Goal: Transaction & Acquisition: Purchase product/service

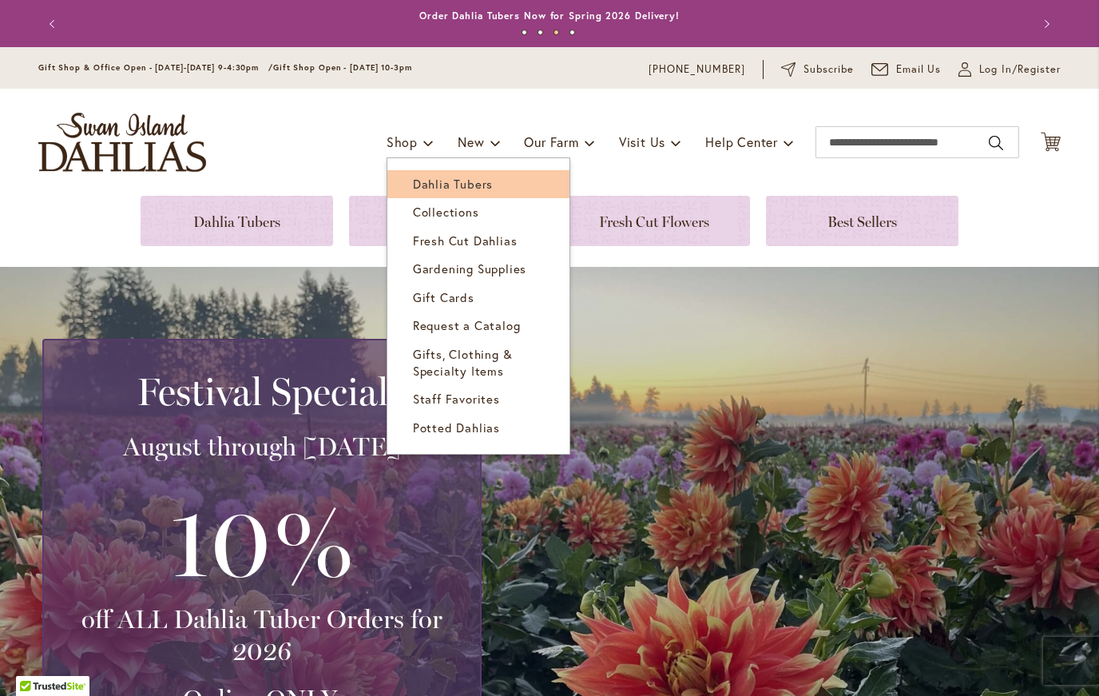
click at [437, 187] on span "Dahlia Tubers" at bounding box center [453, 184] width 80 height 16
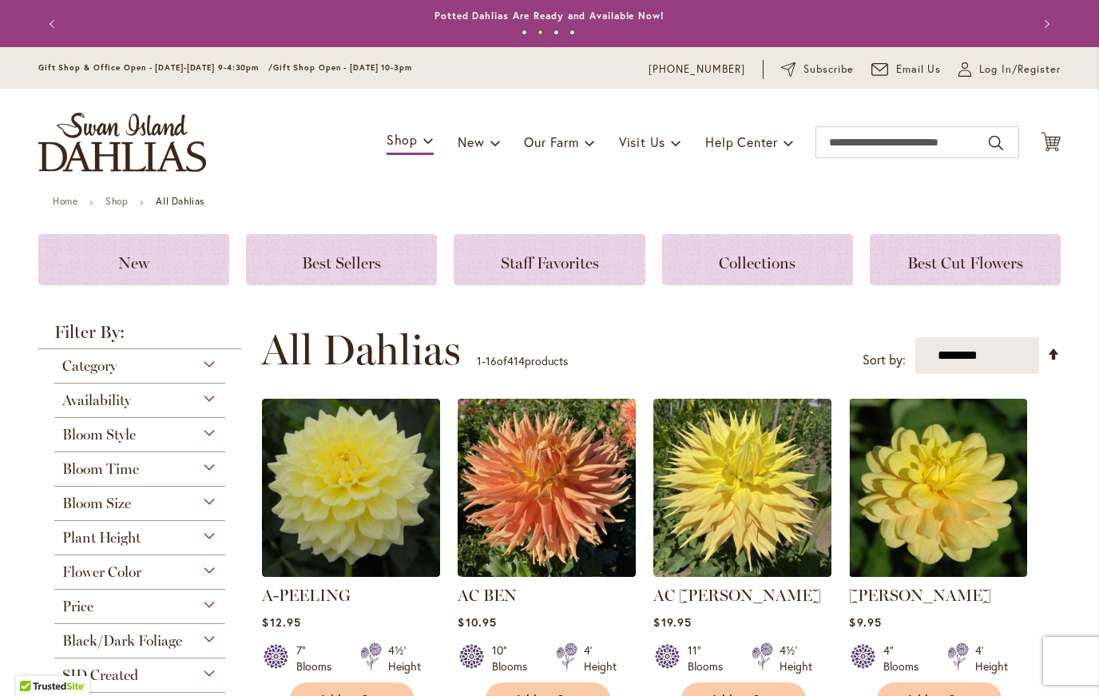
click at [96, 366] on span "Category" at bounding box center [89, 366] width 54 height 18
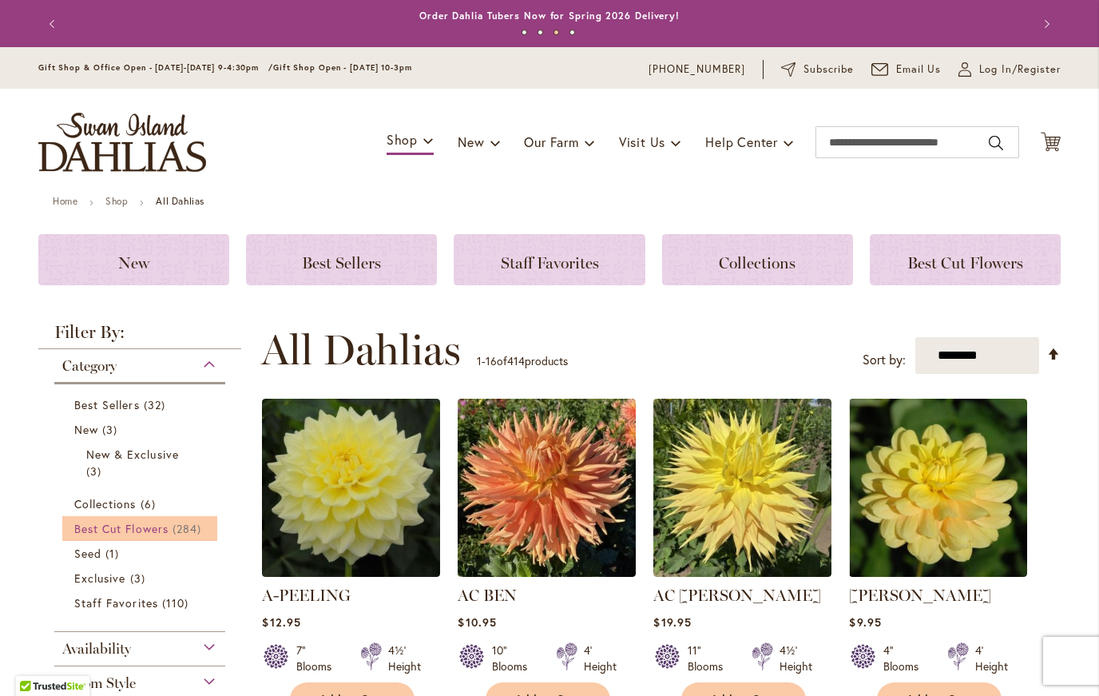
click at [169, 535] on span "Best Cut Flowers" at bounding box center [121, 528] width 94 height 15
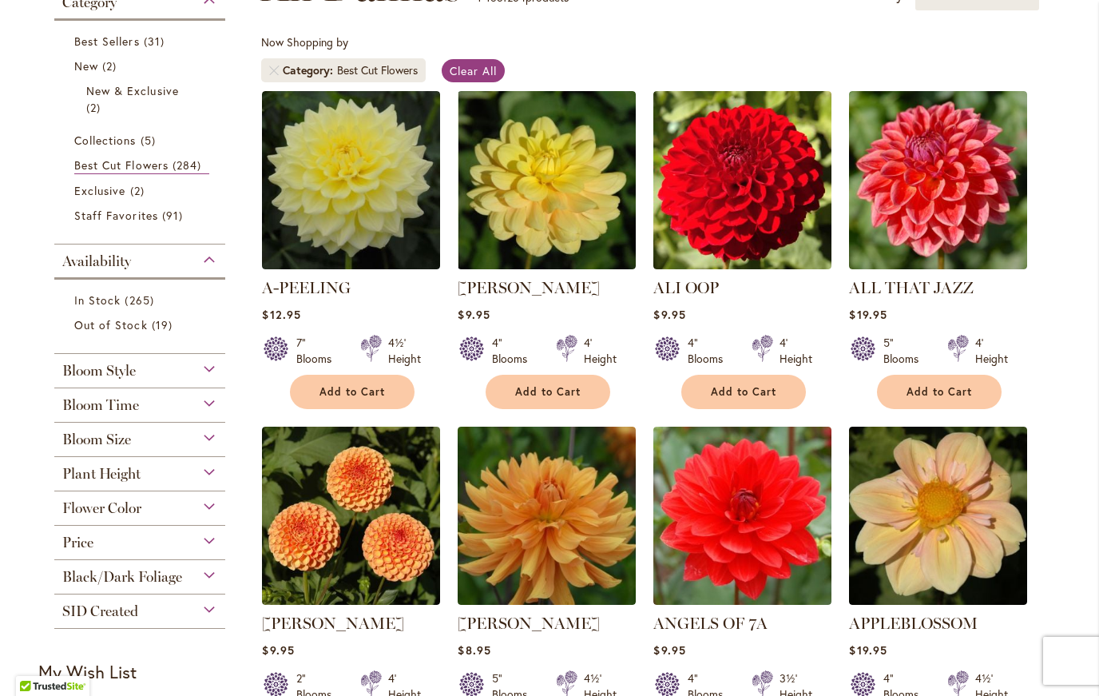
scroll to position [277, 0]
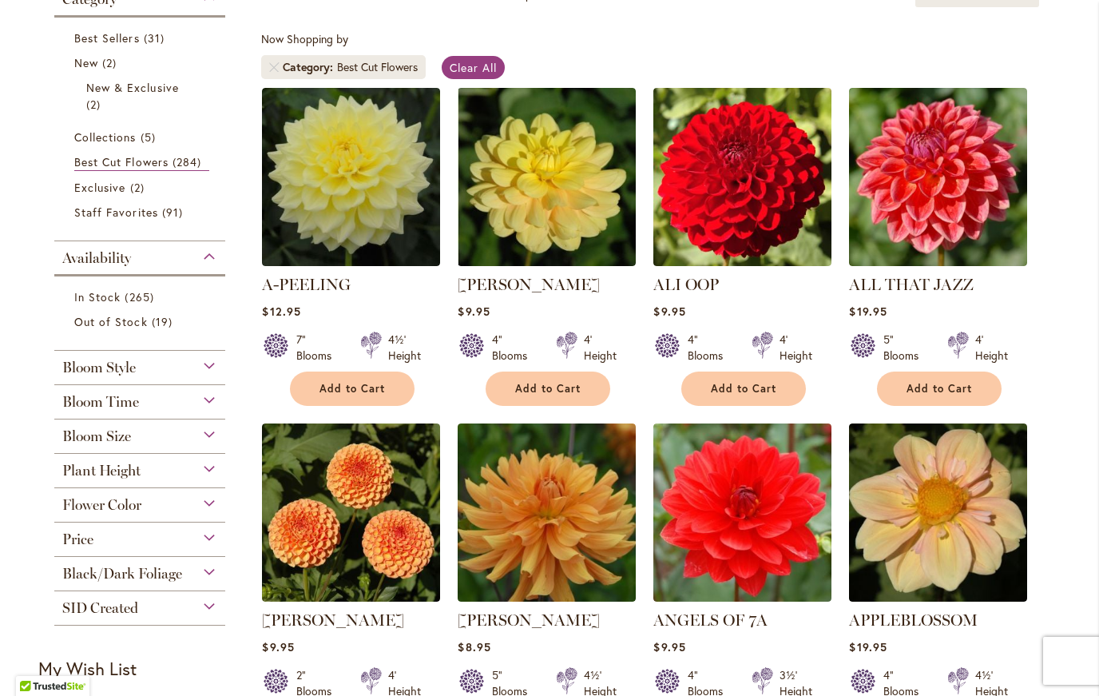
click at [108, 367] on span "Bloom Style" at bounding box center [98, 368] width 73 height 18
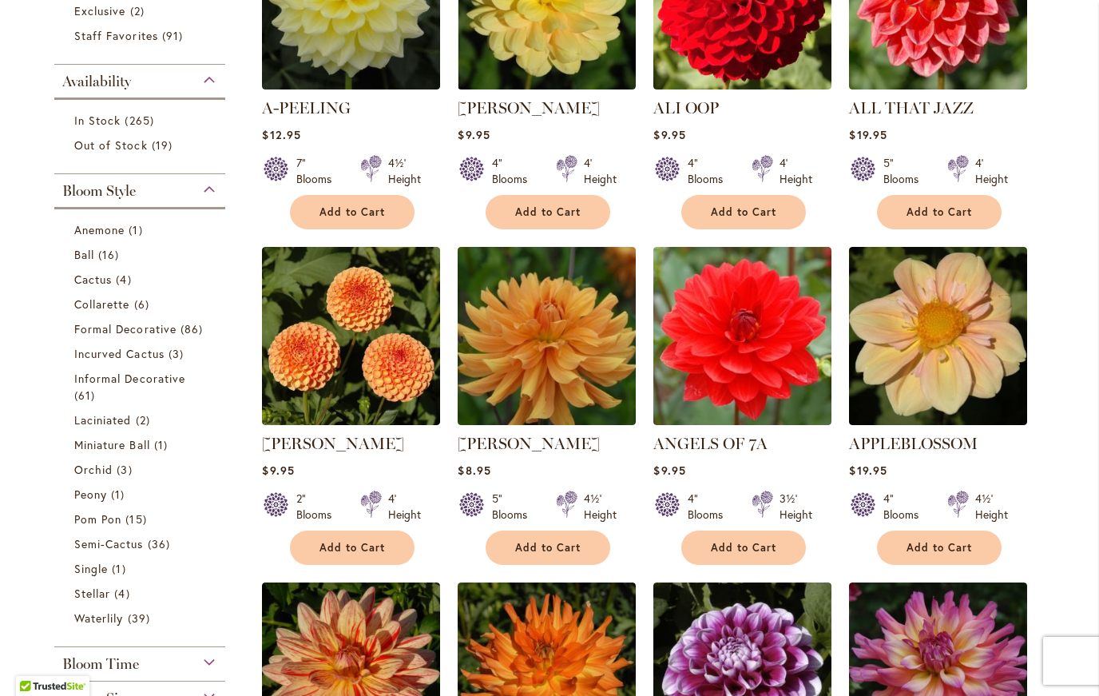
scroll to position [455, 0]
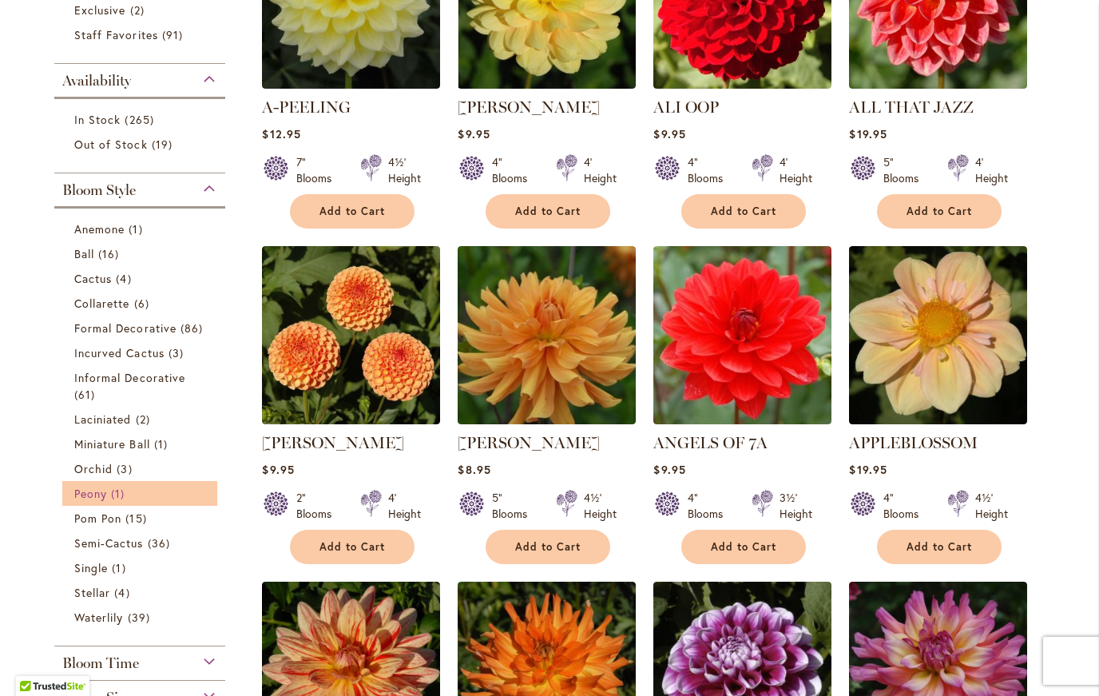
click at [93, 496] on span "Peony" at bounding box center [90, 493] width 33 height 15
click at [27, 485] on main "Home Shop All Dahlias New Best Sellers Staff Favorites Collections Best Cut Flo…" at bounding box center [549, 682] width 1051 height 1882
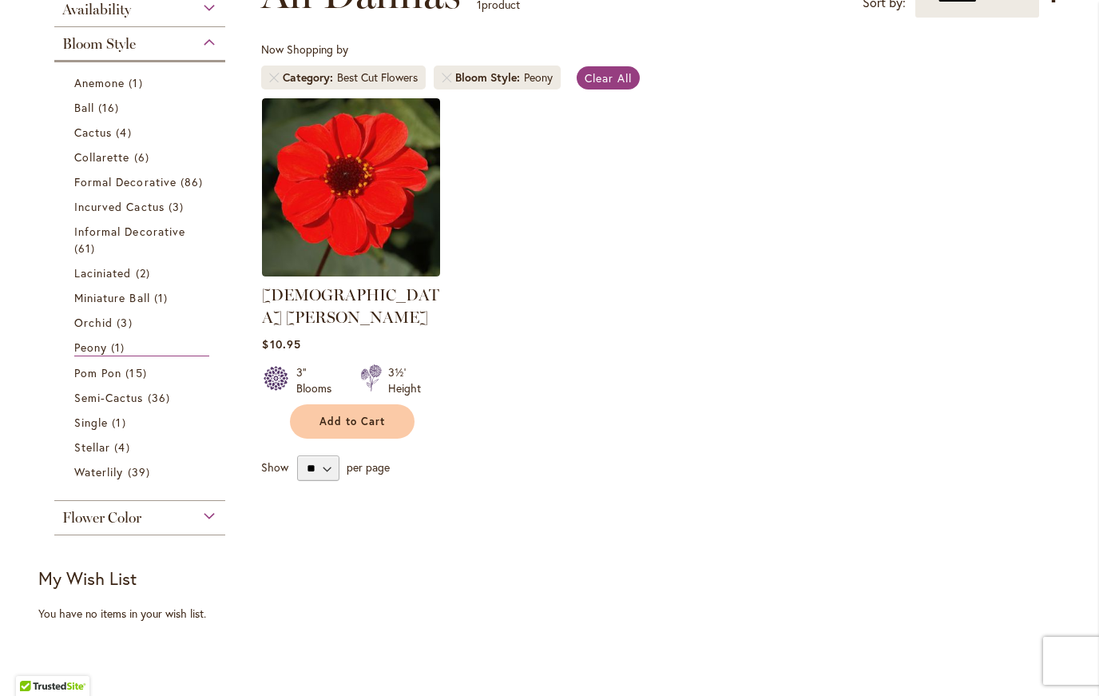
scroll to position [373, 0]
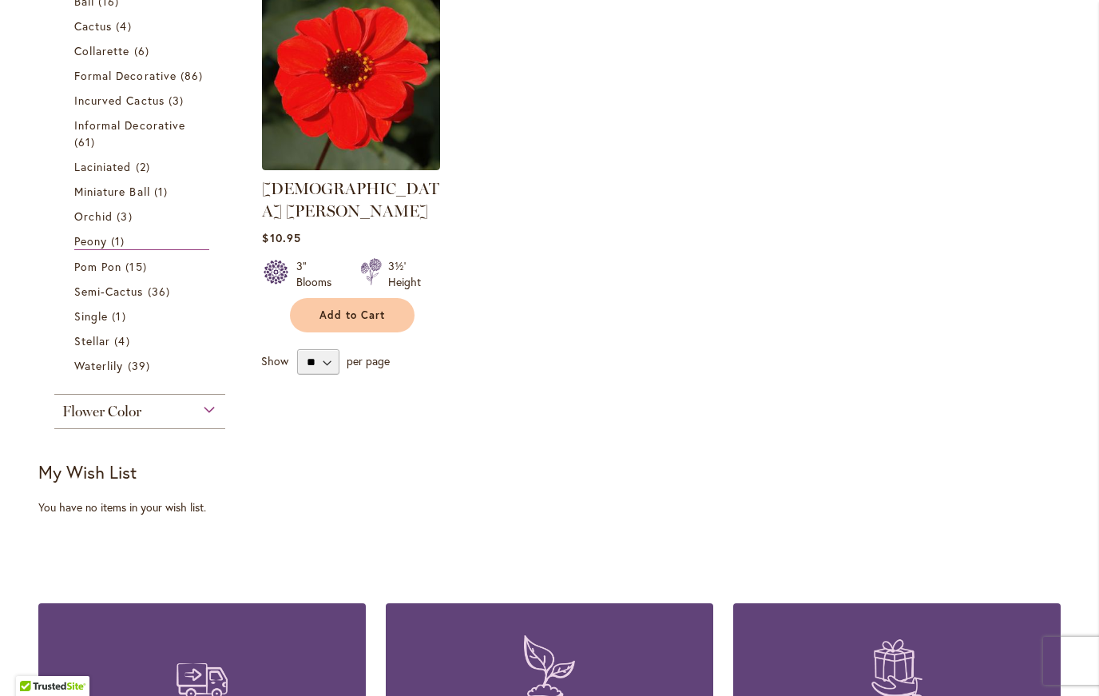
click at [106, 420] on span "Flower Color" at bounding box center [101, 412] width 79 height 18
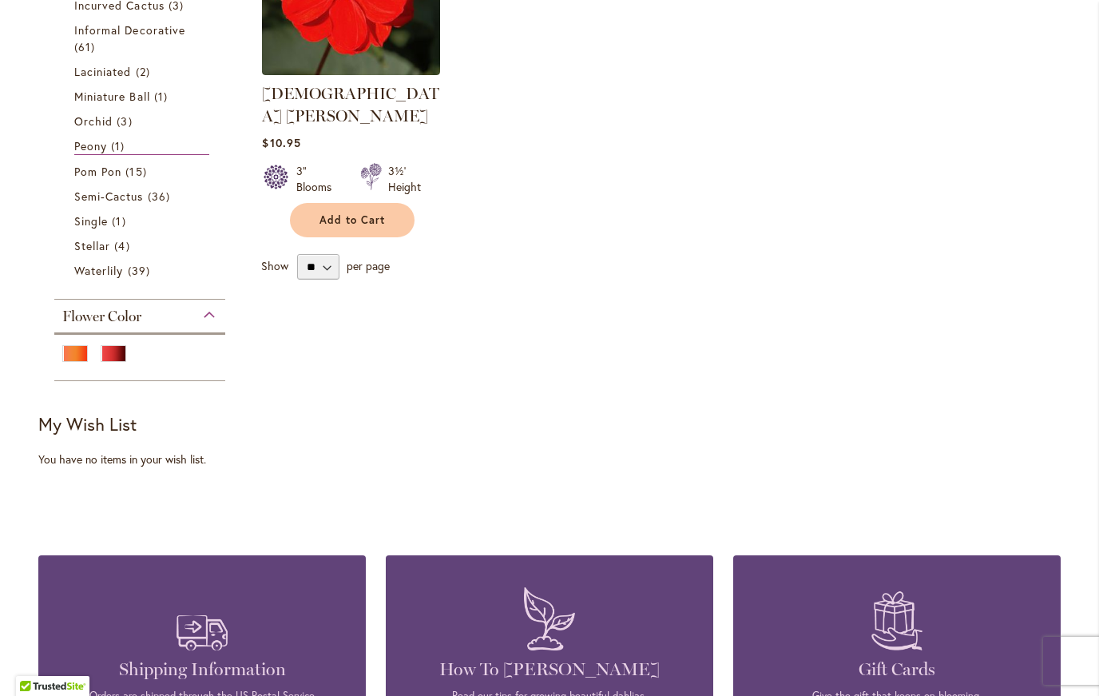
scroll to position [490, 0]
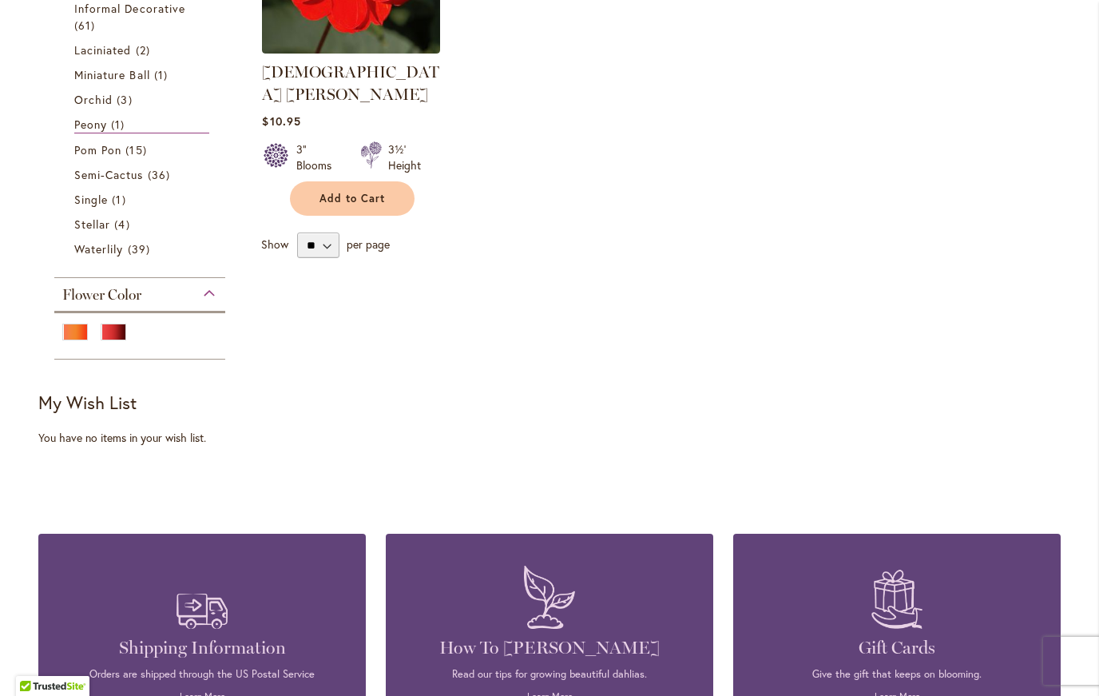
click at [125, 412] on strong "My Wish List" at bounding box center [87, 402] width 98 height 23
click at [120, 304] on span "Flower Color" at bounding box center [101, 295] width 79 height 18
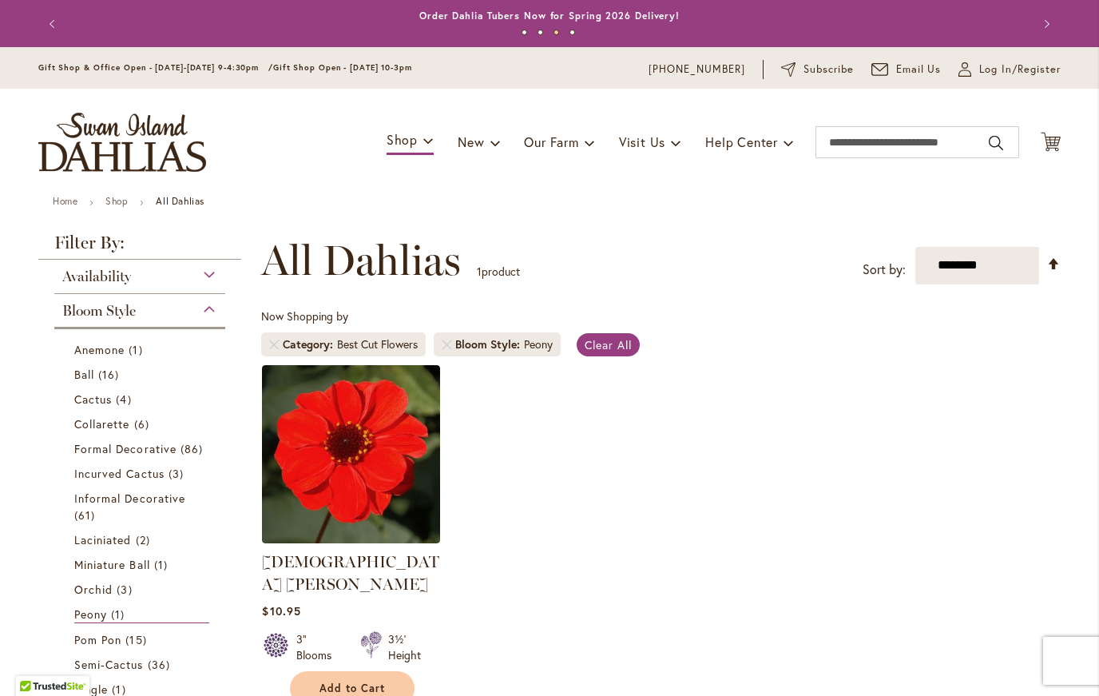
scroll to position [0, 0]
click at [96, 283] on span "Availability" at bounding box center [96, 277] width 69 height 18
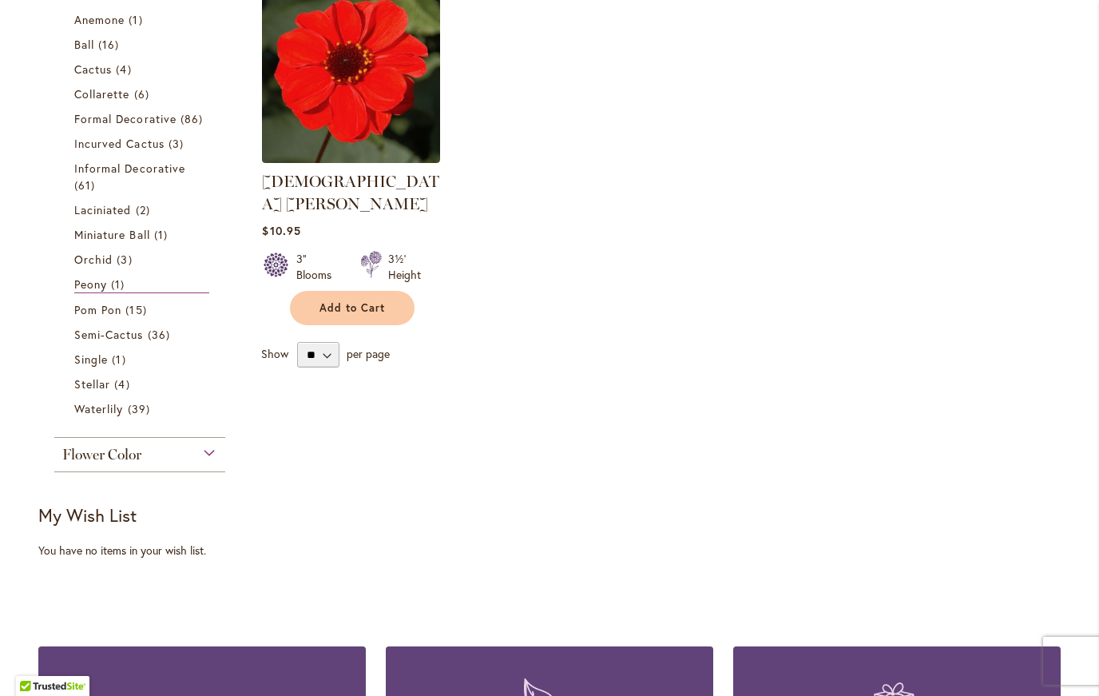
scroll to position [383, 0]
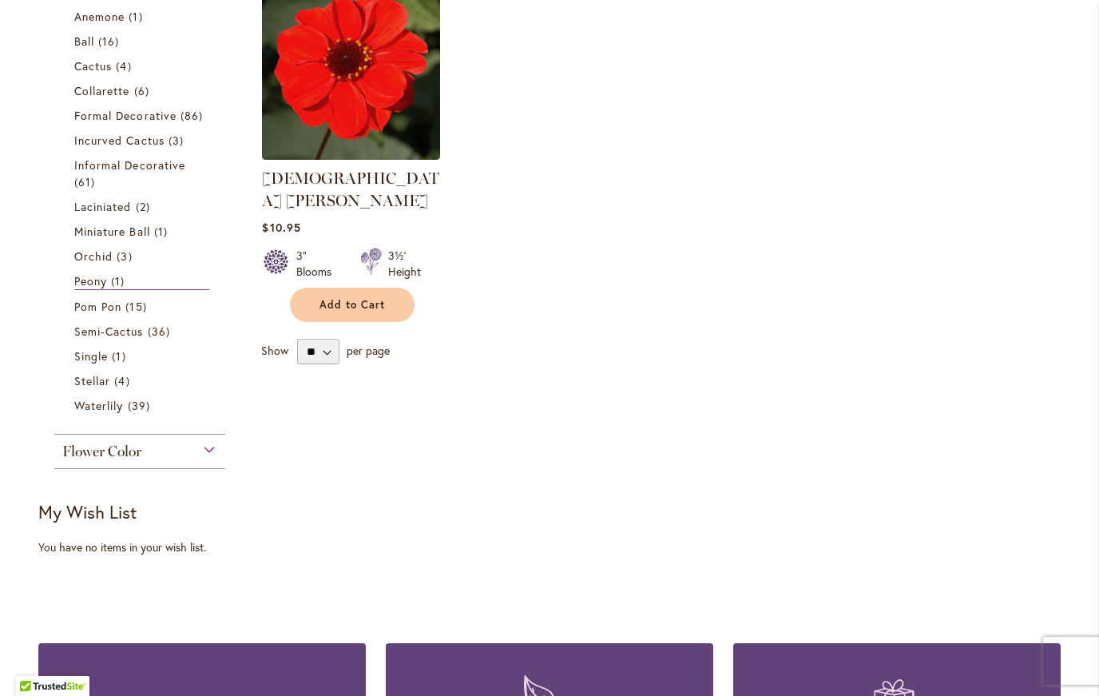
click at [82, 455] on span "Flower Color" at bounding box center [101, 452] width 79 height 18
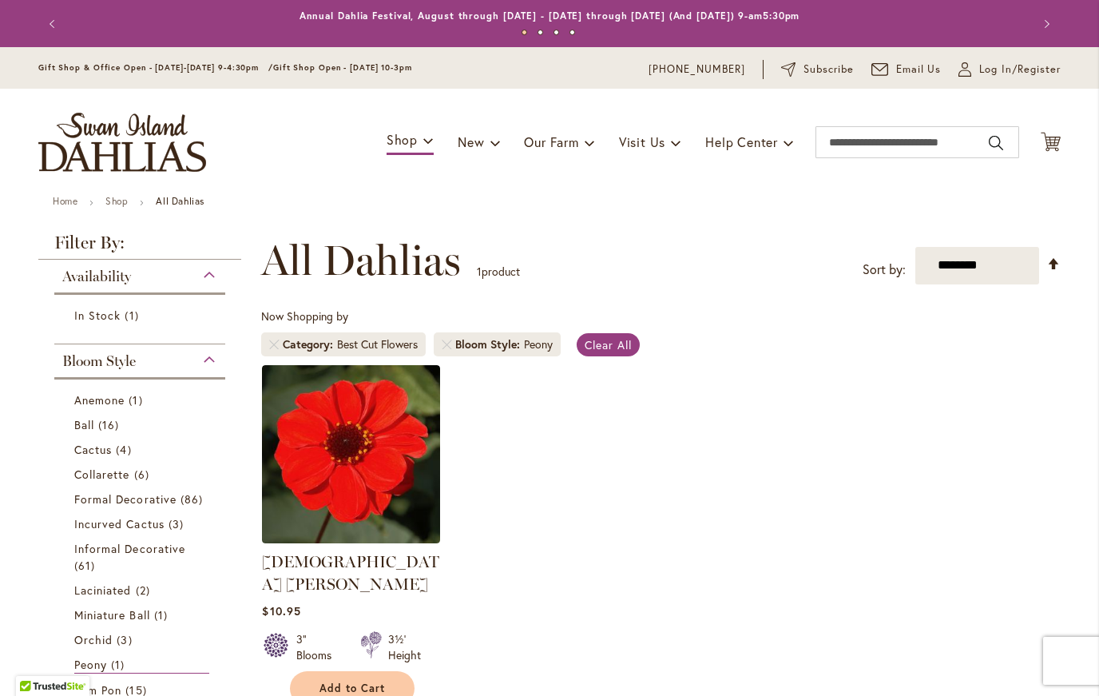
scroll to position [0, 0]
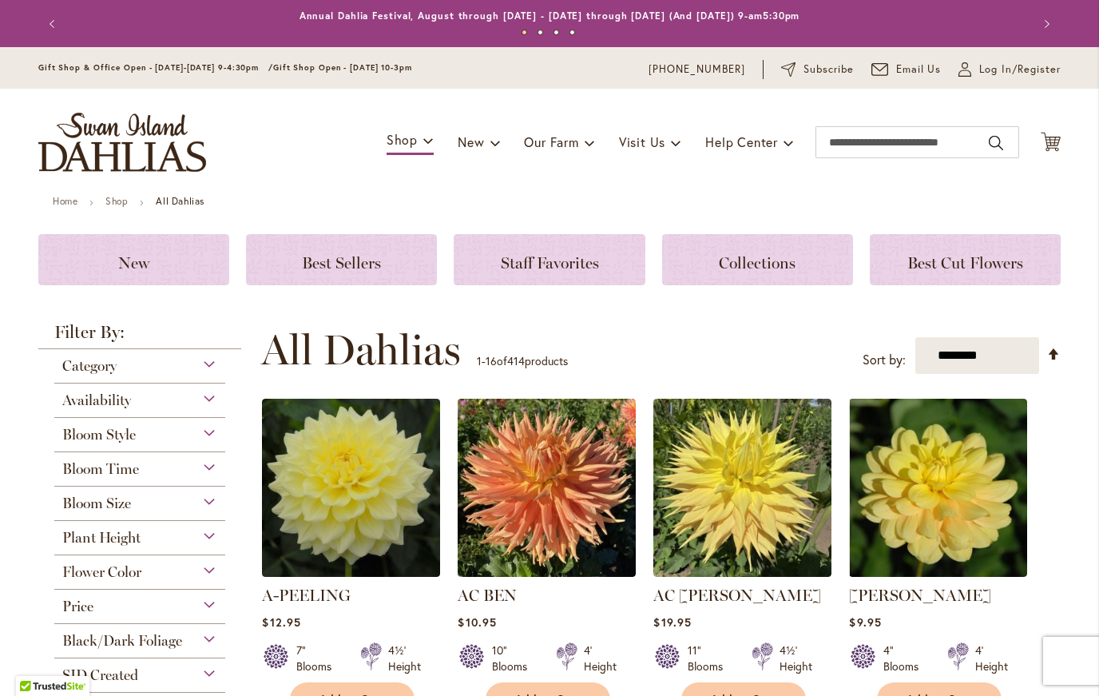
click at [101, 367] on span "Category" at bounding box center [89, 366] width 54 height 18
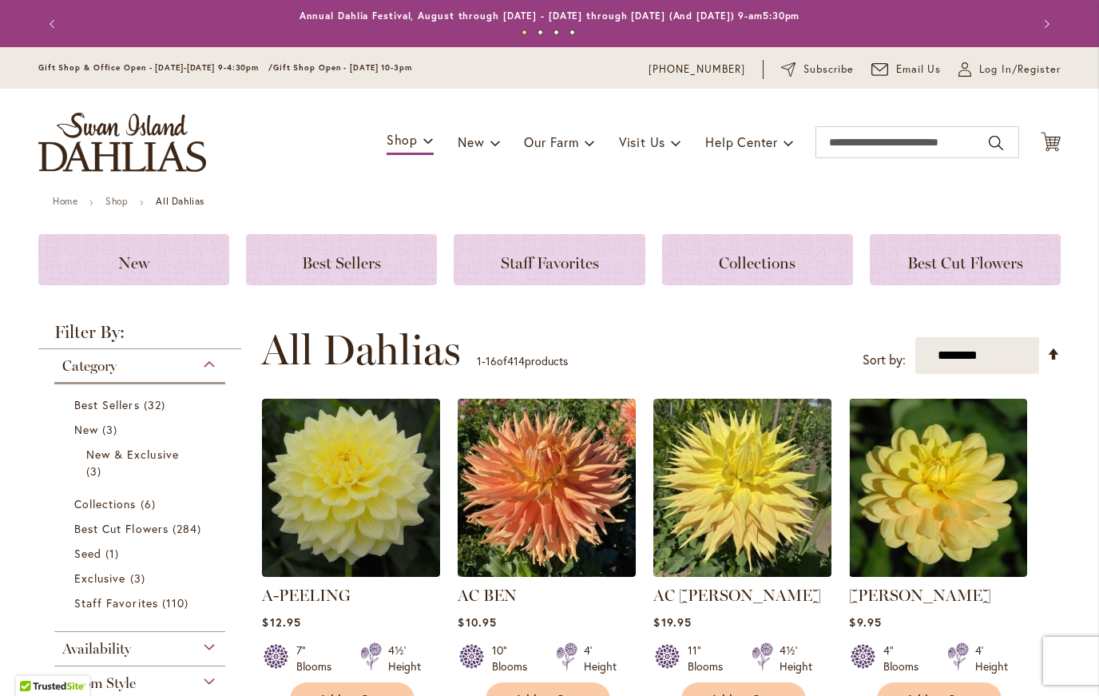
click at [101, 363] on span "Category" at bounding box center [89, 366] width 54 height 18
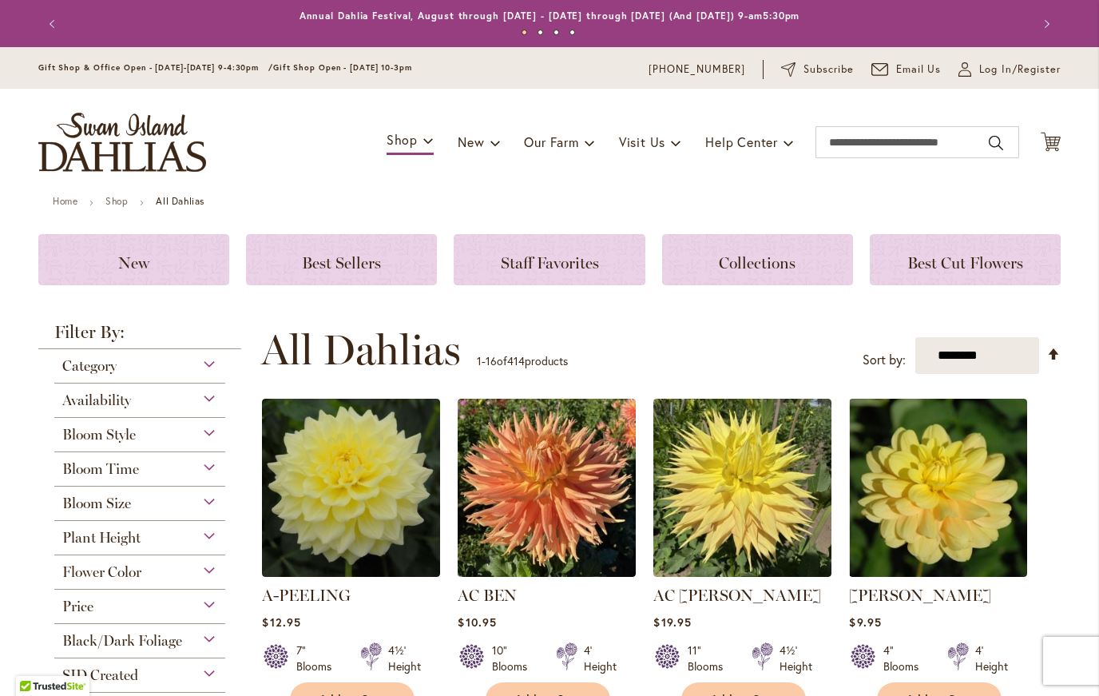
click at [92, 373] on span "Category" at bounding box center [89, 366] width 54 height 18
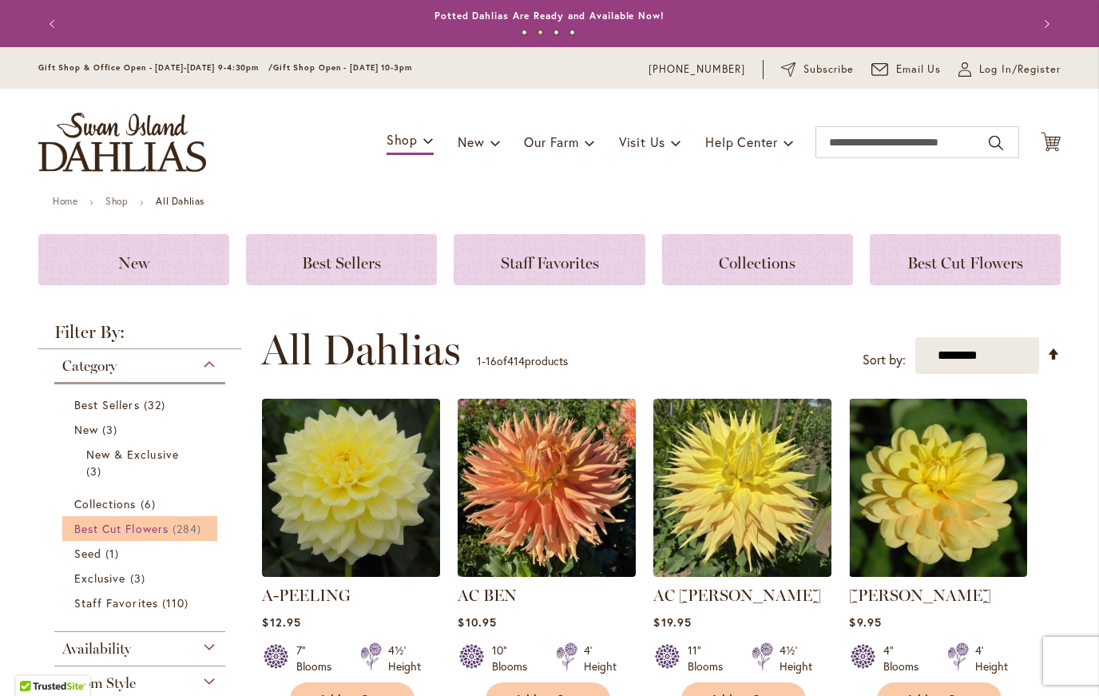
click at [160, 530] on span "Best Cut Flowers" at bounding box center [121, 528] width 94 height 15
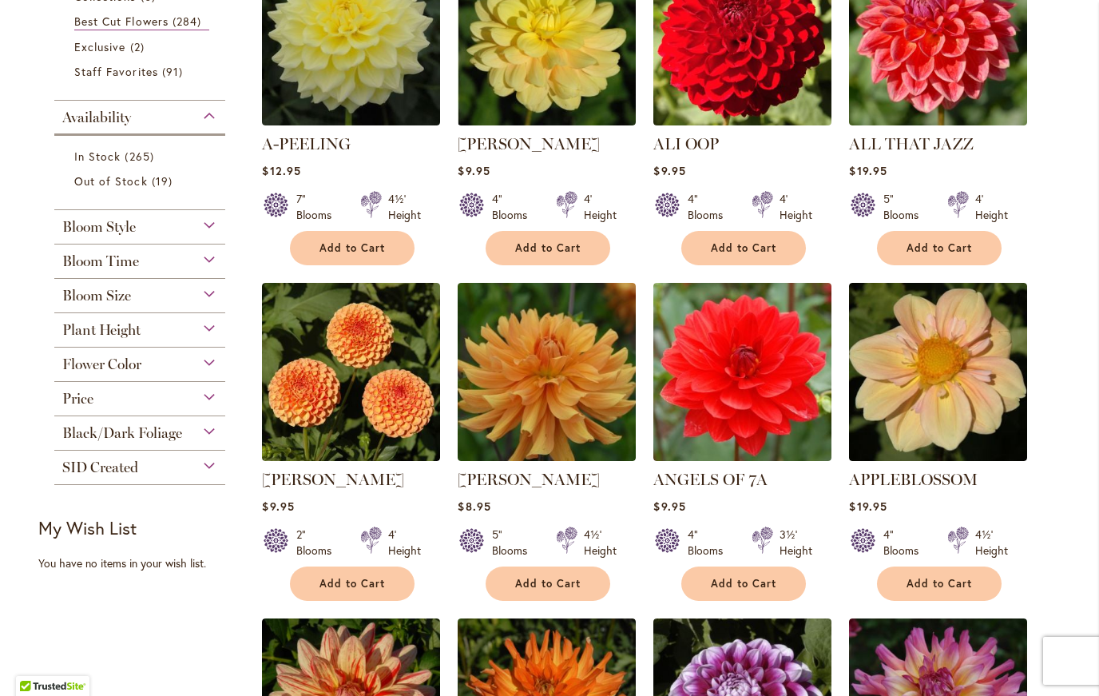
scroll to position [421, 0]
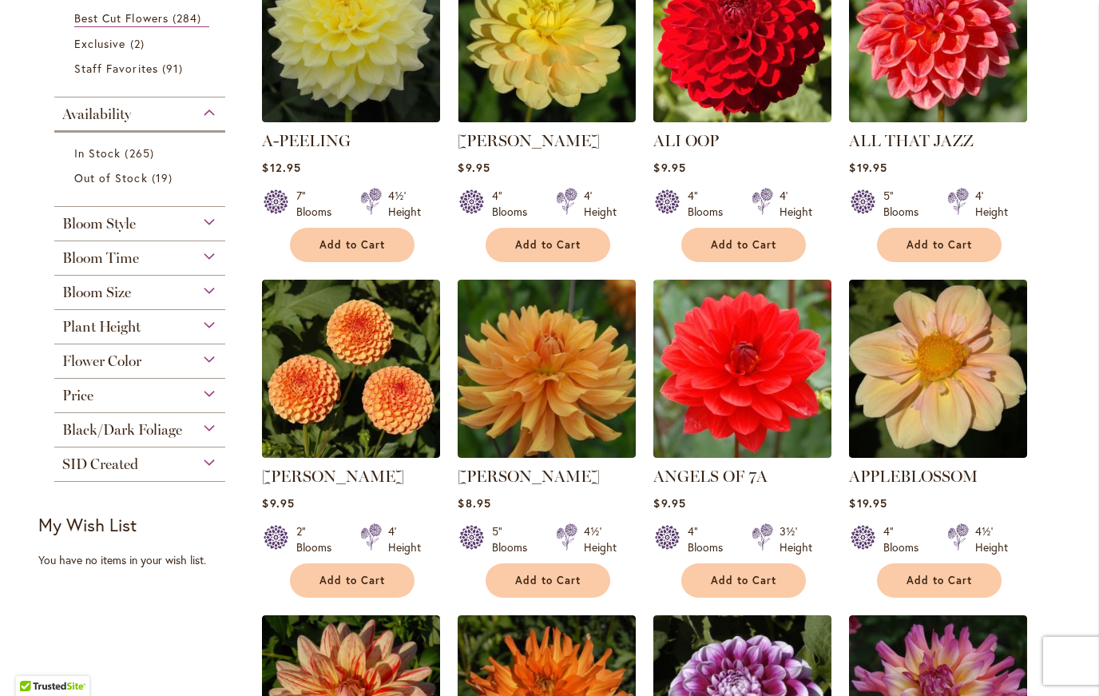
click at [140, 260] on div "Bloom Time" at bounding box center [139, 254] width 171 height 26
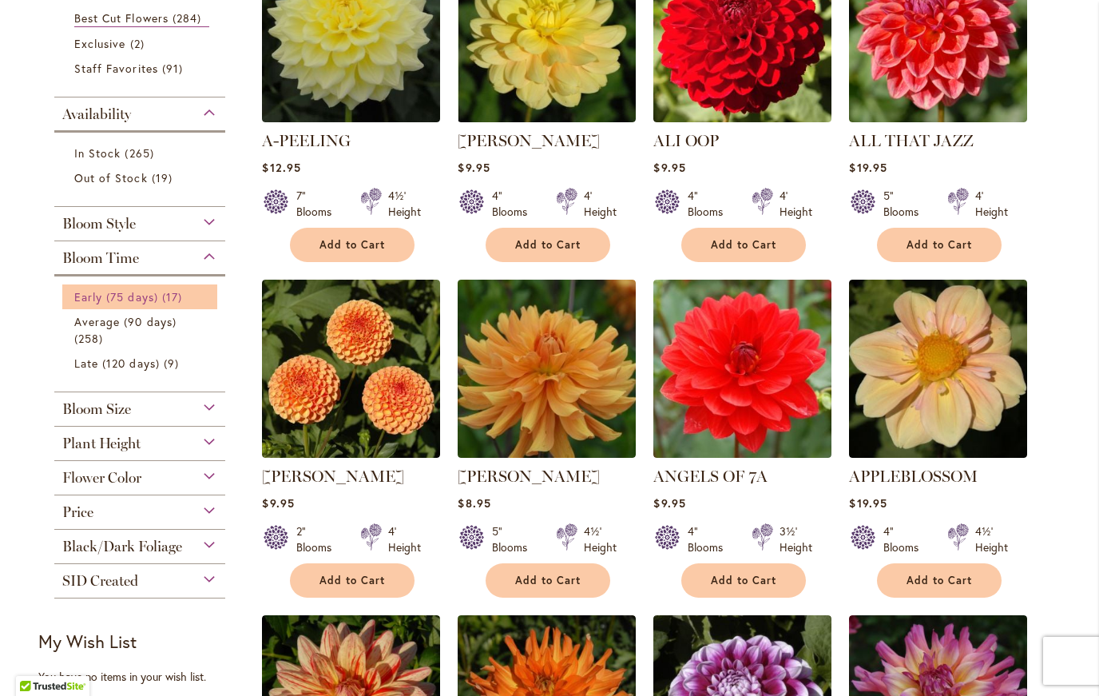
click at [84, 304] on span "Early (75 days)" at bounding box center [116, 296] width 84 height 15
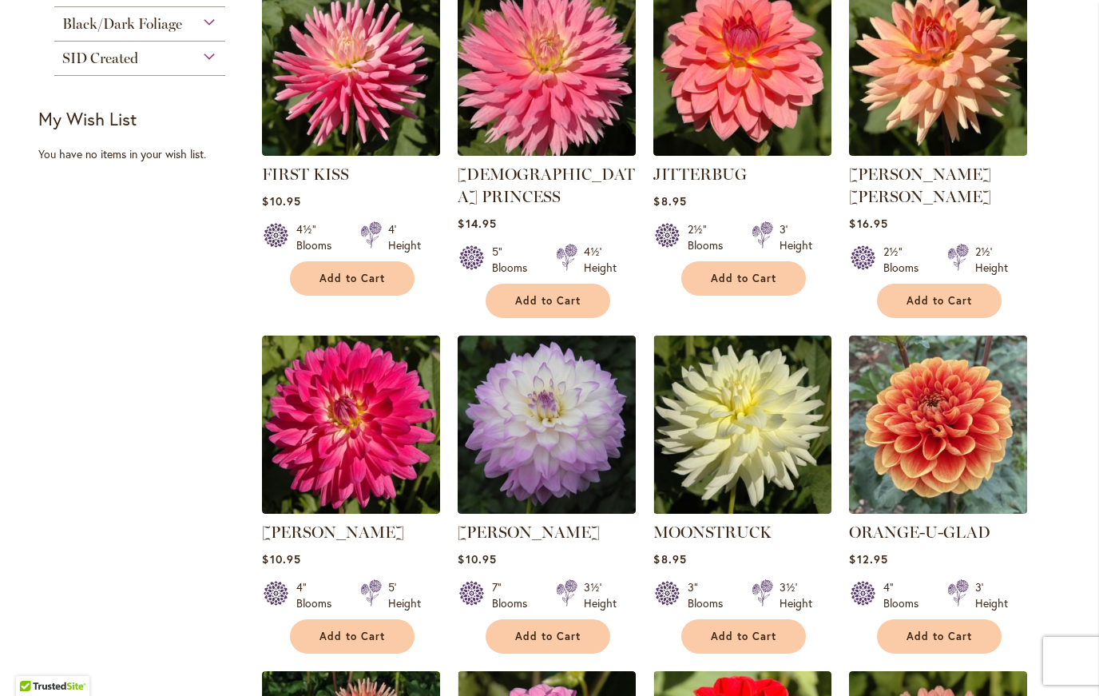
scroll to position [754, 0]
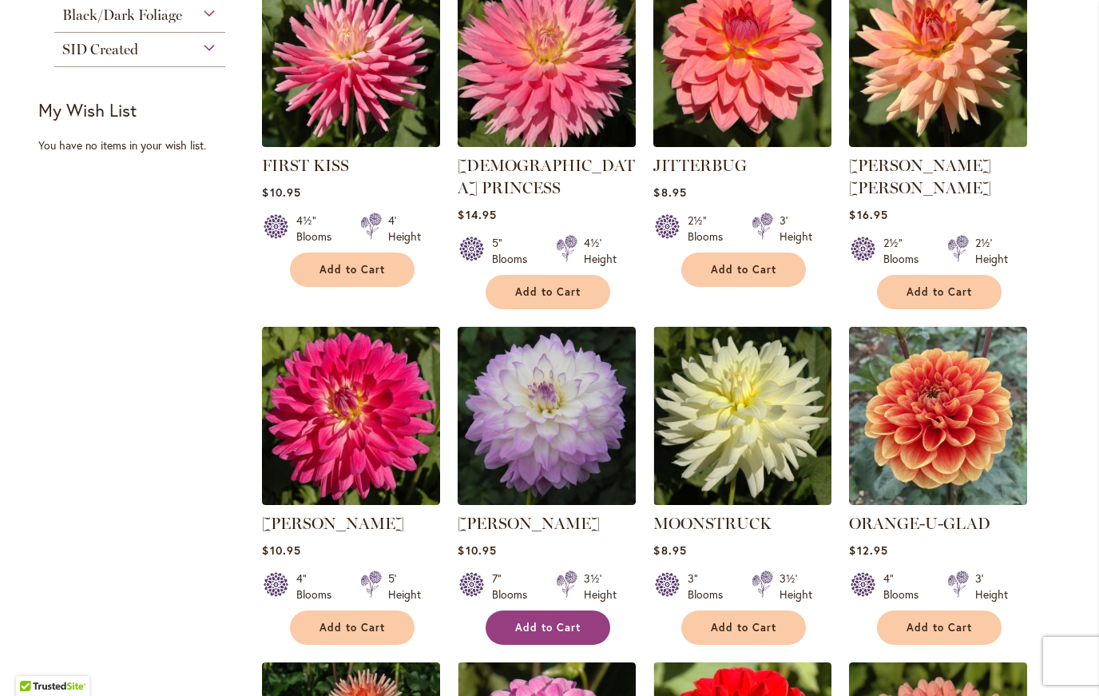
click at [537, 621] on span "Add to Cart" at bounding box center [548, 628] width 66 height 14
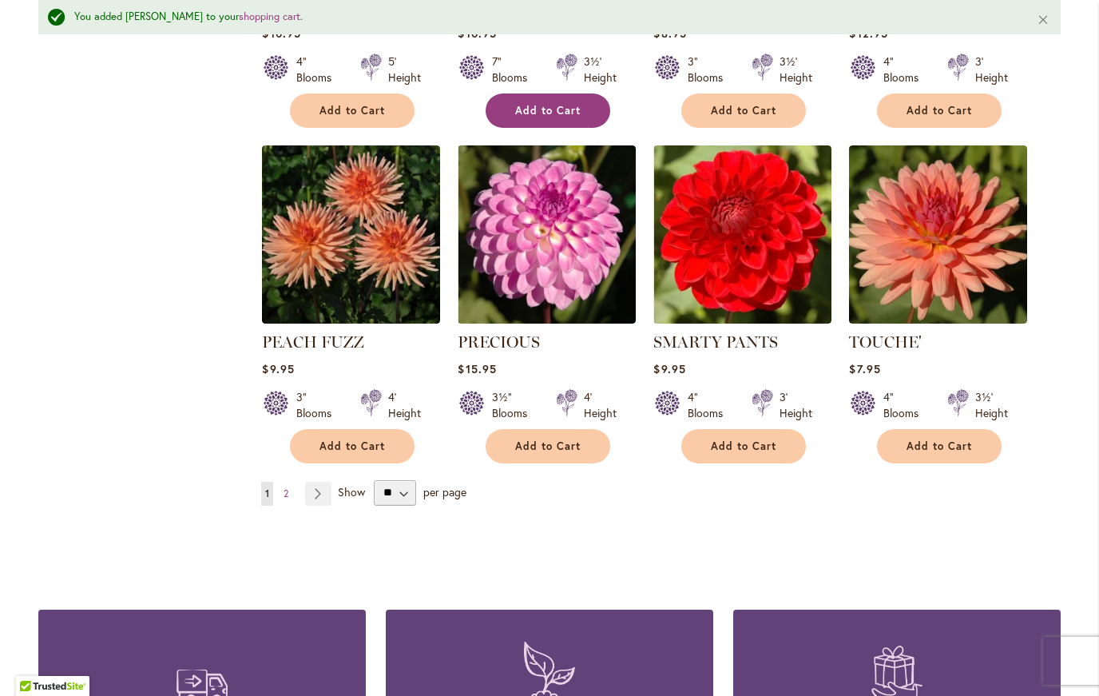
scroll to position [1305, 0]
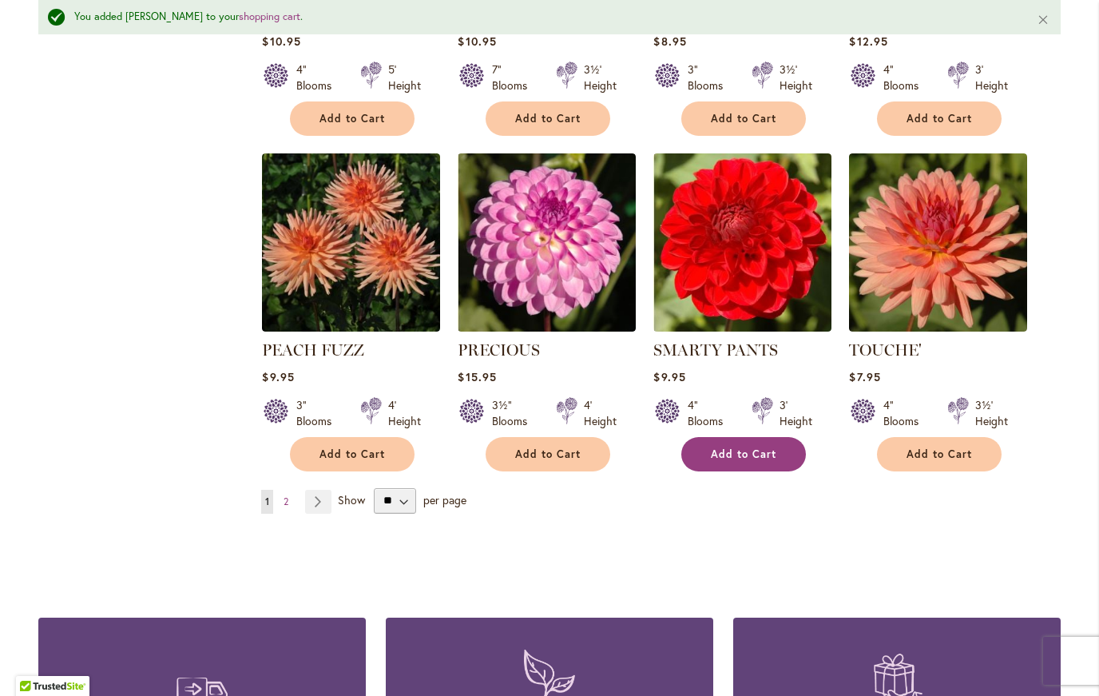
click at [733, 437] on button "Add to Cart" at bounding box center [743, 454] width 125 height 34
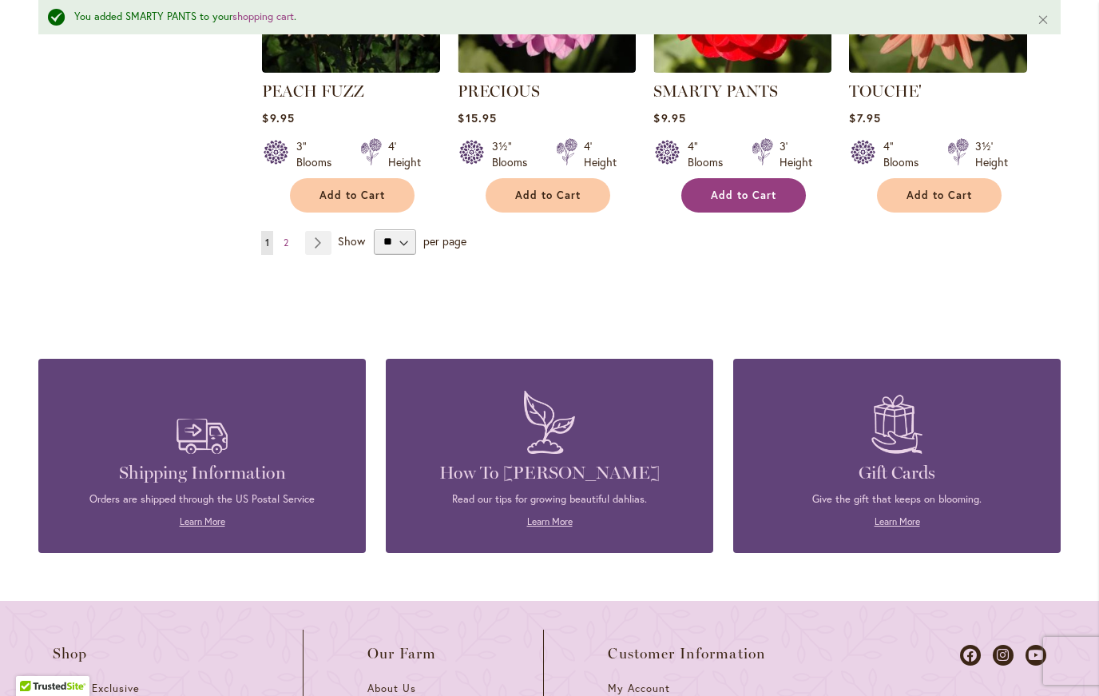
scroll to position [1564, 0]
click at [403, 229] on select "** ** ** **" at bounding box center [395, 242] width 42 height 26
select select "**"
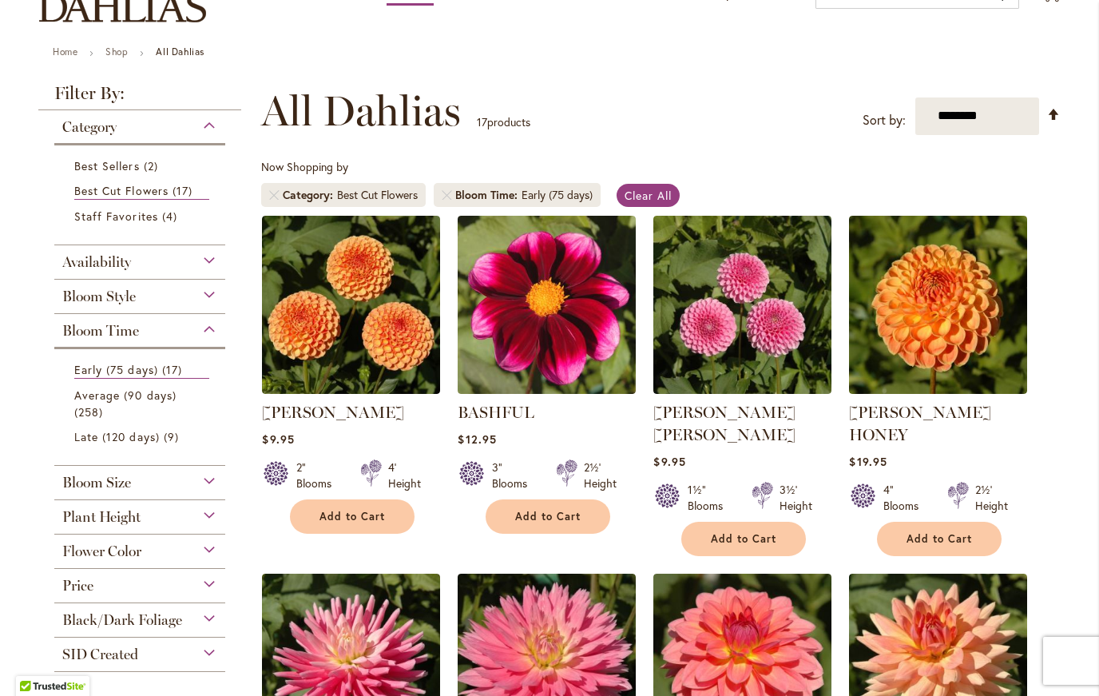
scroll to position [149, 0]
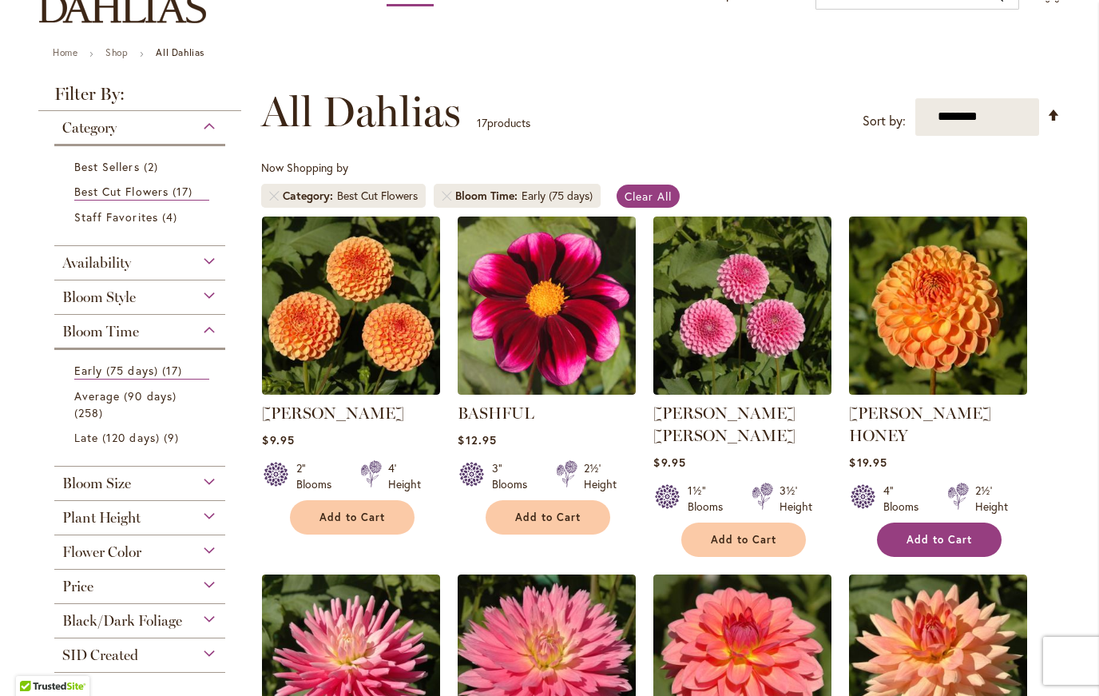
click at [944, 533] on span "Add to Cart" at bounding box center [940, 540] width 66 height 14
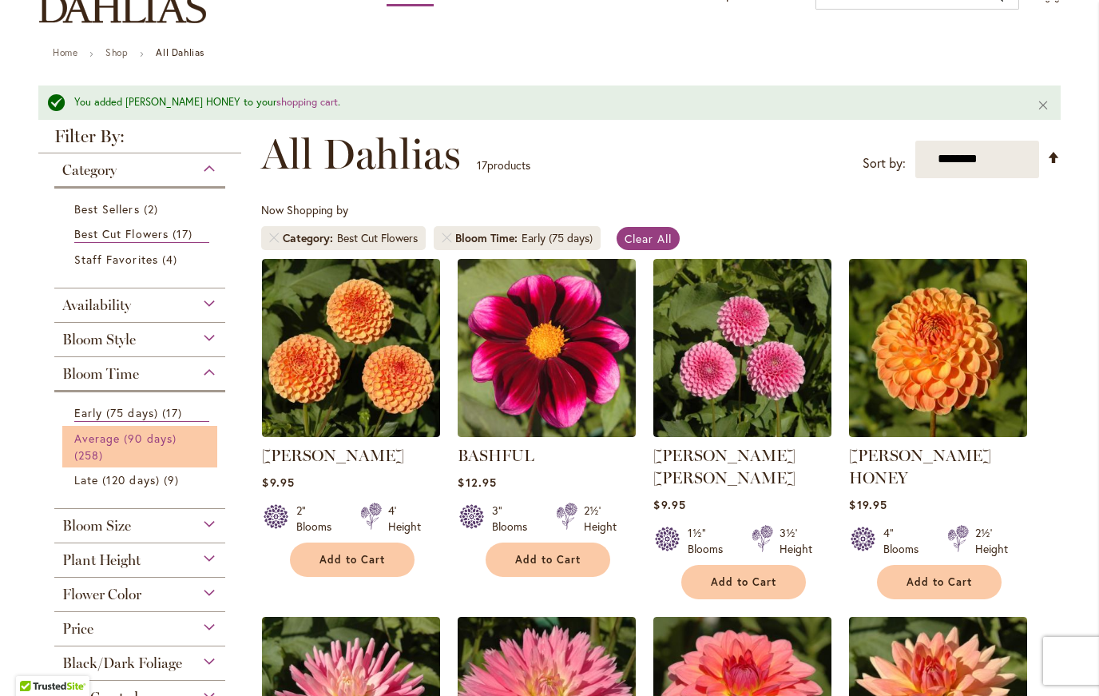
click at [81, 446] on span "Average (90 days)" at bounding box center [125, 438] width 102 height 15
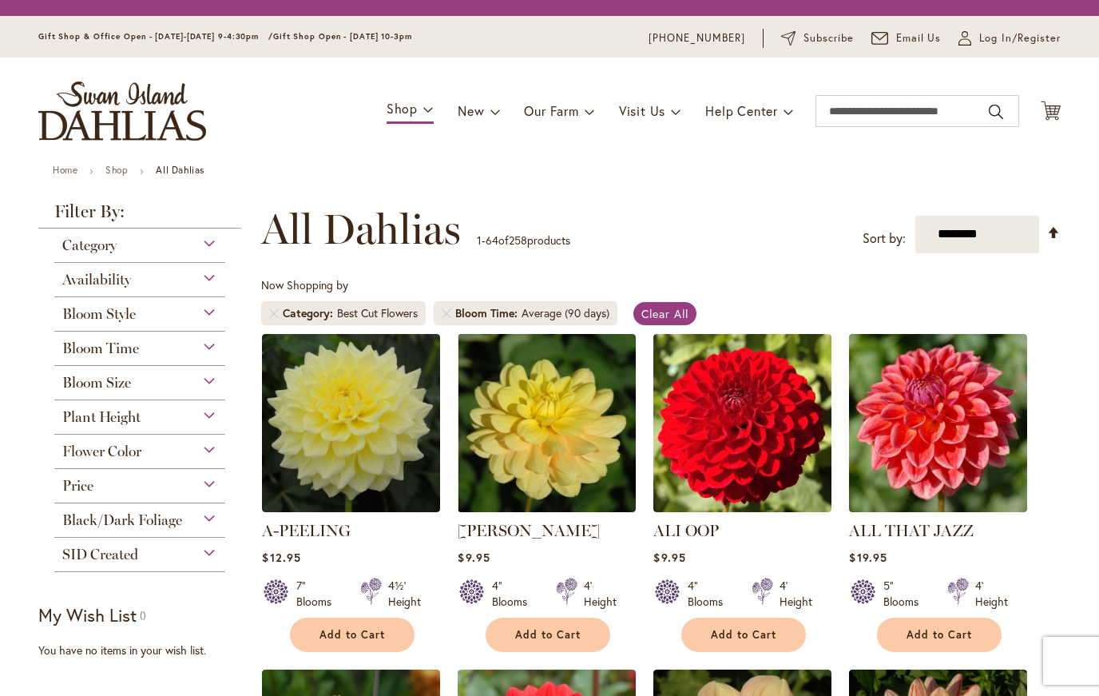
scroll to position [269, 0]
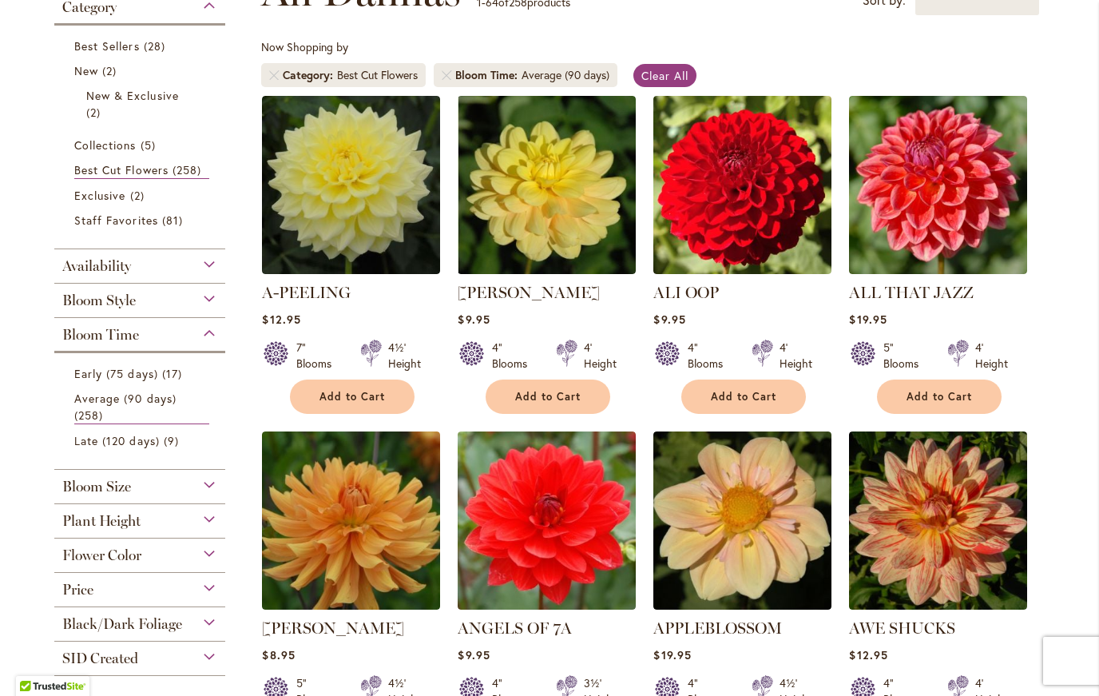
click at [91, 494] on span "Bloom Size" at bounding box center [96, 487] width 69 height 18
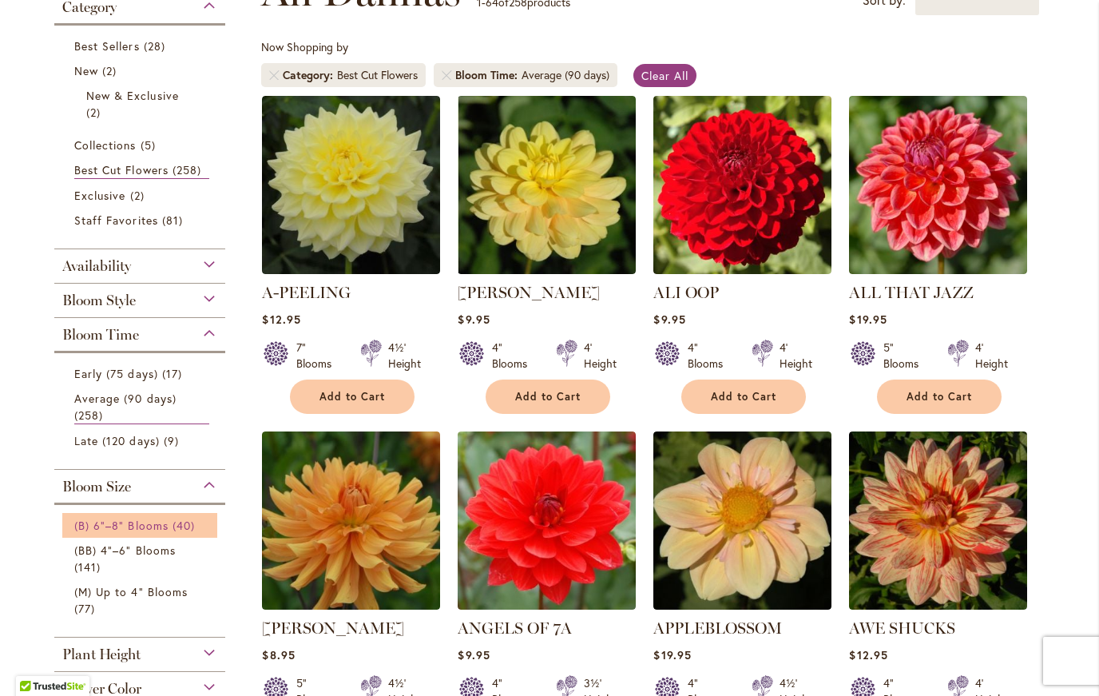
click at [76, 530] on span "(B) 6"–8" Blooms" at bounding box center [121, 525] width 94 height 15
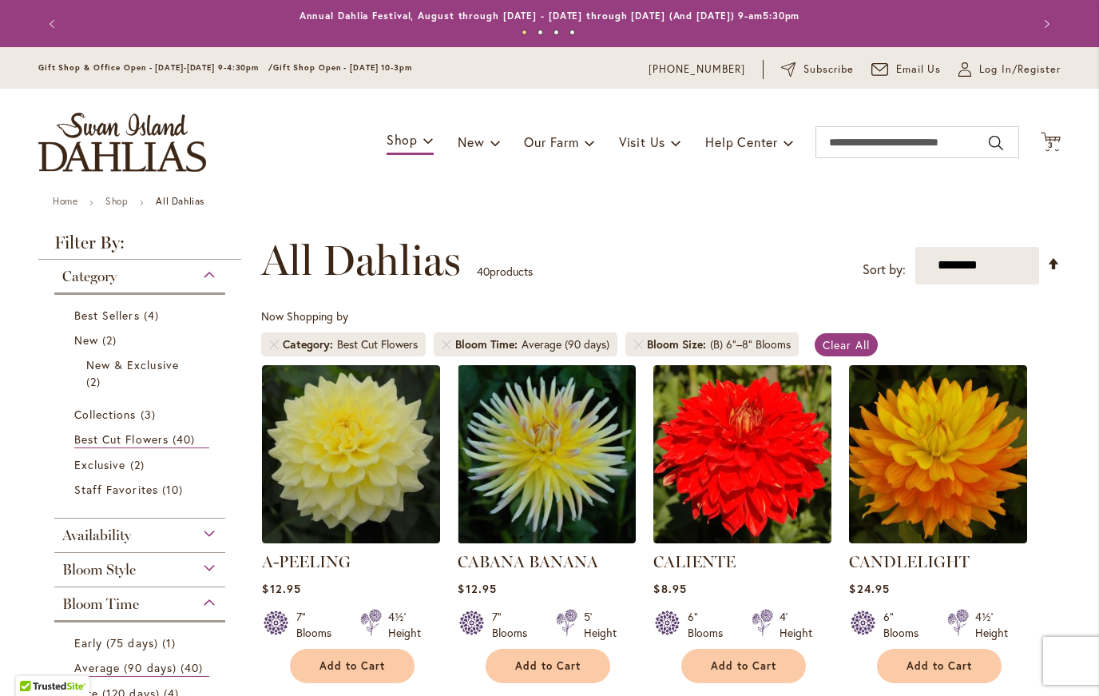
scroll to position [269, 0]
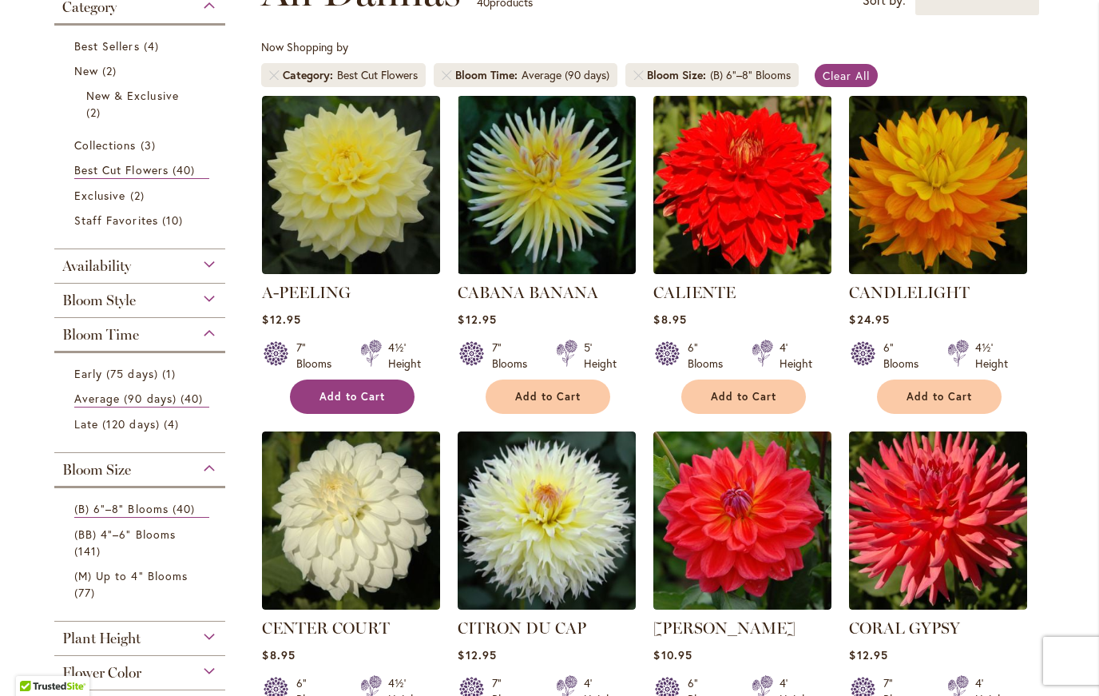
click at [330, 398] on span "Add to Cart" at bounding box center [353, 397] width 66 height 14
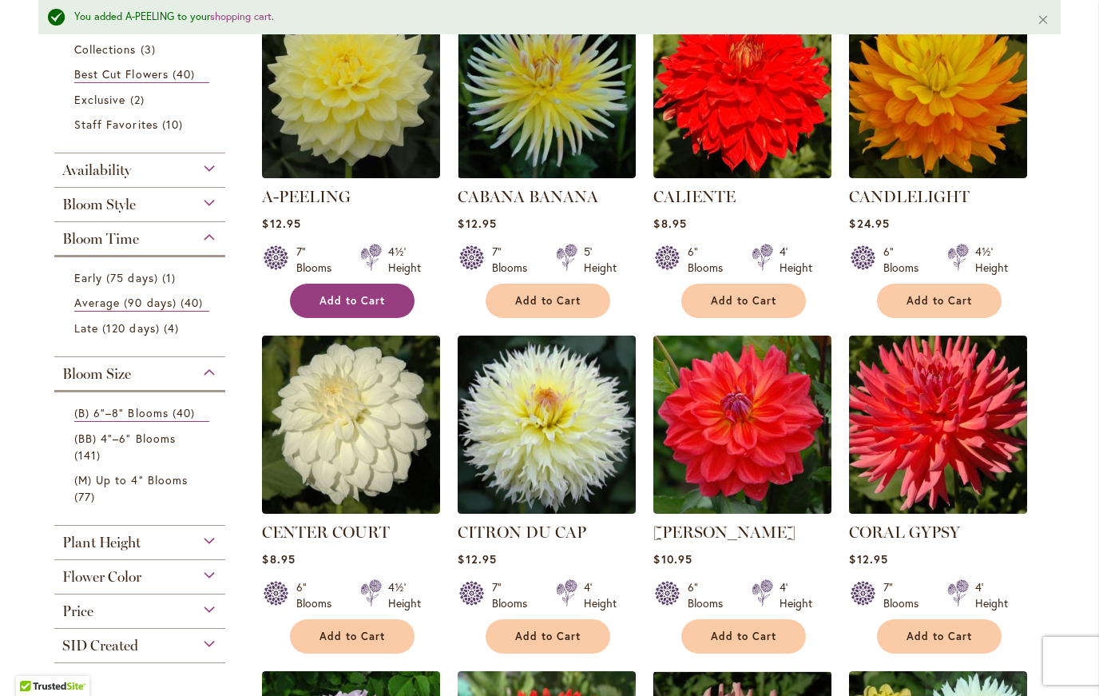
scroll to position [443, 0]
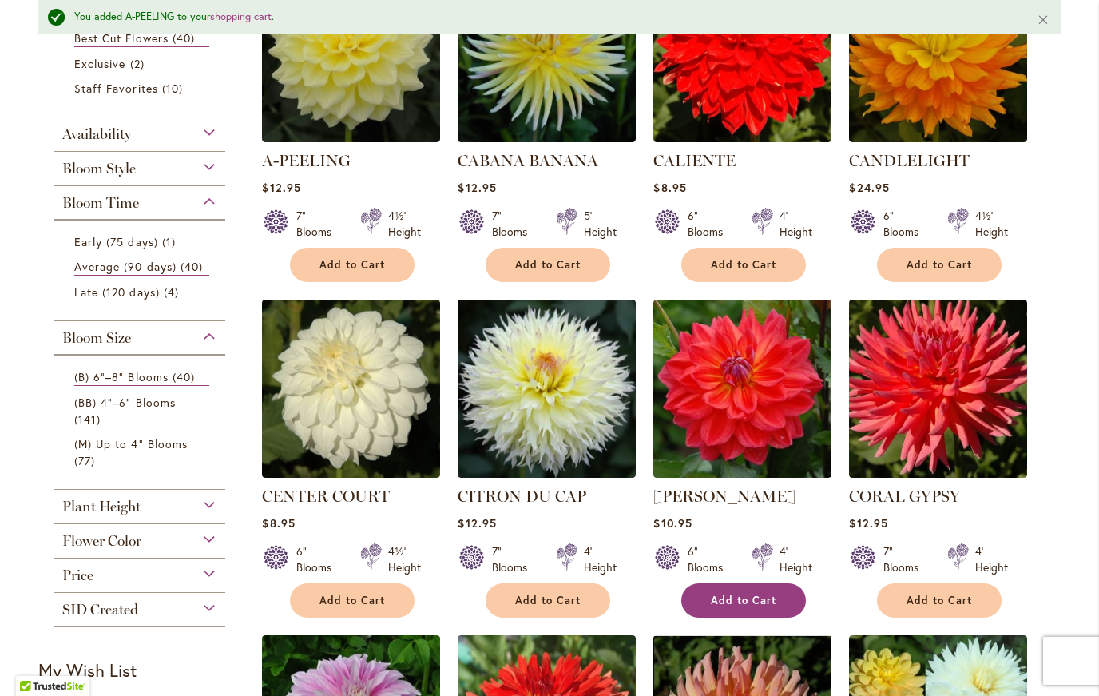
click at [743, 599] on span "Add to Cart" at bounding box center [744, 601] width 66 height 14
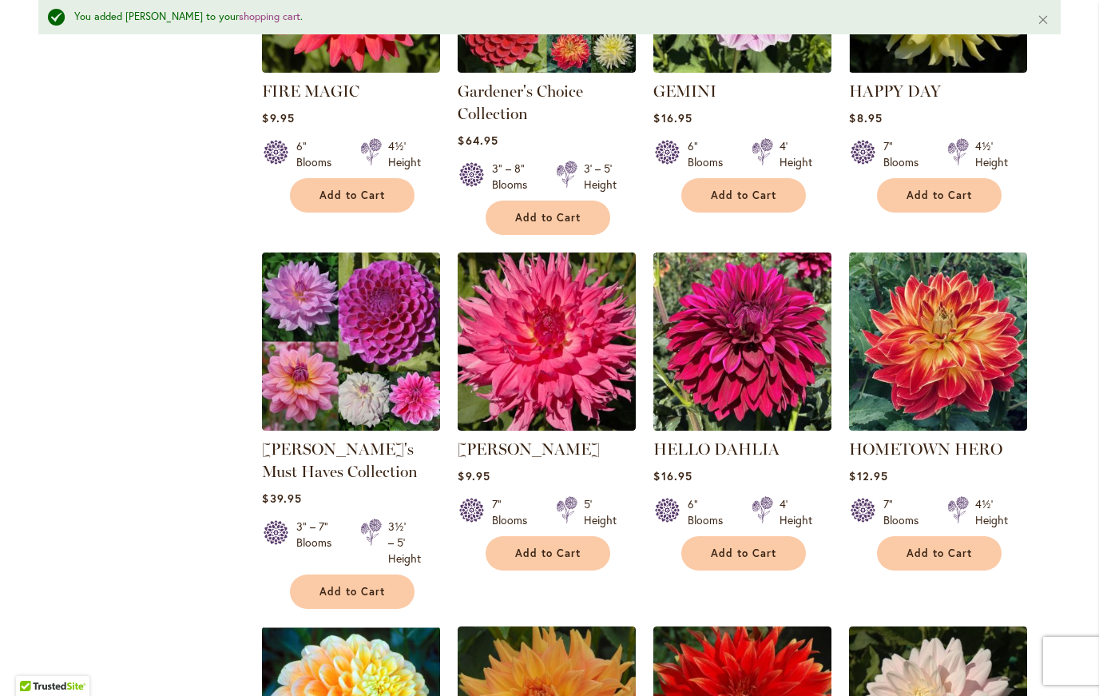
scroll to position [1558, 0]
click at [942, 550] on span "Add to Cart" at bounding box center [940, 553] width 66 height 14
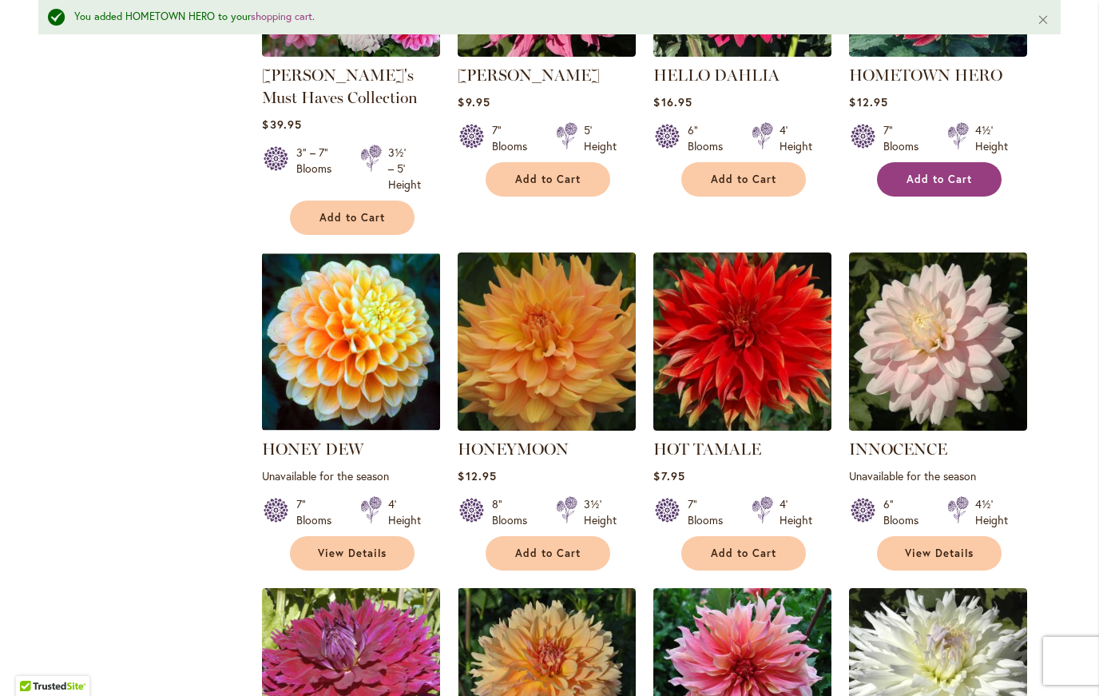
scroll to position [1940, 0]
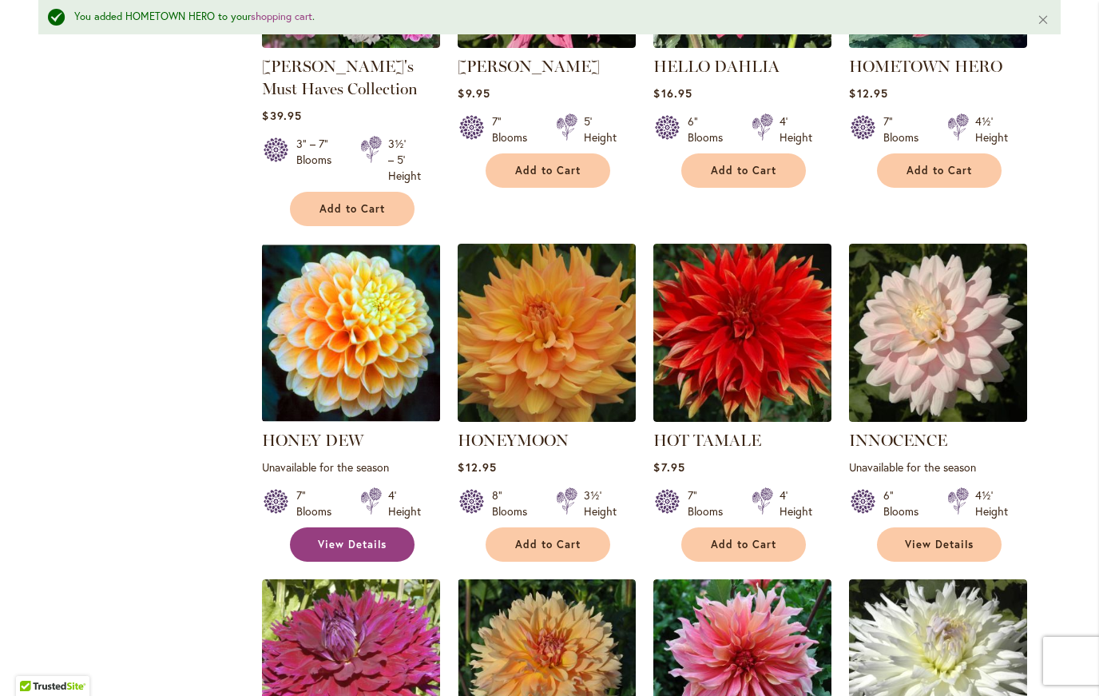
click at [345, 543] on span "View Details" at bounding box center [352, 545] width 69 height 14
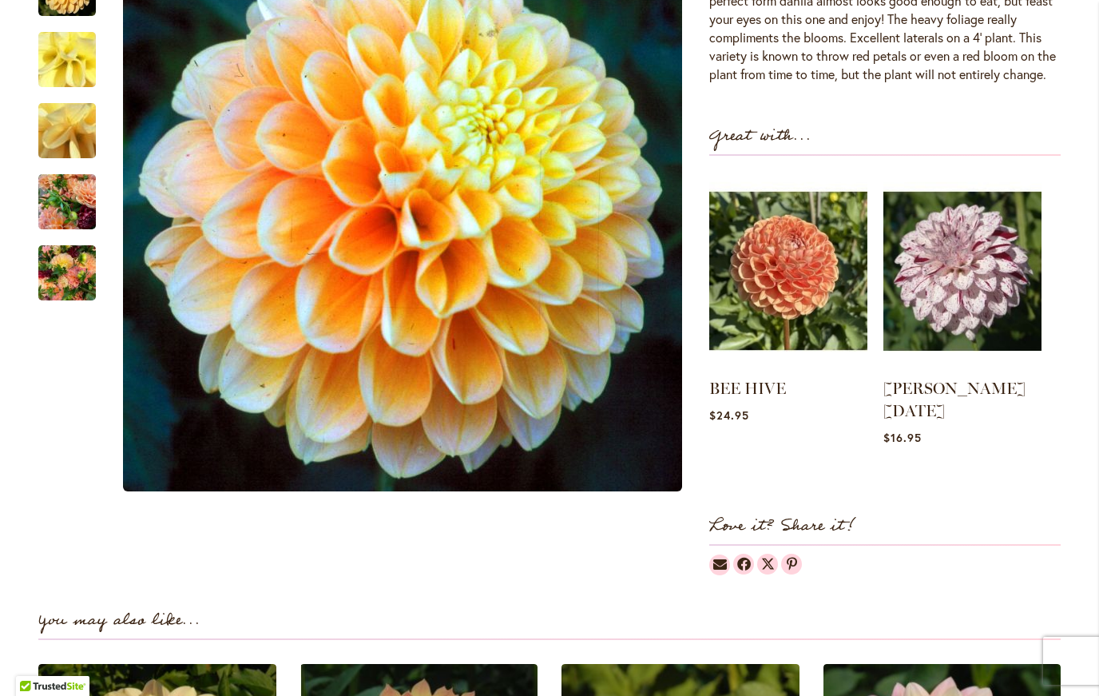
scroll to position [572, 0]
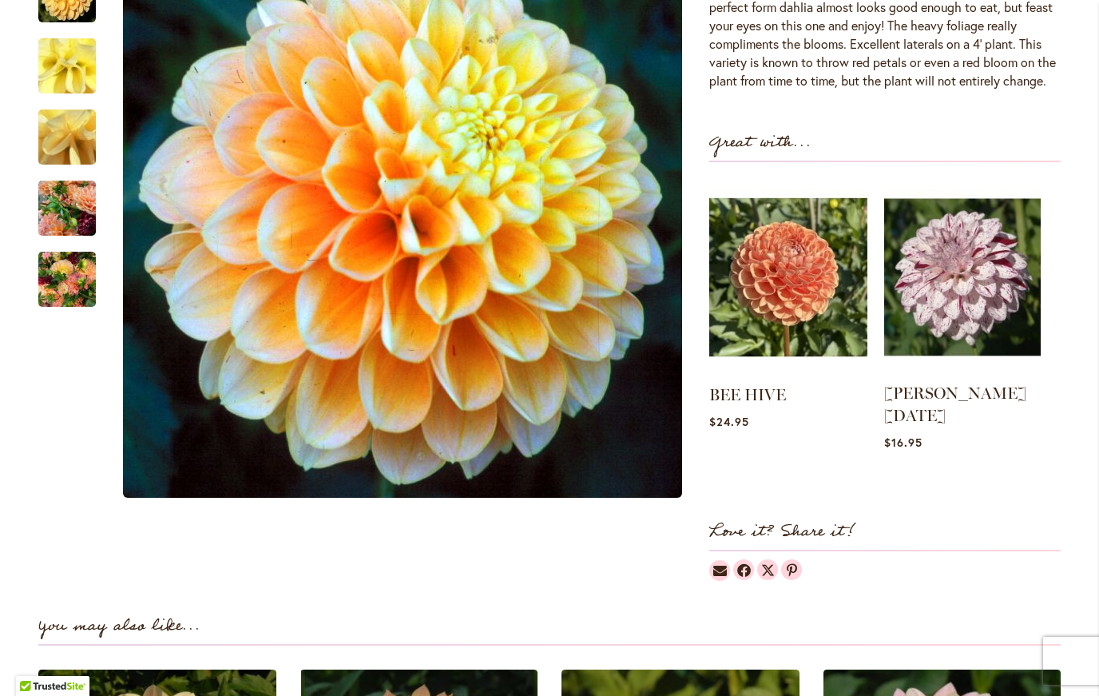
click at [978, 319] on img at bounding box center [962, 277] width 157 height 196
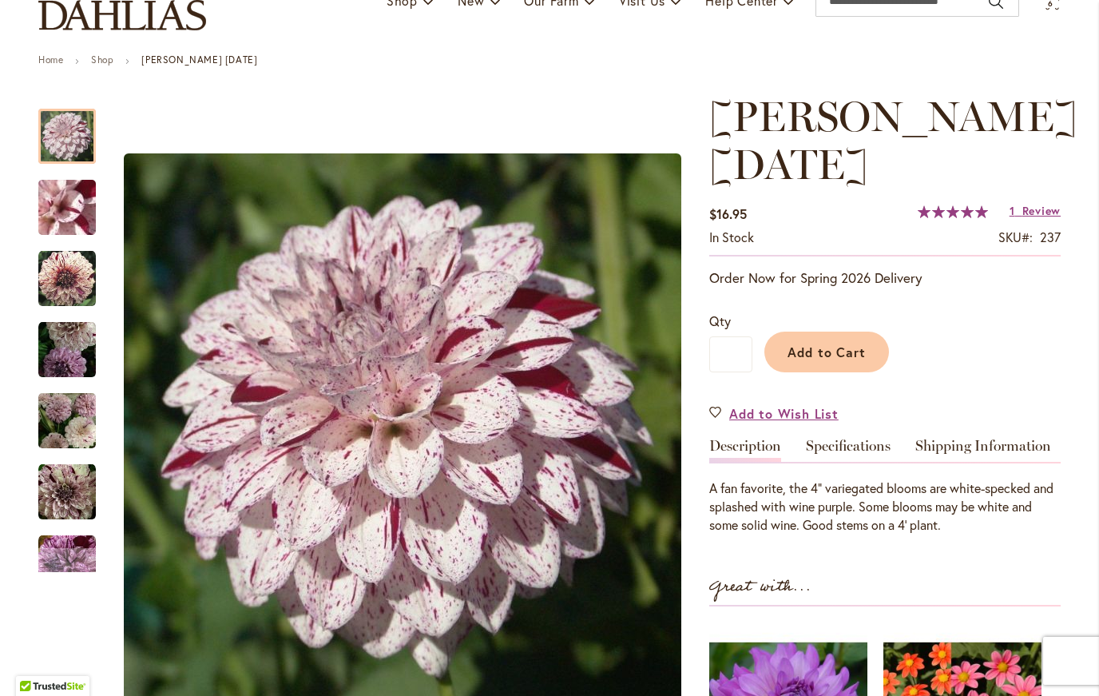
scroll to position [139, 0]
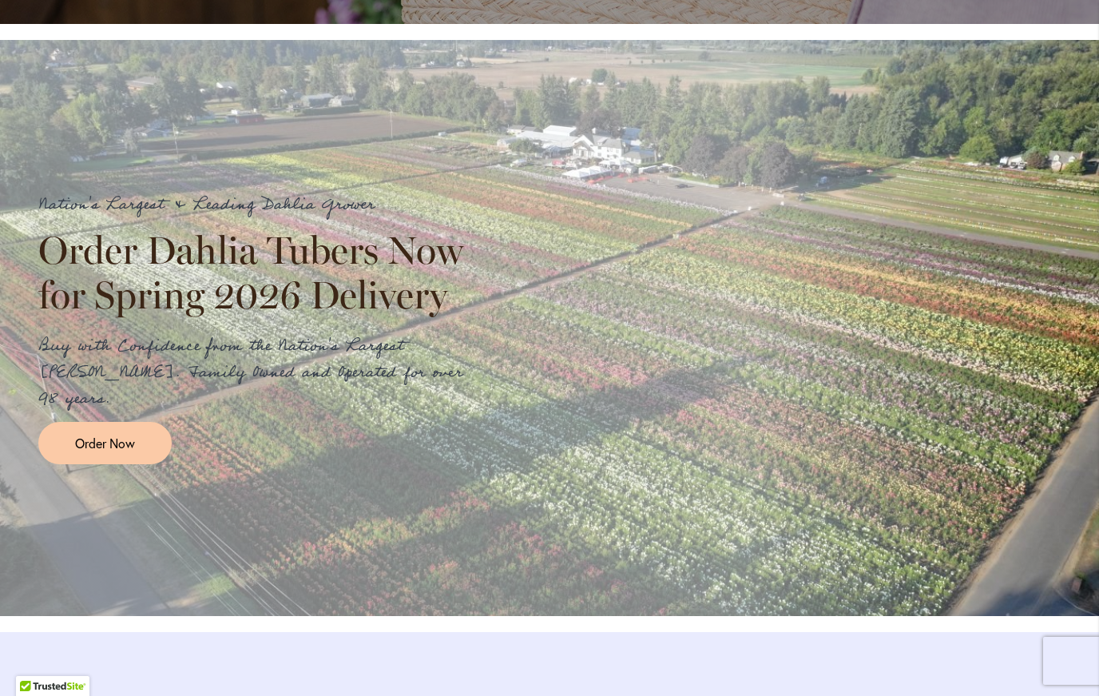
scroll to position [1651, 0]
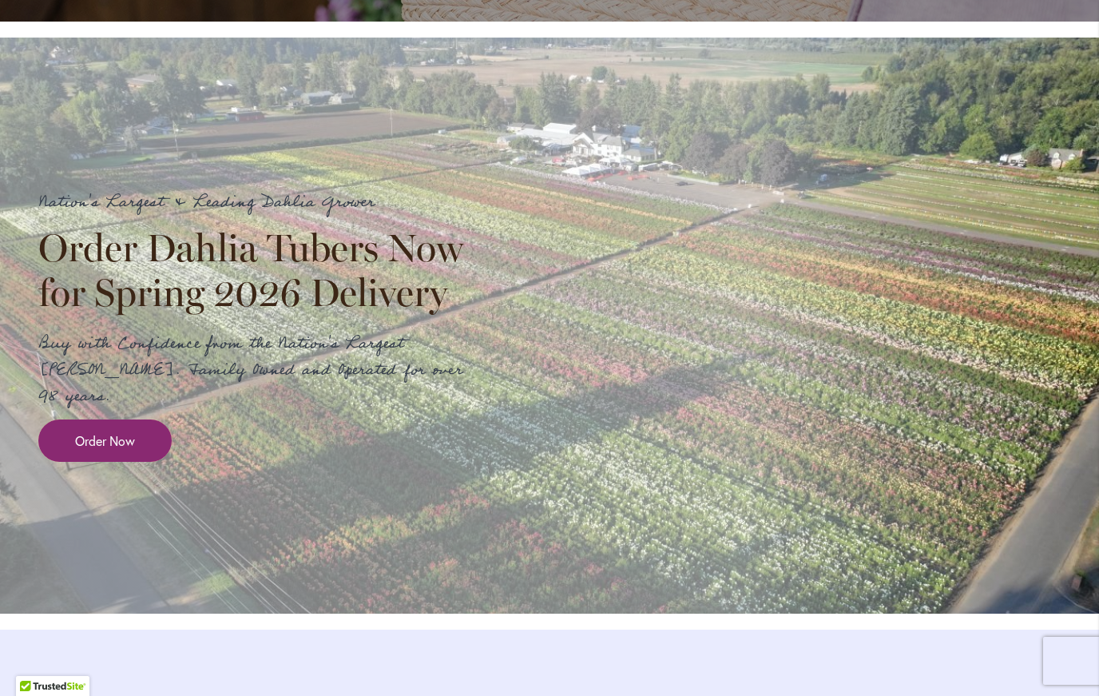
click at [99, 450] on span "Order Now" at bounding box center [105, 440] width 60 height 18
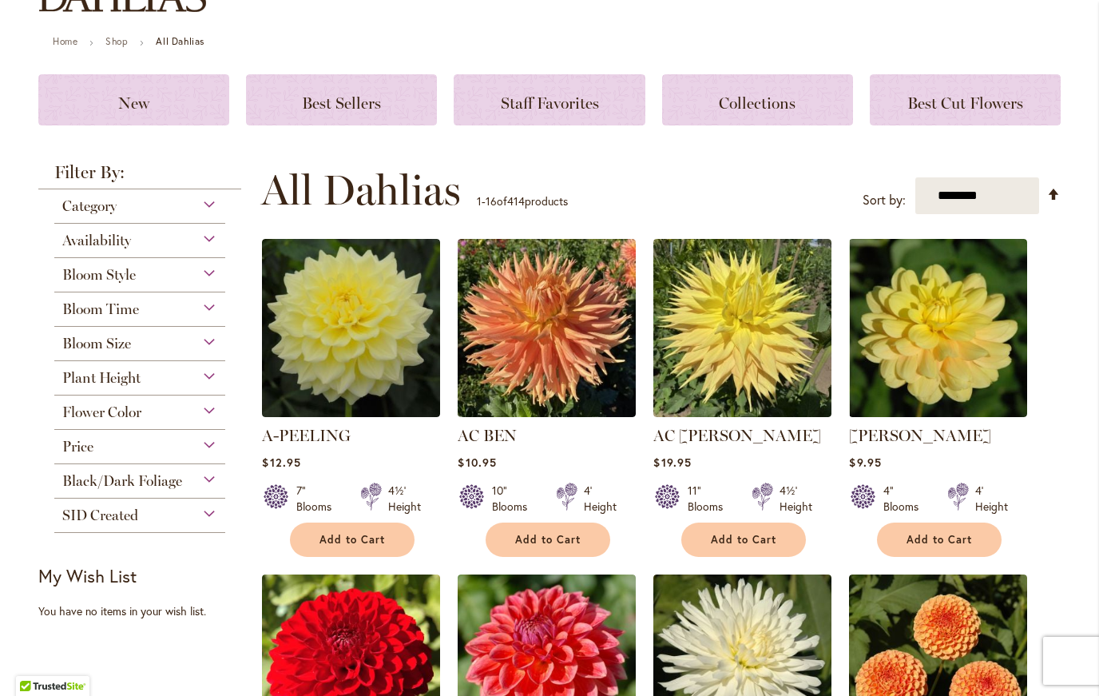
scroll to position [407, 0]
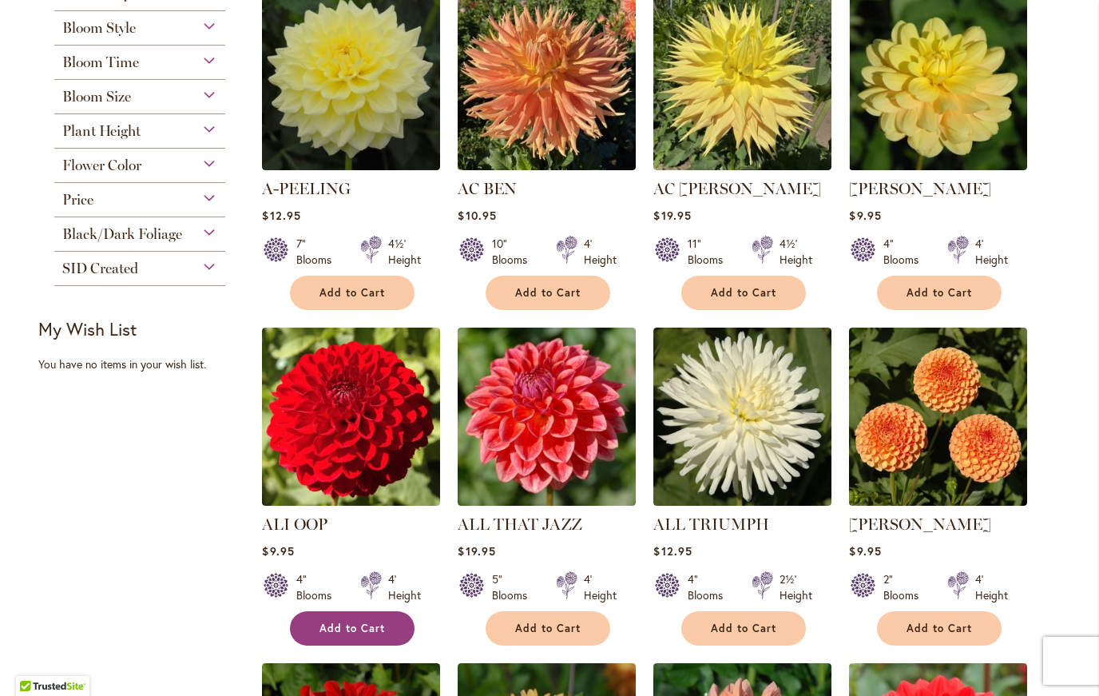
click at [341, 617] on button "Add to Cart" at bounding box center [352, 628] width 125 height 34
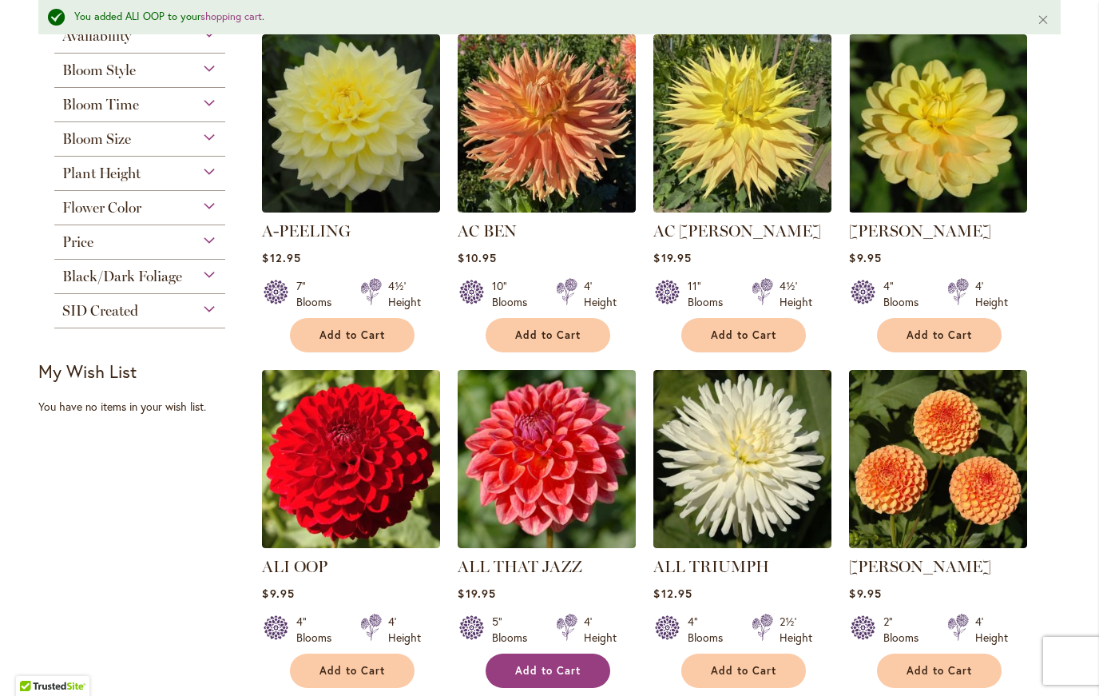
click at [557, 681] on button "Add to Cart" at bounding box center [548, 670] width 125 height 34
click at [93, 141] on span "Bloom Size" at bounding box center [96, 139] width 69 height 18
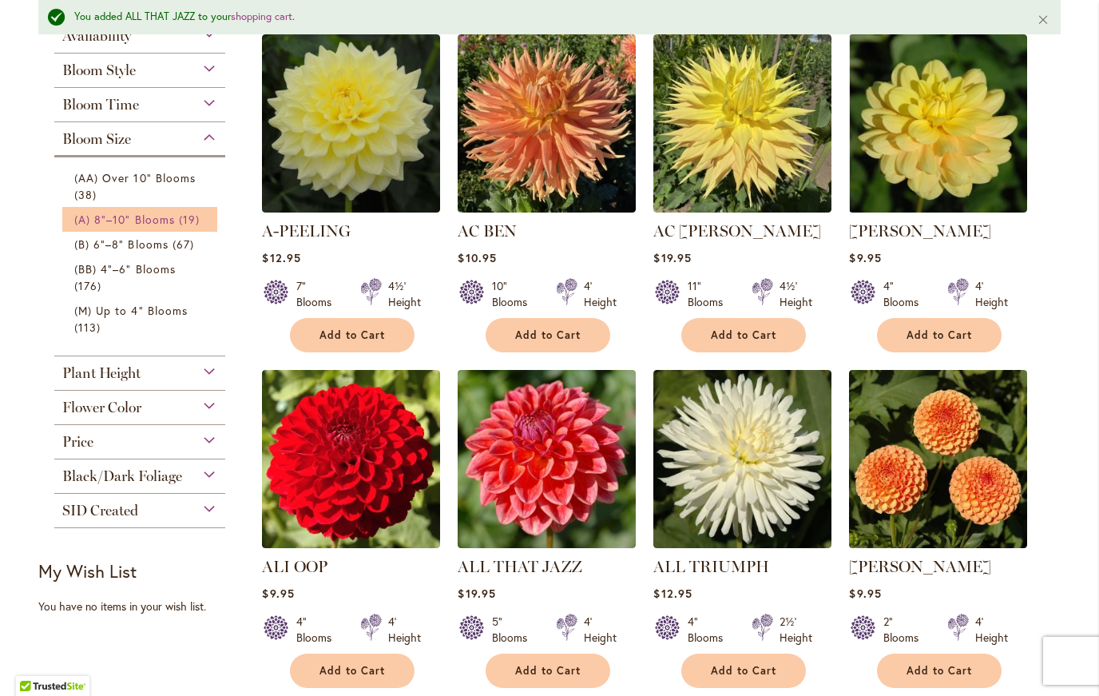
click at [85, 217] on span "(A) 8"–10" Blooms" at bounding box center [124, 219] width 101 height 15
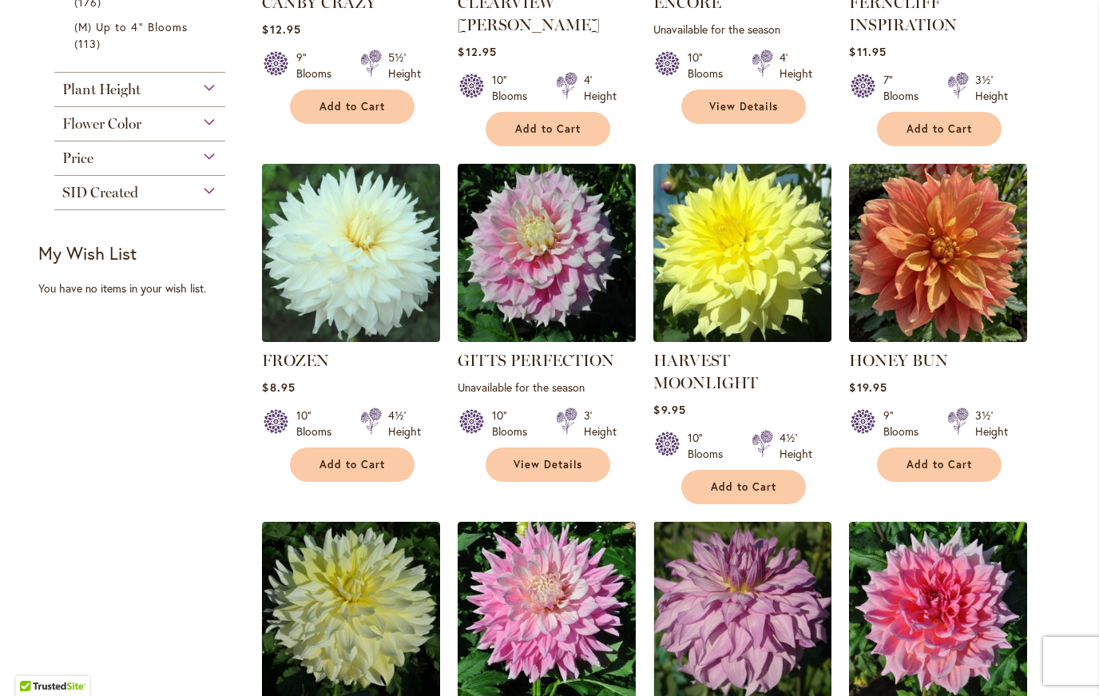
scroll to position [560, 0]
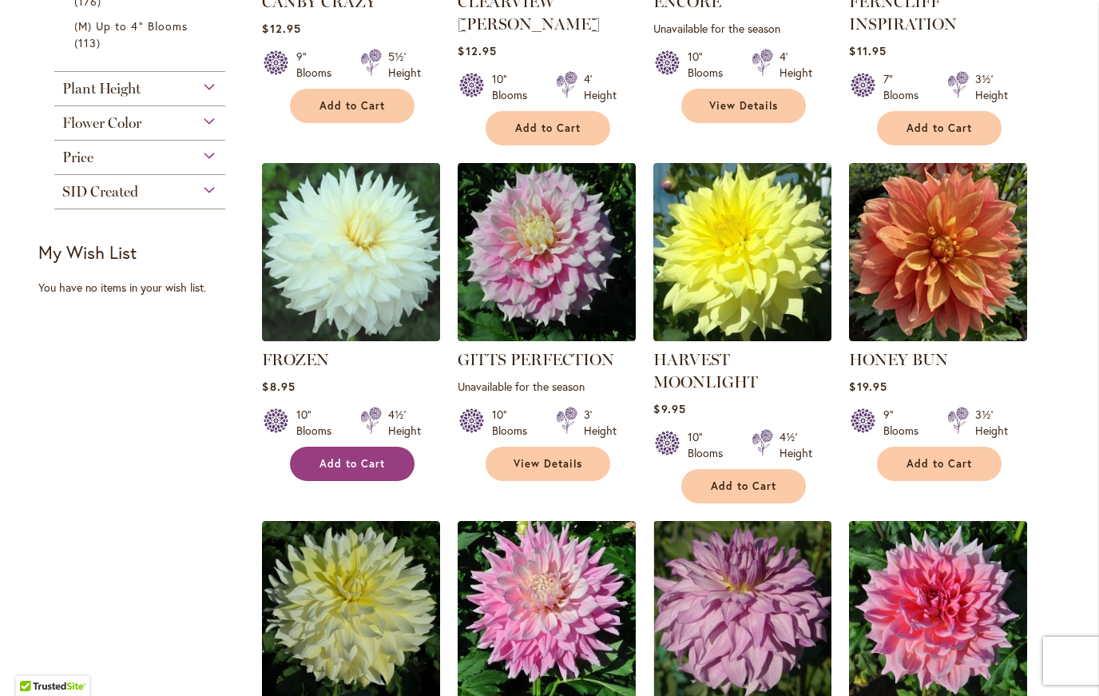
click at [341, 455] on button "Add to Cart" at bounding box center [352, 464] width 125 height 34
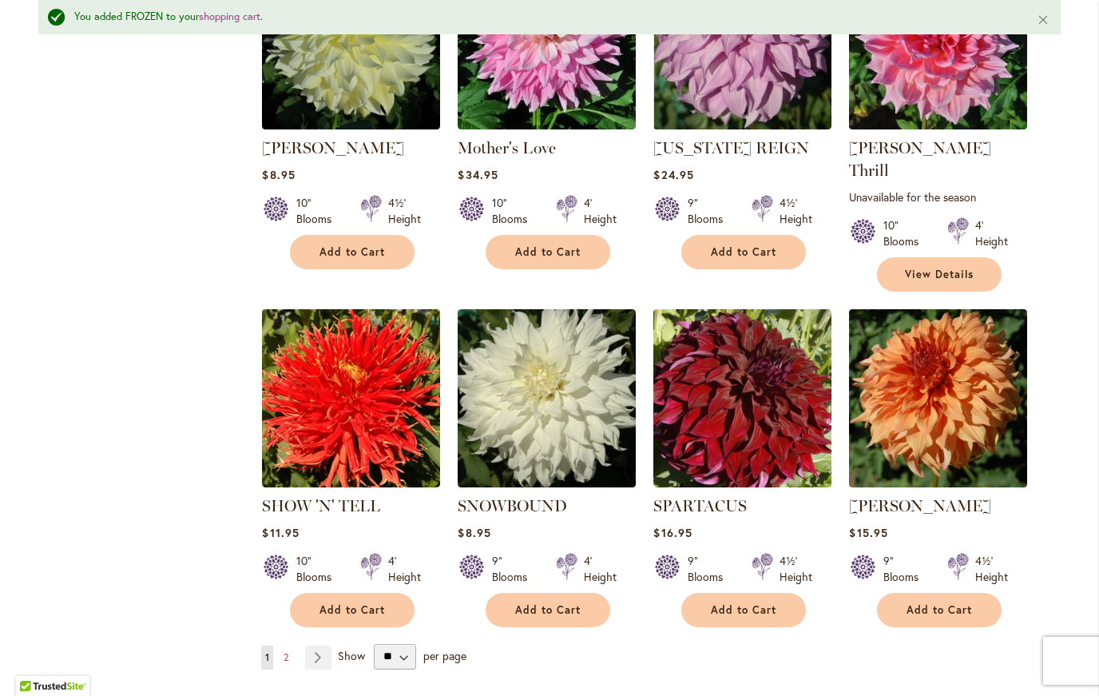
scroll to position [1176, 0]
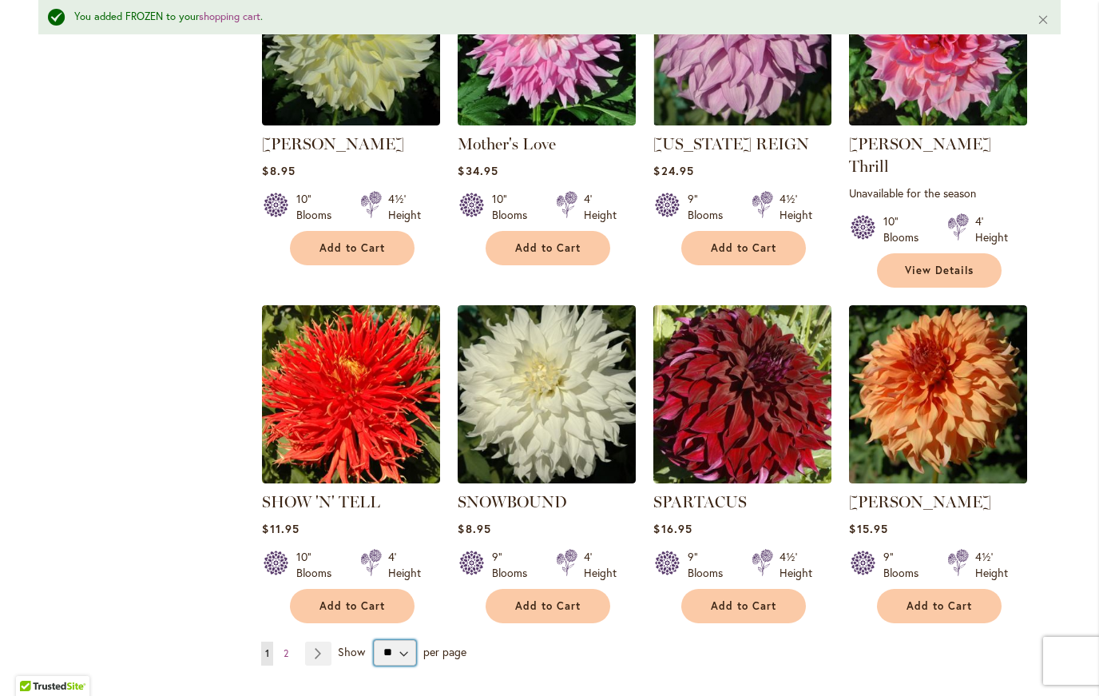
click at [387, 640] on select "** ** ** **" at bounding box center [395, 653] width 42 height 26
select select "**"
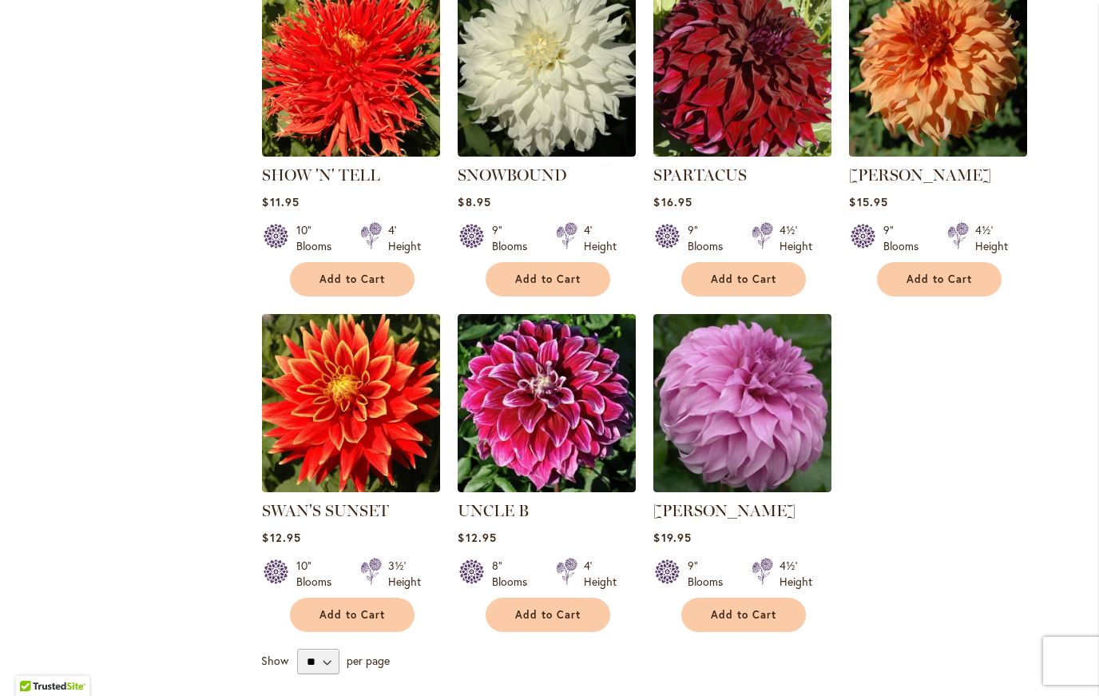
scroll to position [1474, 0]
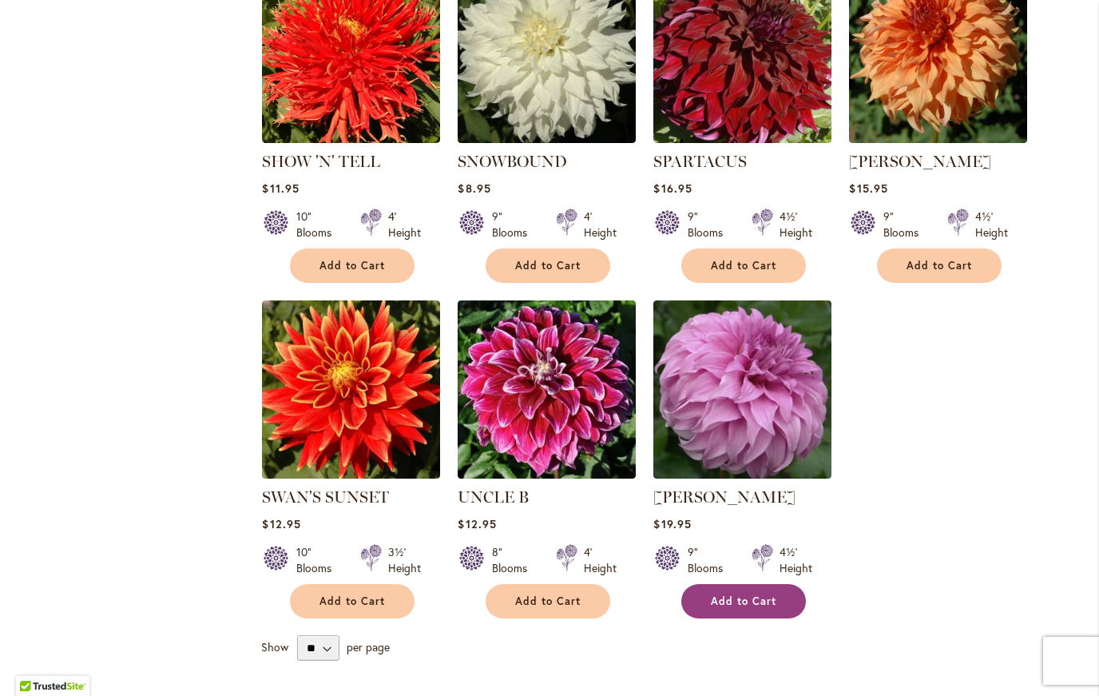
click at [732, 594] on span "Add to Cart" at bounding box center [744, 601] width 66 height 14
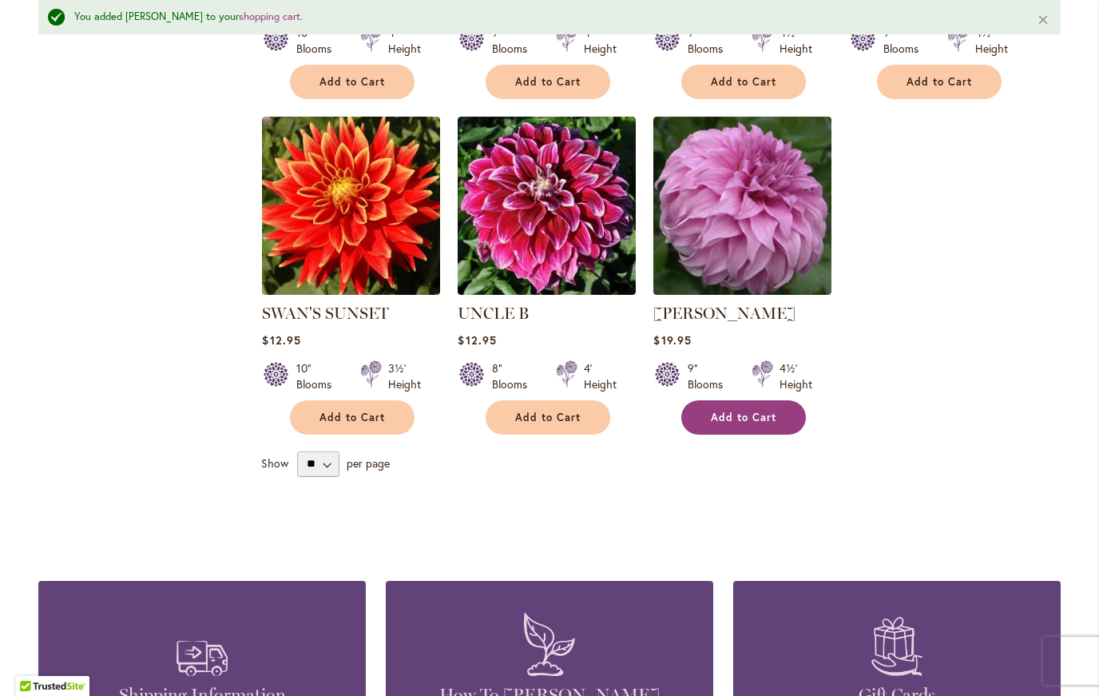
scroll to position [1622, 0]
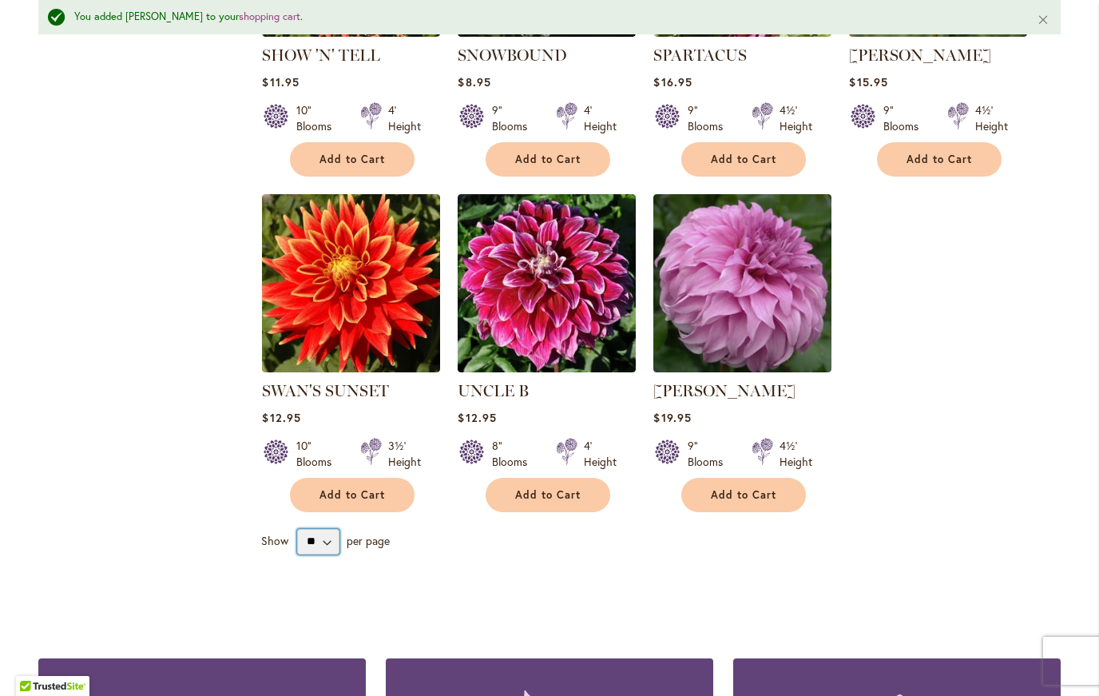
click at [313, 530] on select "** ** ** **" at bounding box center [318, 542] width 42 height 26
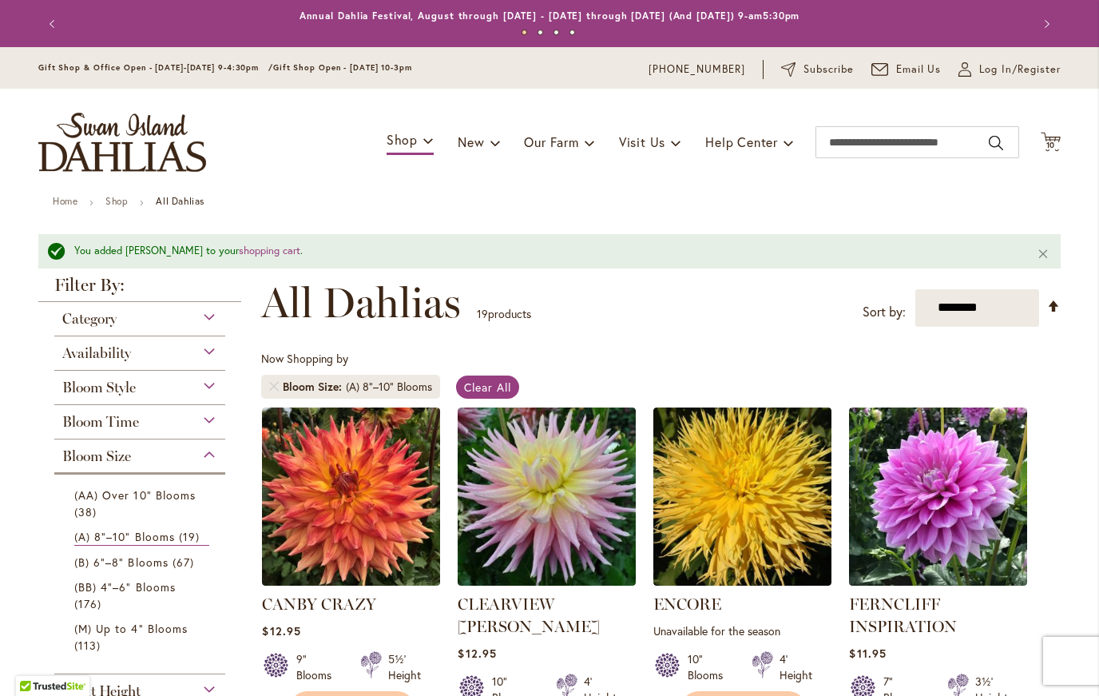
scroll to position [0, 0]
click at [105, 495] on span "(AA) Over 10" Blooms" at bounding box center [134, 494] width 121 height 15
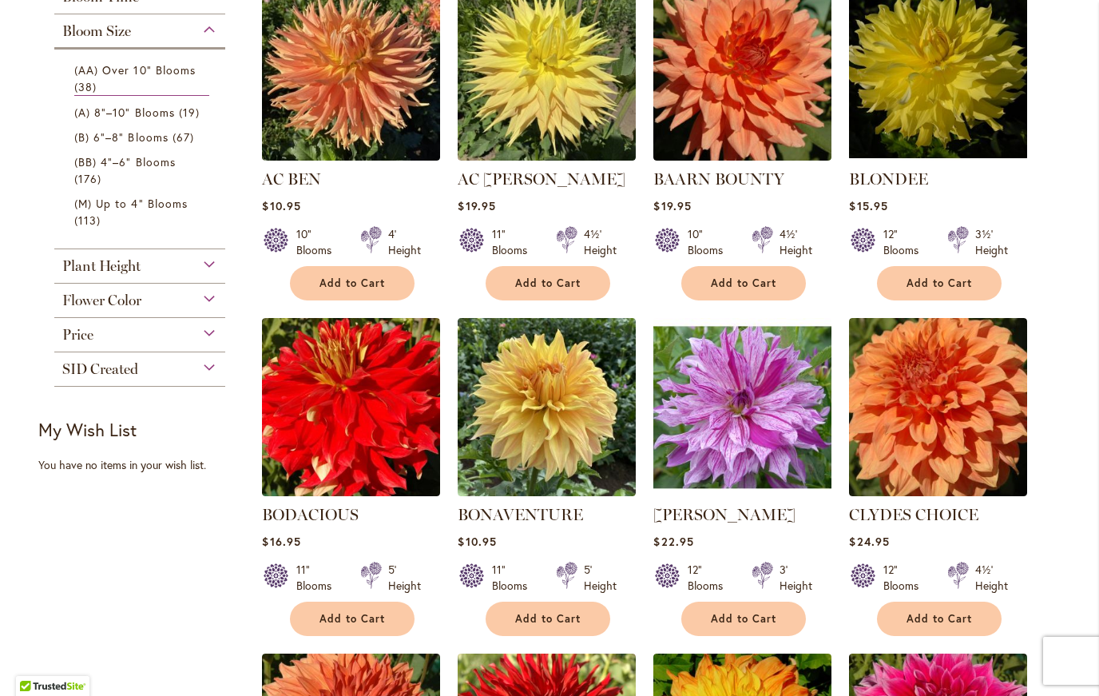
scroll to position [395, 0]
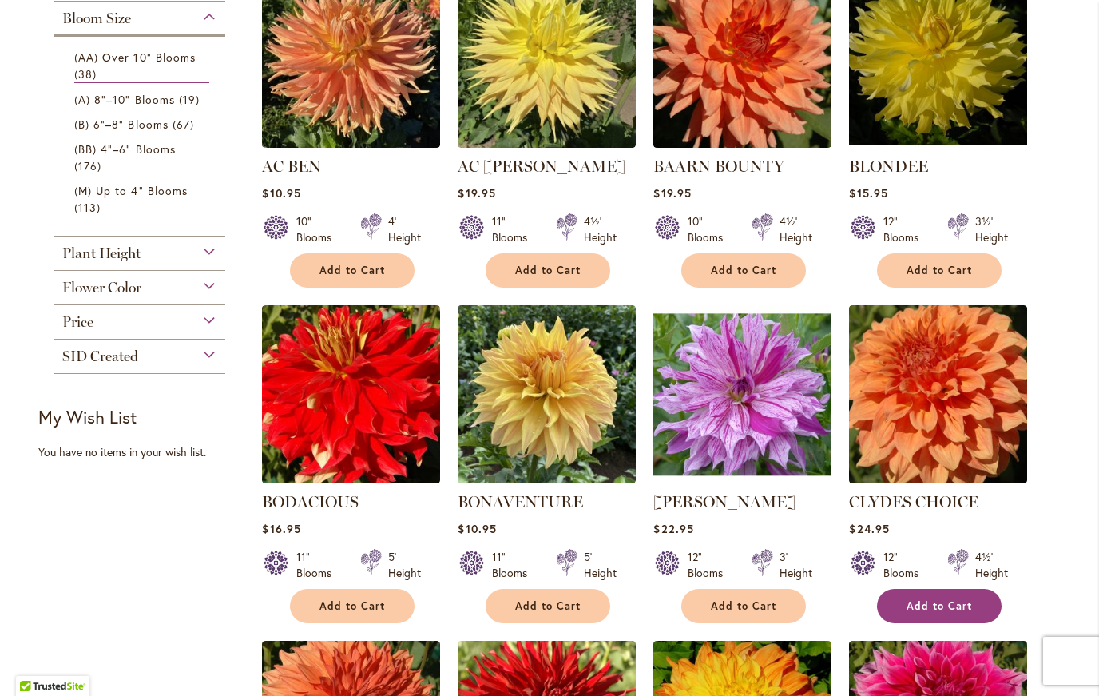
click at [952, 606] on span "Add to Cart" at bounding box center [940, 606] width 66 height 14
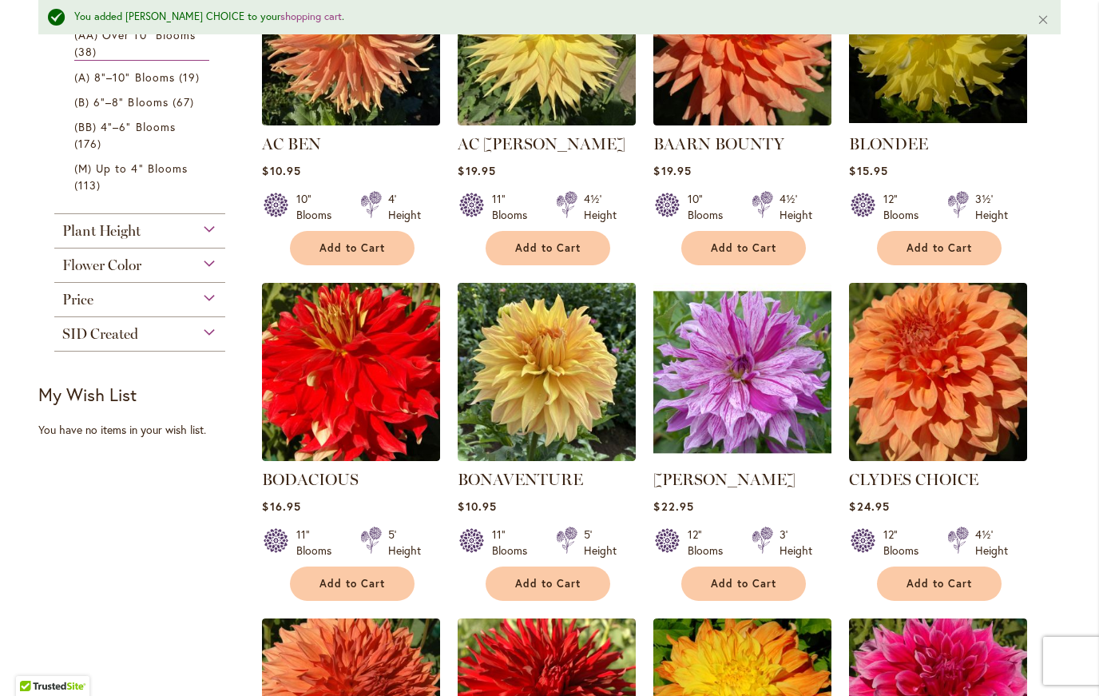
scroll to position [462, 0]
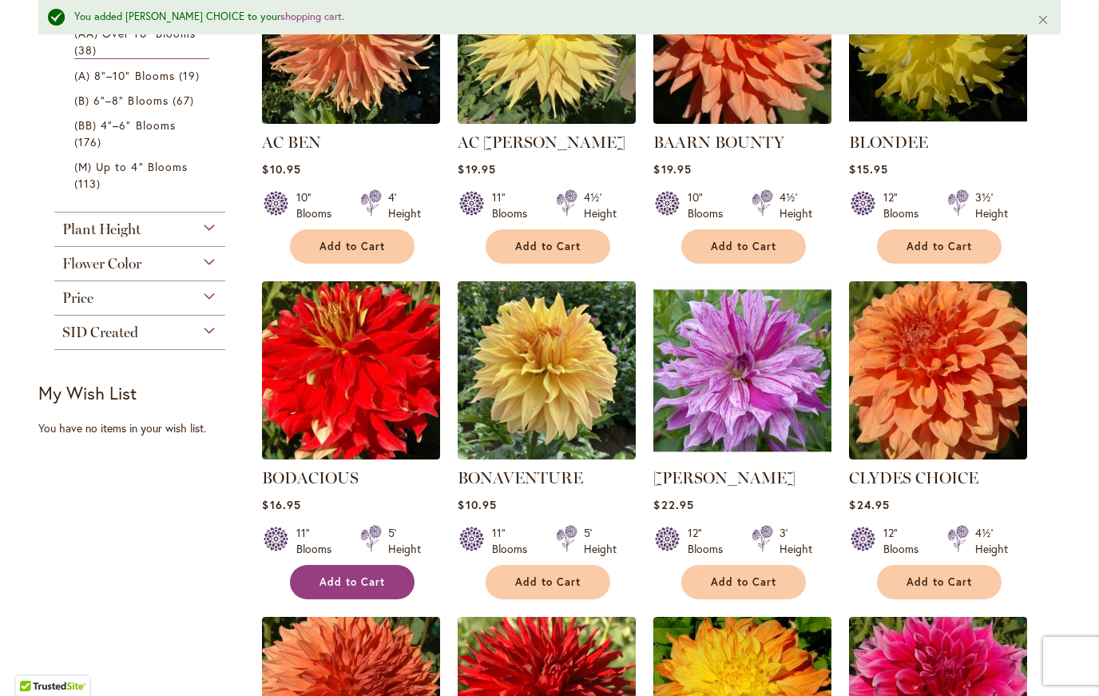
click at [340, 586] on span "Add to Cart" at bounding box center [353, 582] width 66 height 14
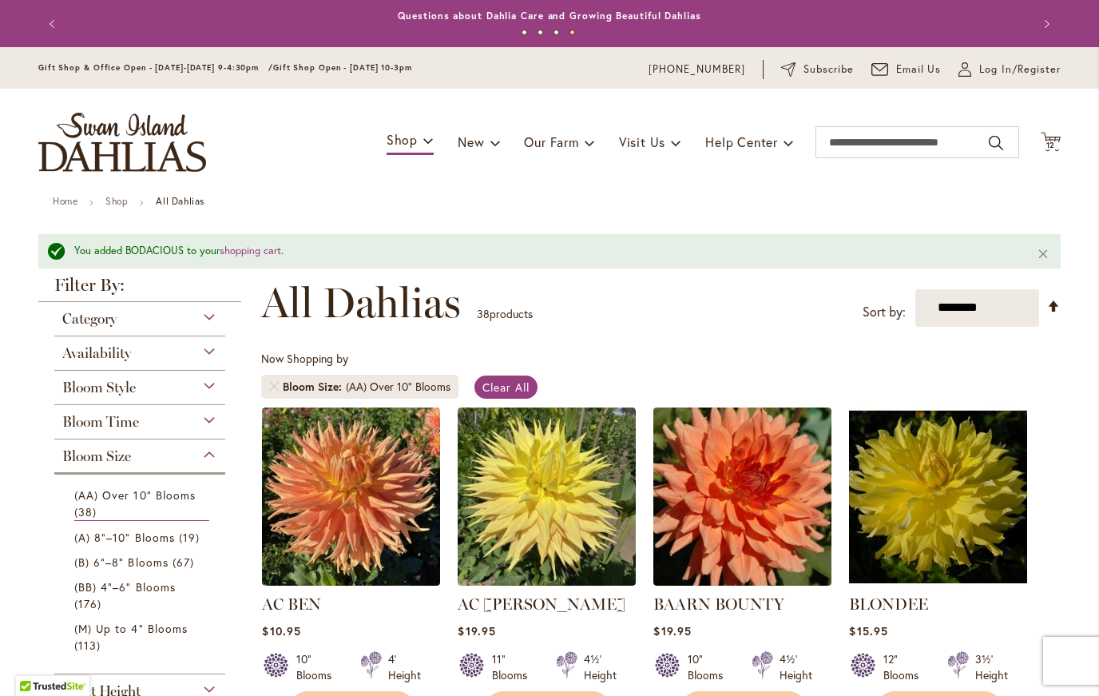
scroll to position [0, 0]
click at [1038, 153] on div "Toggle Nav Shop Dahlia Tubers Collections Fresh Cut Dahlias Gardening Supplies …" at bounding box center [549, 142] width 1054 height 107
click at [1043, 138] on icon "Cart .cls-1 { fill: #231f20; }" at bounding box center [1051, 142] width 20 height 20
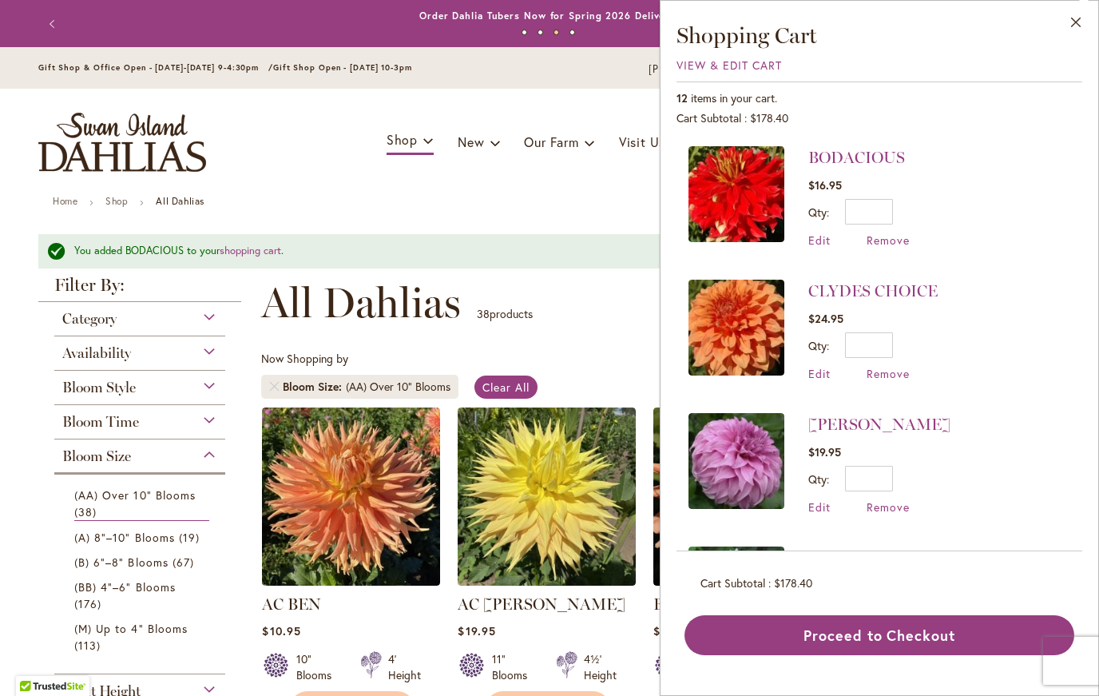
click at [105, 346] on span "Availability" at bounding box center [96, 353] width 69 height 18
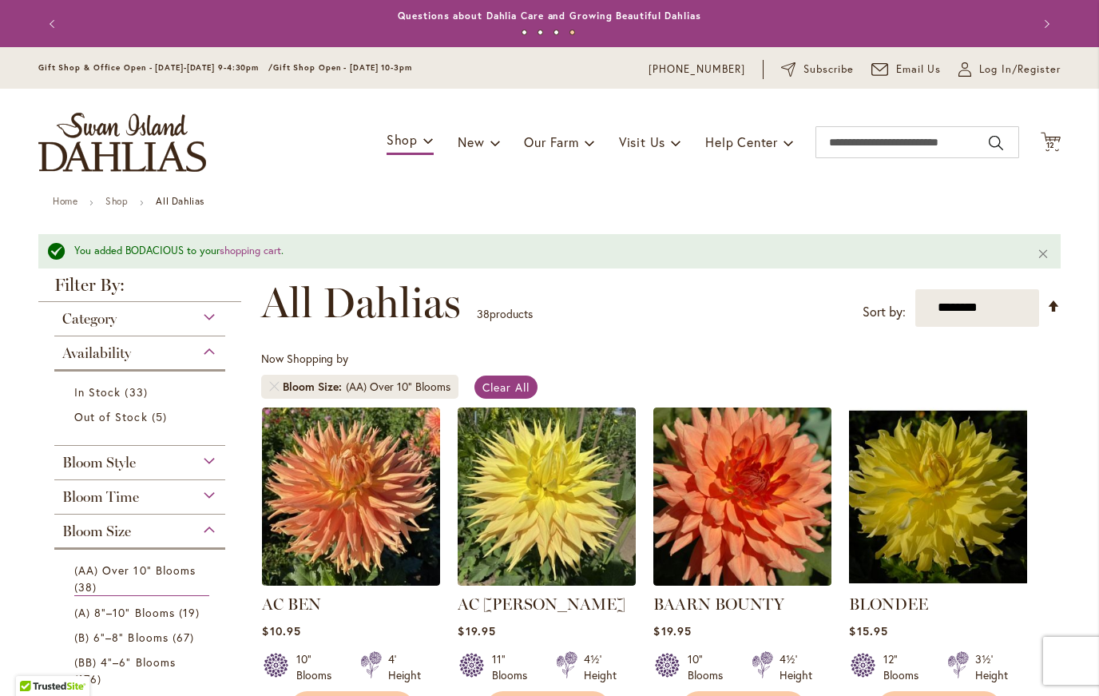
click at [88, 317] on span "Category" at bounding box center [89, 319] width 54 height 18
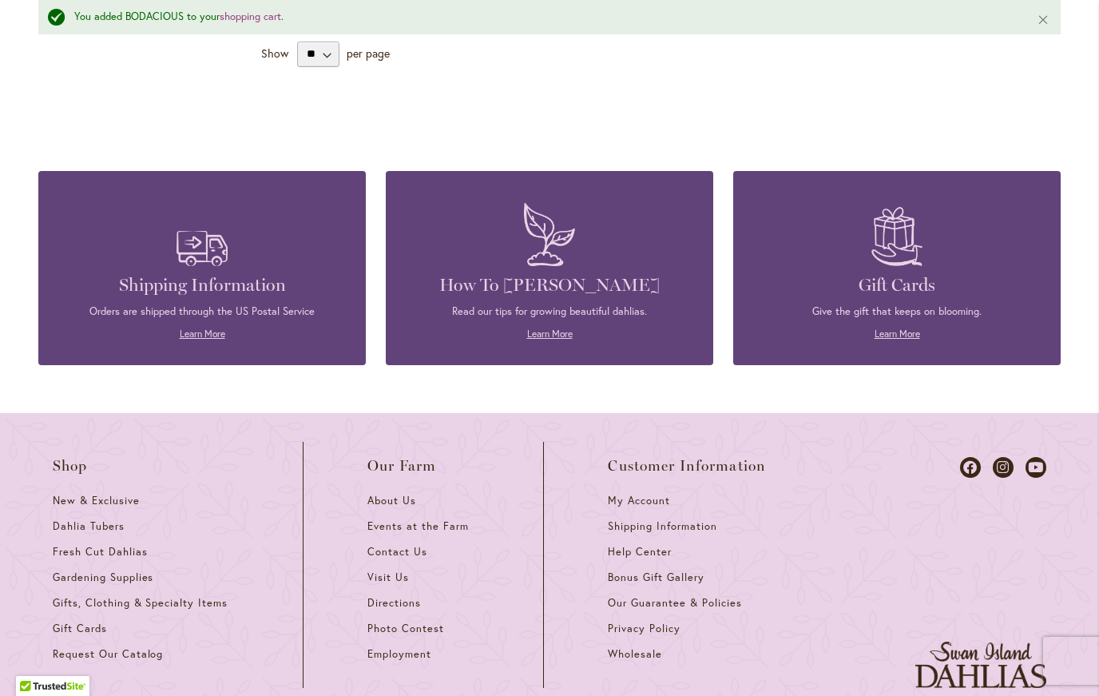
scroll to position [3773, 0]
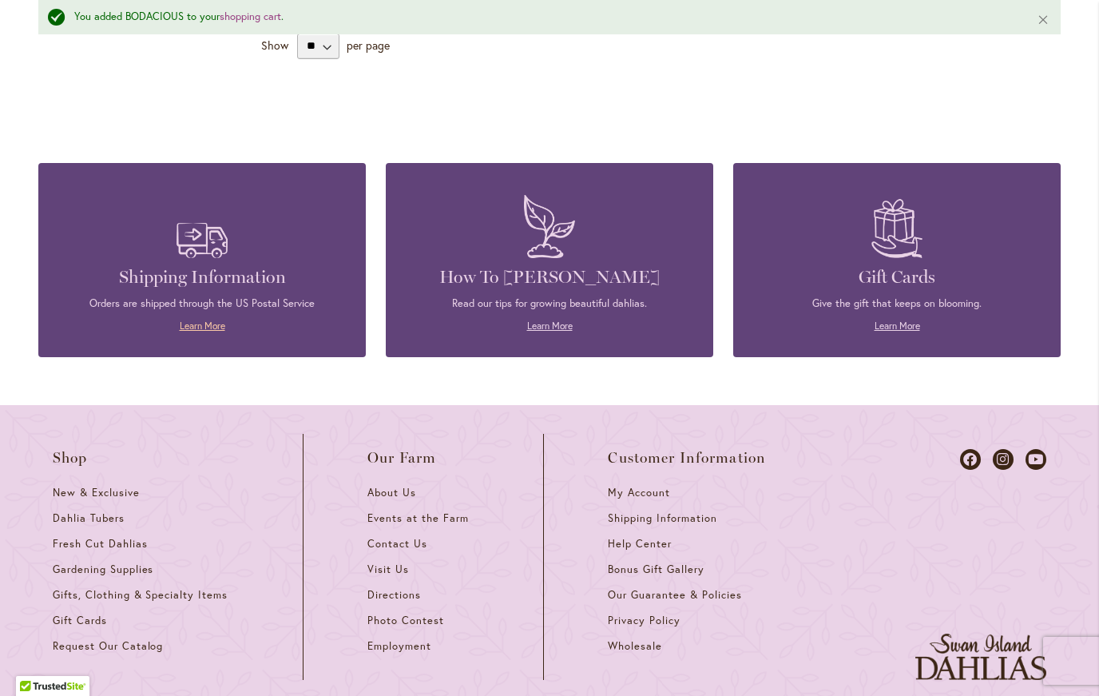
click at [203, 320] on link "Learn More" at bounding box center [203, 326] width 46 height 12
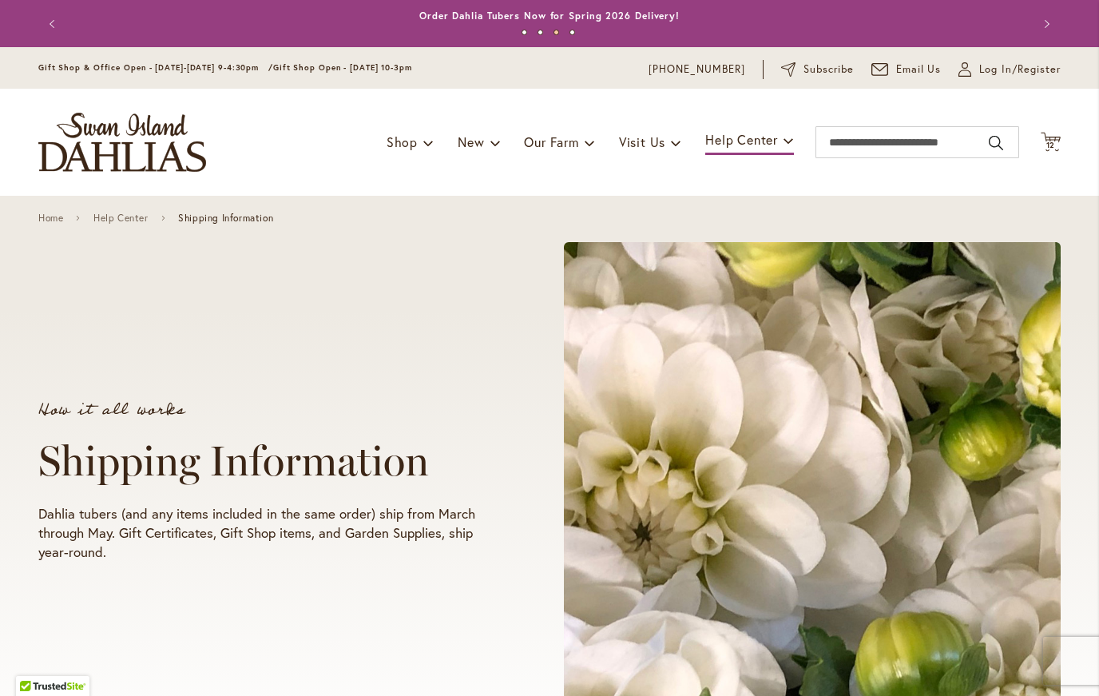
click at [1049, 163] on div "Toggle Nav Shop Dahlia Tubers Collections Fresh Cut Dahlias Gardening Supplies …" at bounding box center [549, 142] width 1054 height 107
click at [1048, 144] on span "12" at bounding box center [1051, 145] width 10 height 10
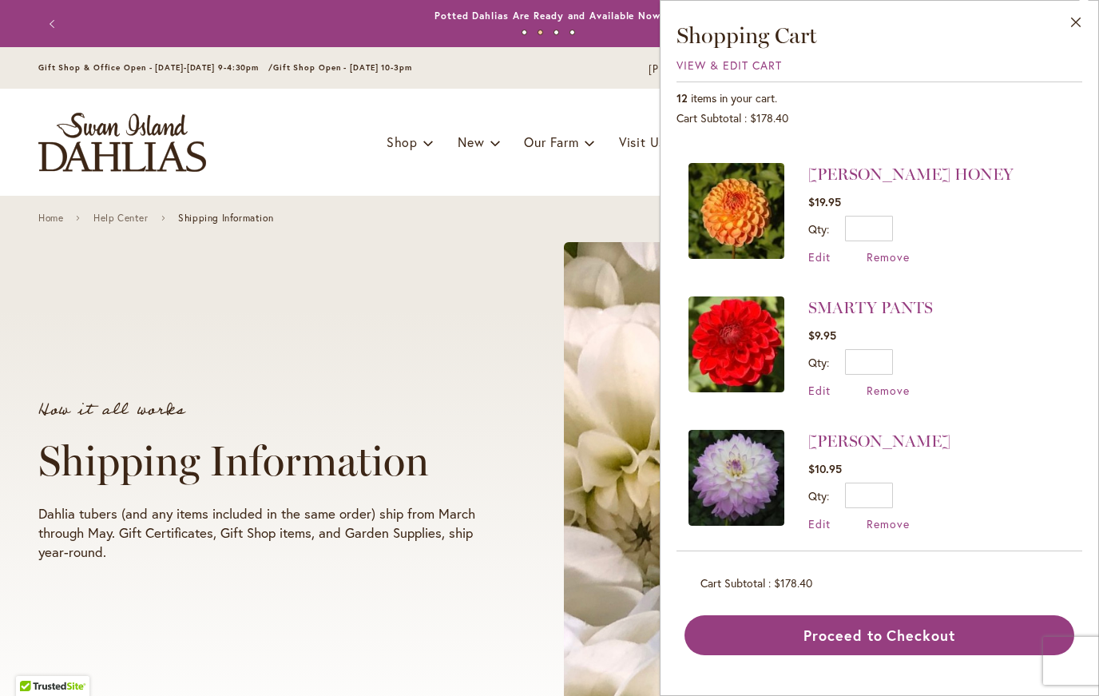
scroll to position [1183, 0]
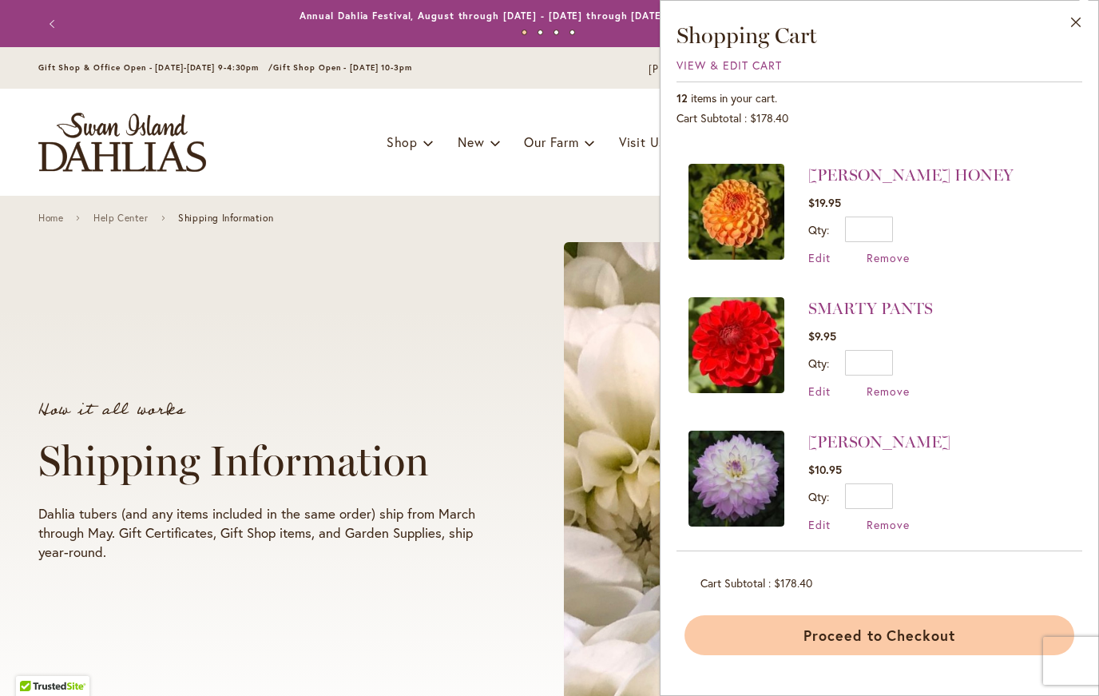
click at [895, 635] on button "Proceed to Checkout" at bounding box center [880, 635] width 390 height 40
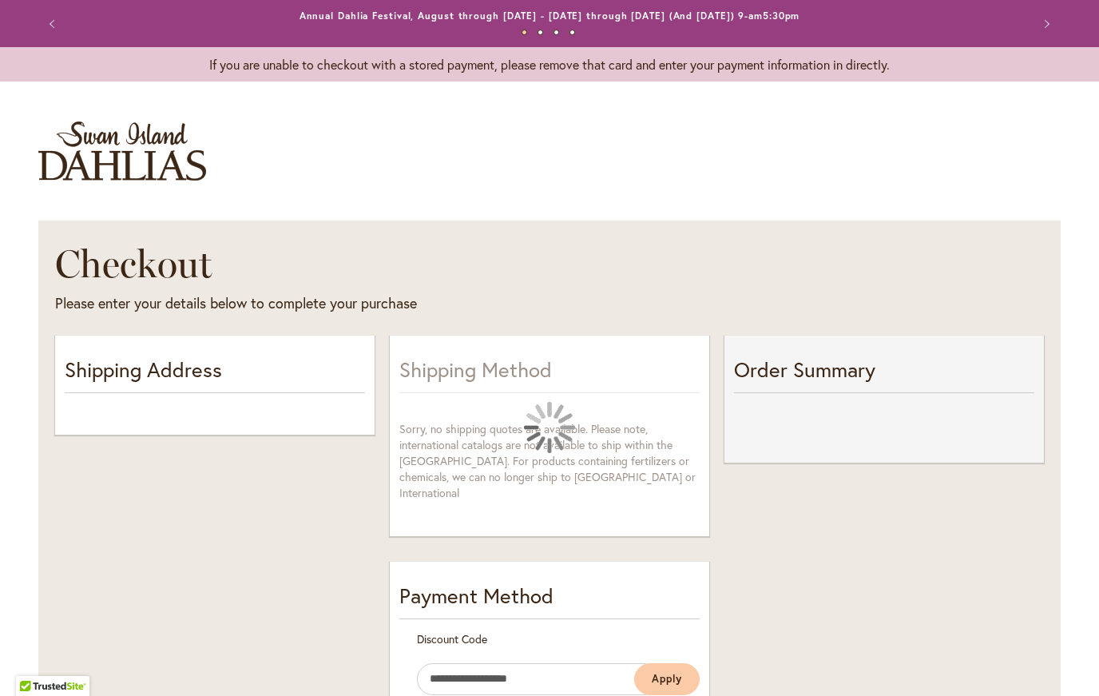
select select "**"
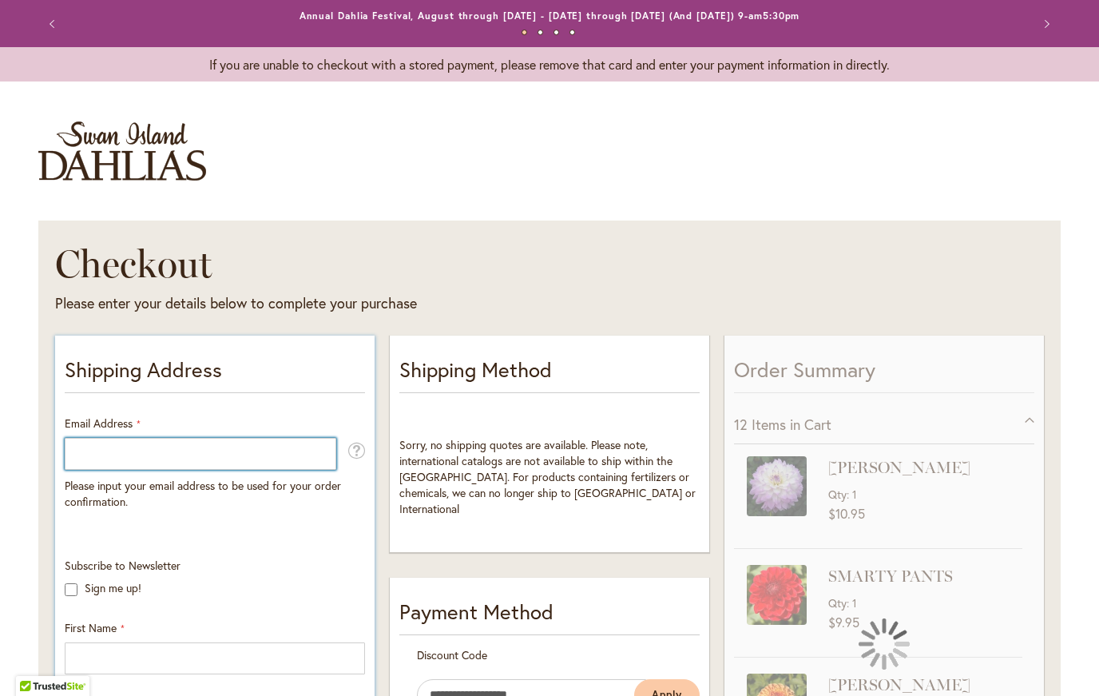
click at [108, 456] on input "Email Address" at bounding box center [201, 454] width 272 height 32
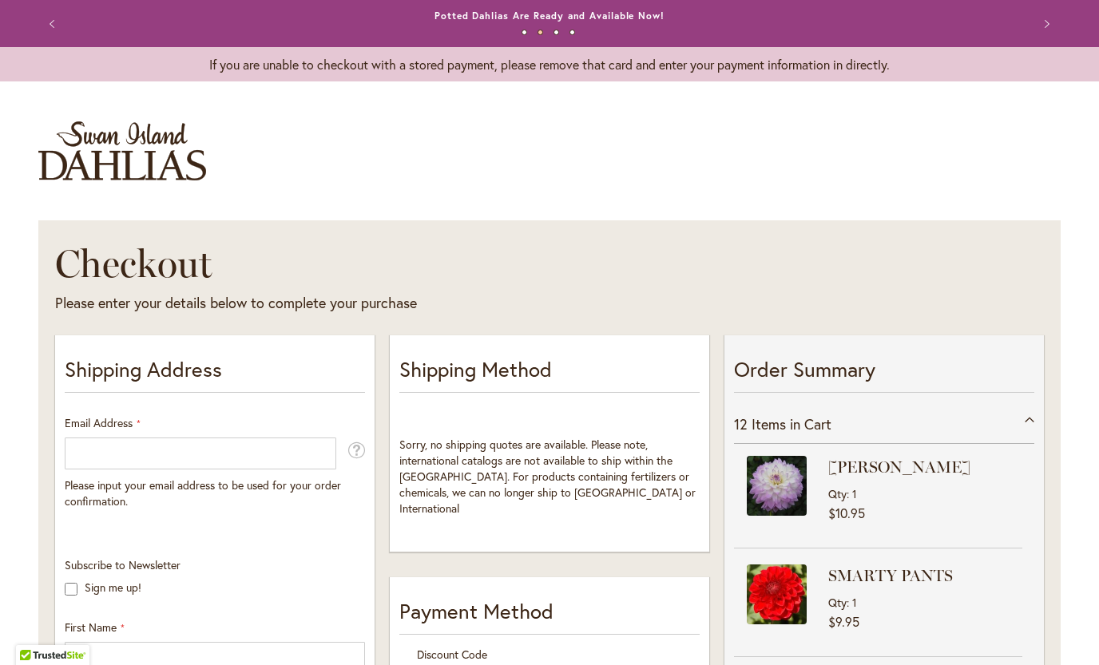
click at [0, 193] on header "Toggle Nav" at bounding box center [549, 150] width 1099 height 107
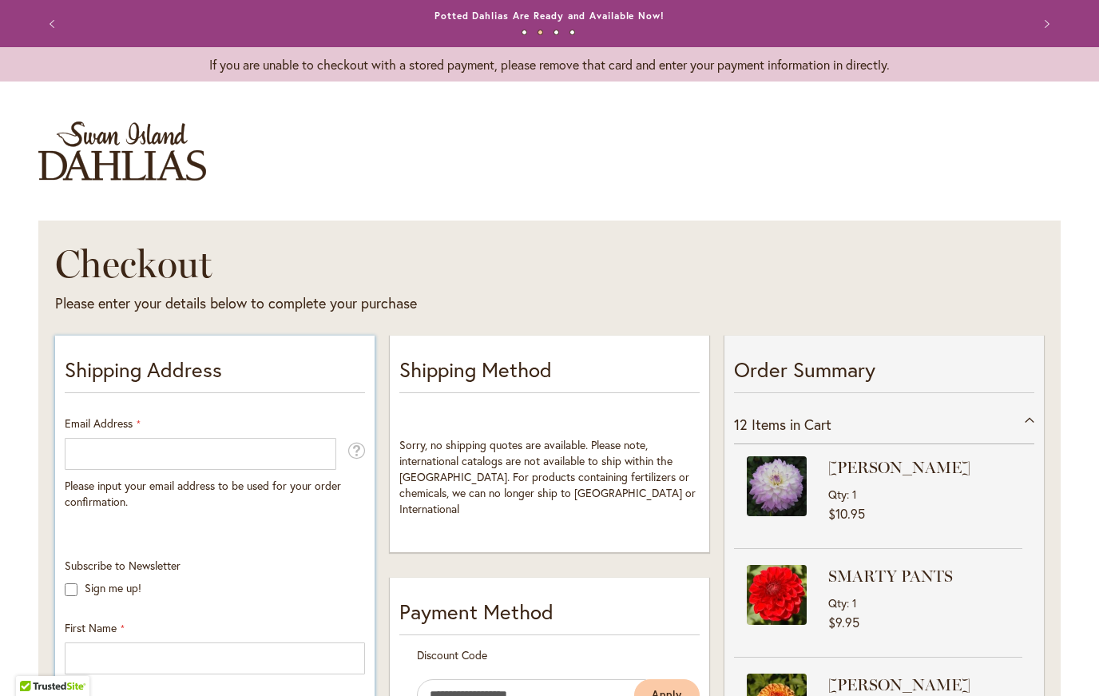
click at [66, 471] on div "Please input your email address to be used for your order confirmation." at bounding box center [215, 474] width 300 height 72
click at [97, 448] on input "Email Address" at bounding box center [201, 454] width 272 height 32
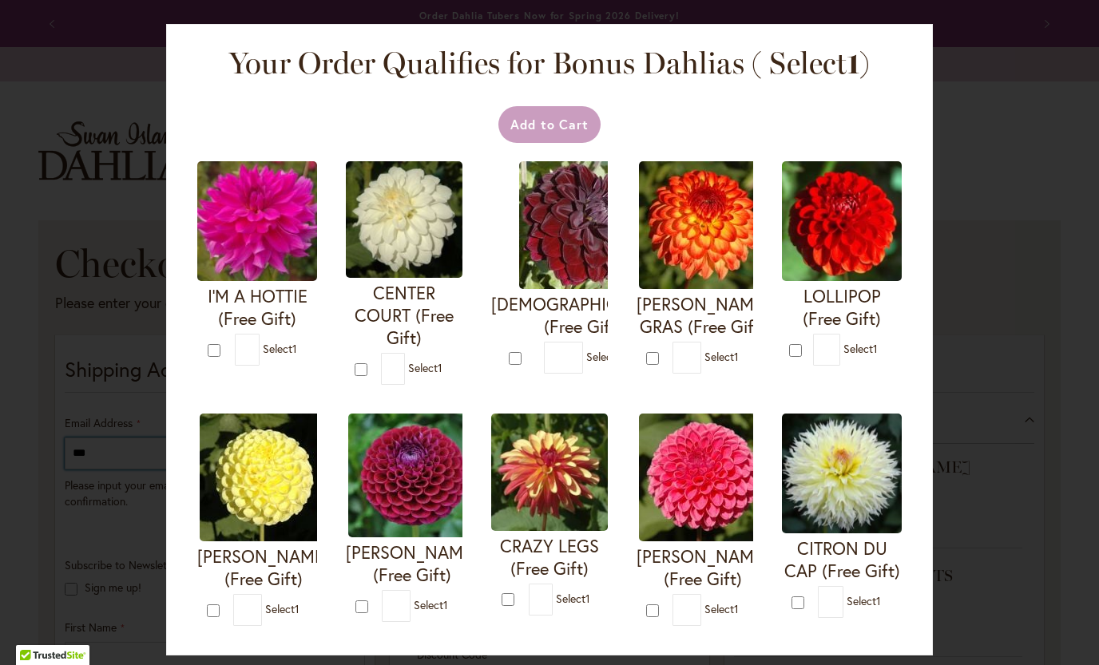
type input "***"
click at [65, 651] on div at bounding box center [52, 660] width 73 height 30
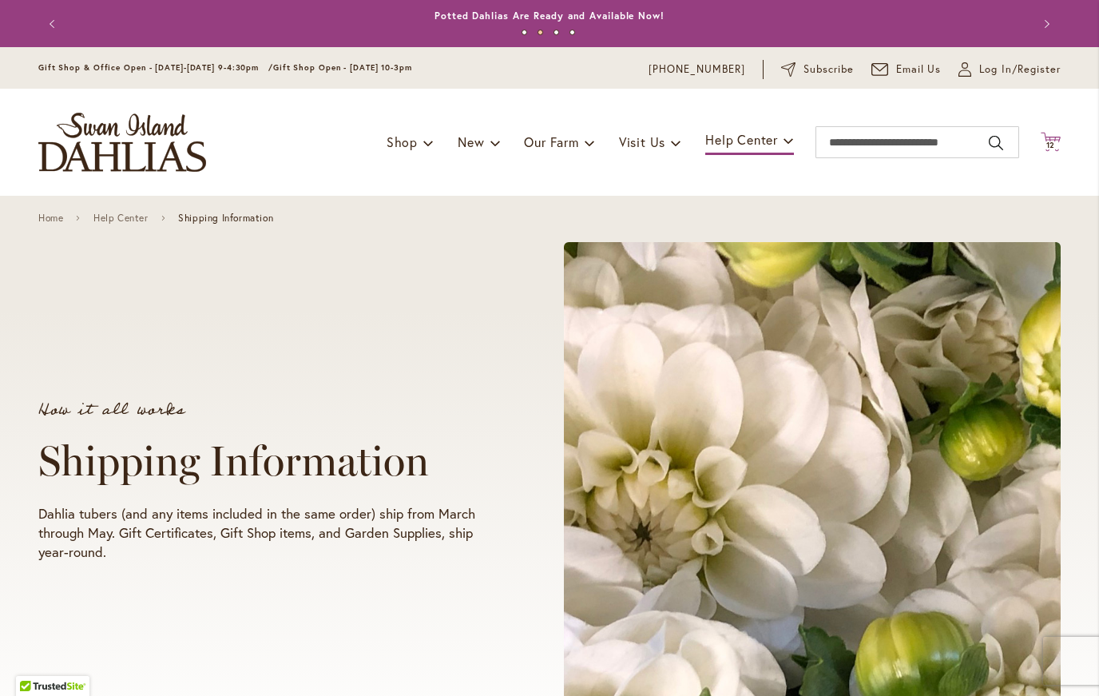
click at [1049, 146] on span "12" at bounding box center [1051, 145] width 10 height 10
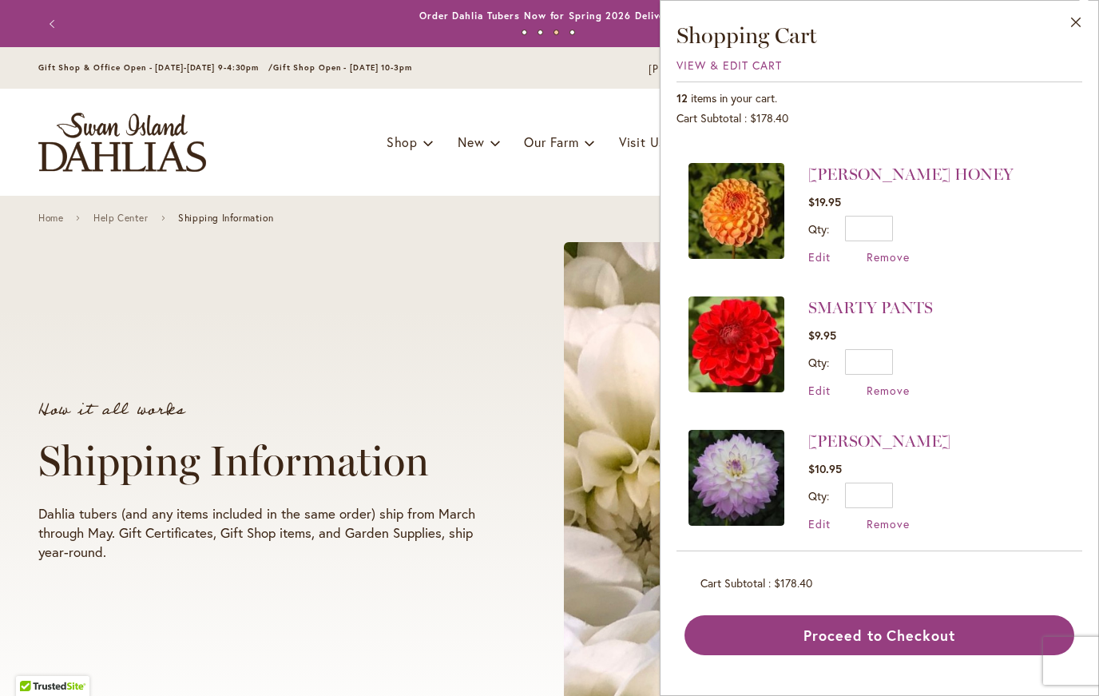
scroll to position [1183, 0]
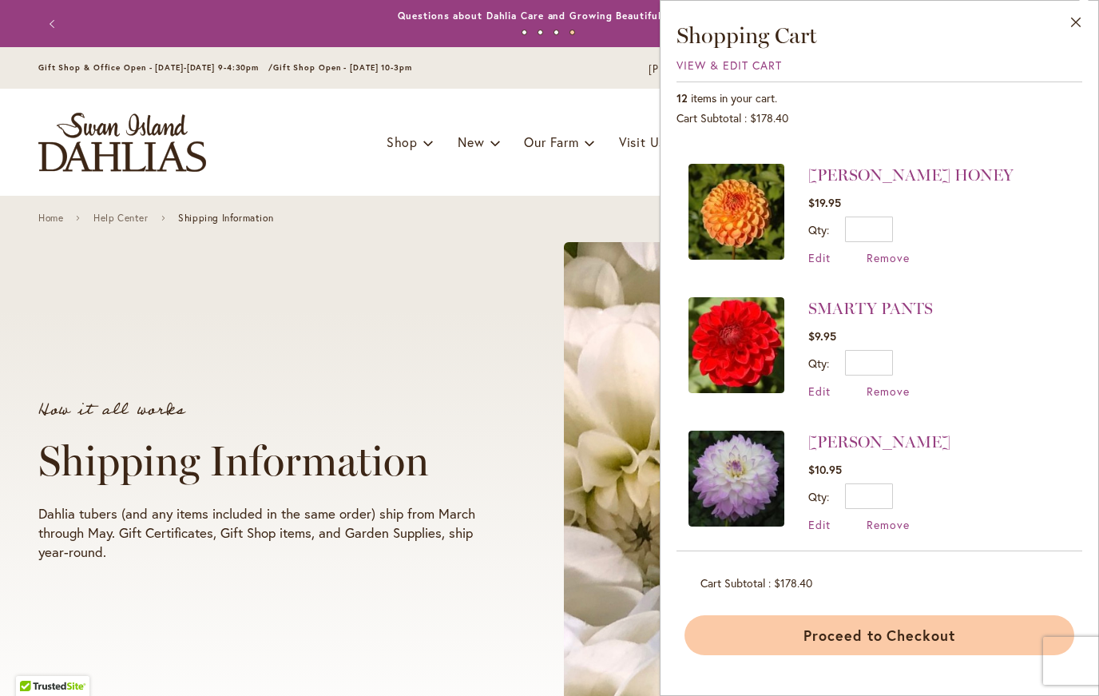
click at [866, 635] on button "Proceed to Checkout" at bounding box center [880, 635] width 390 height 40
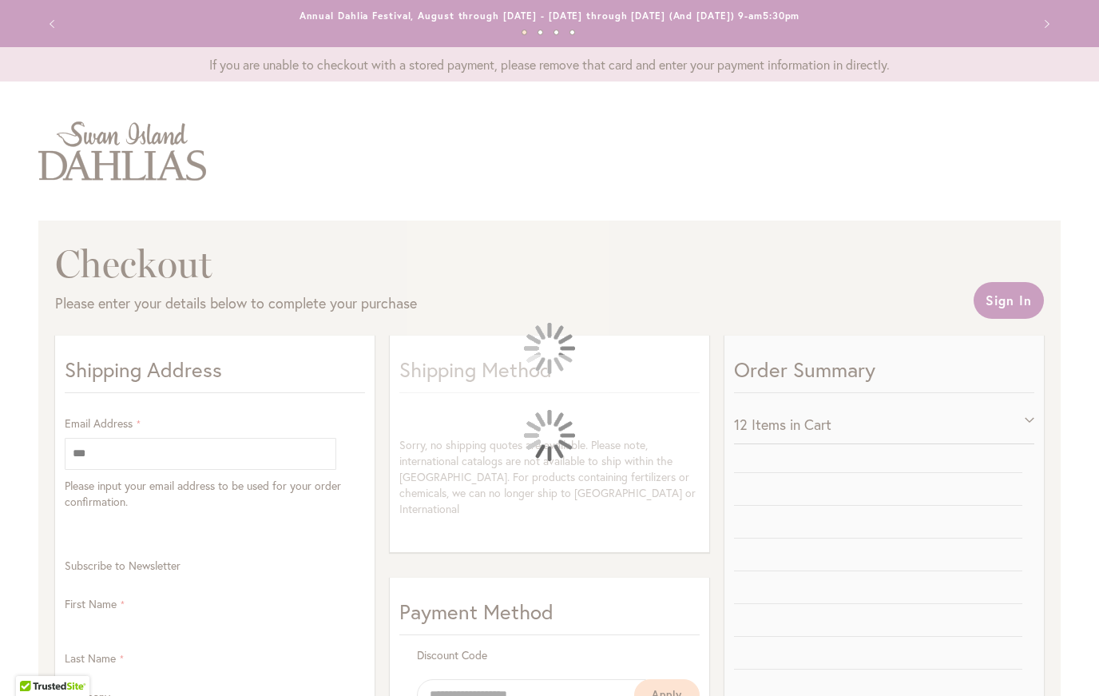
select select "**"
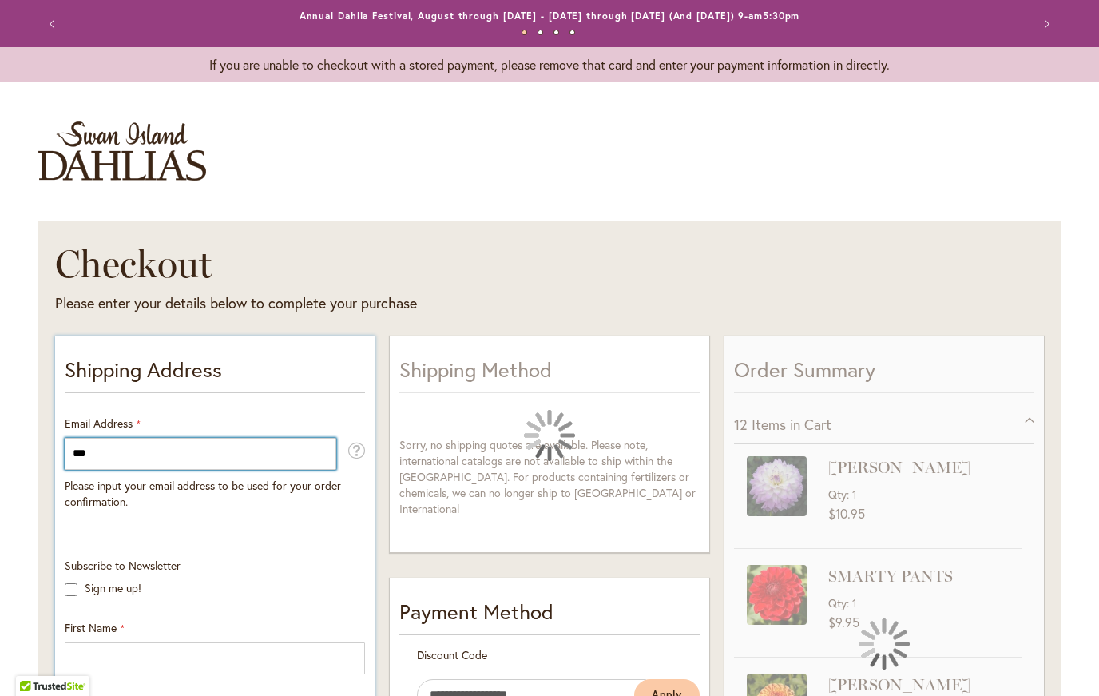
click at [105, 451] on input "***" at bounding box center [201, 454] width 272 height 32
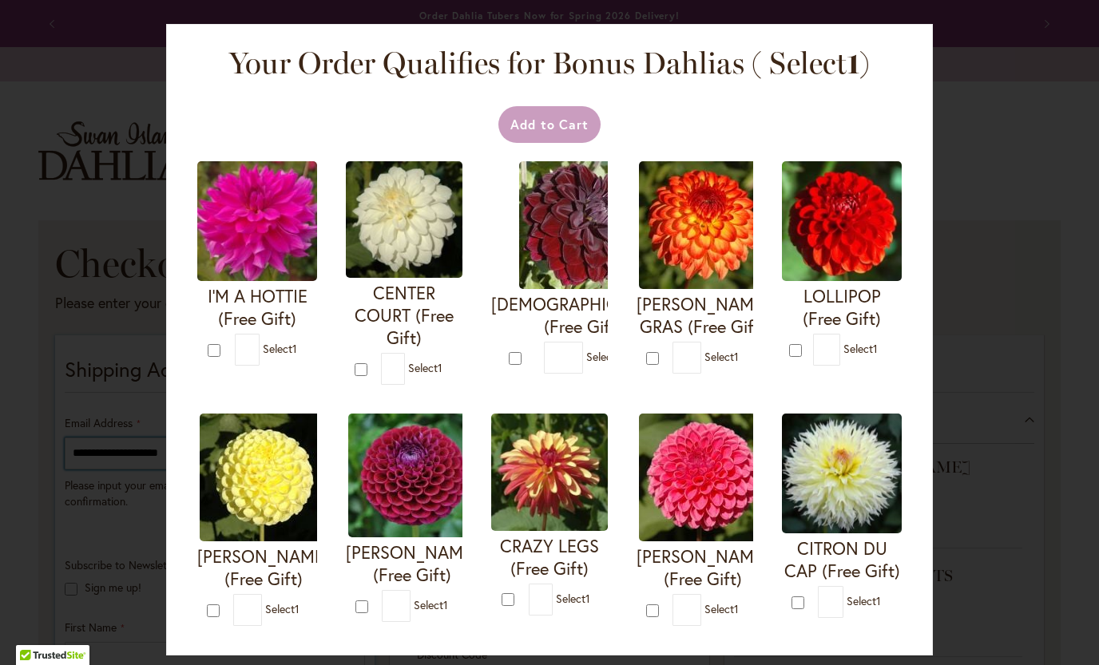
type input "**********"
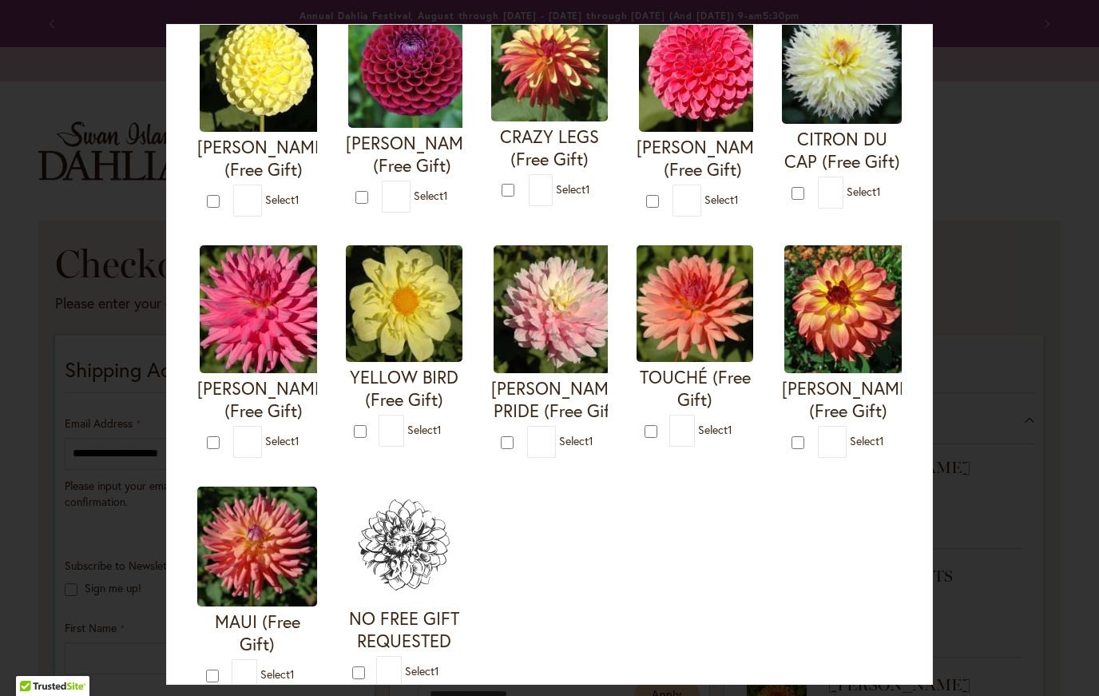
scroll to position [414, 0]
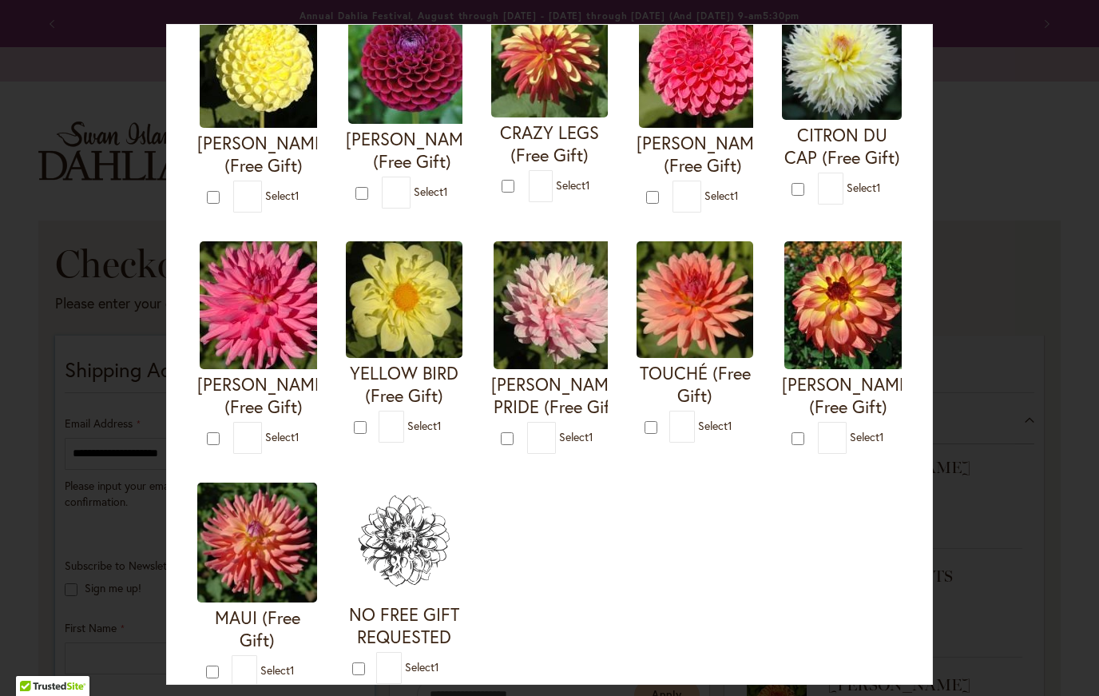
type input "*"
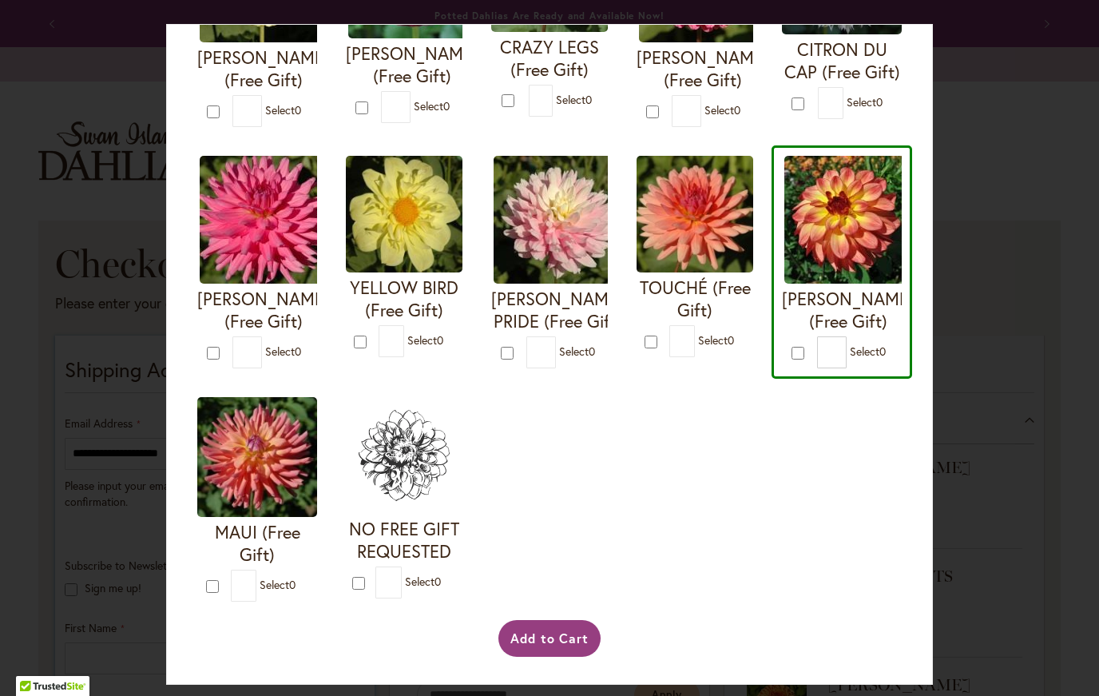
scroll to position [520, 0]
click at [547, 637] on button "Add to Cart" at bounding box center [549, 638] width 103 height 37
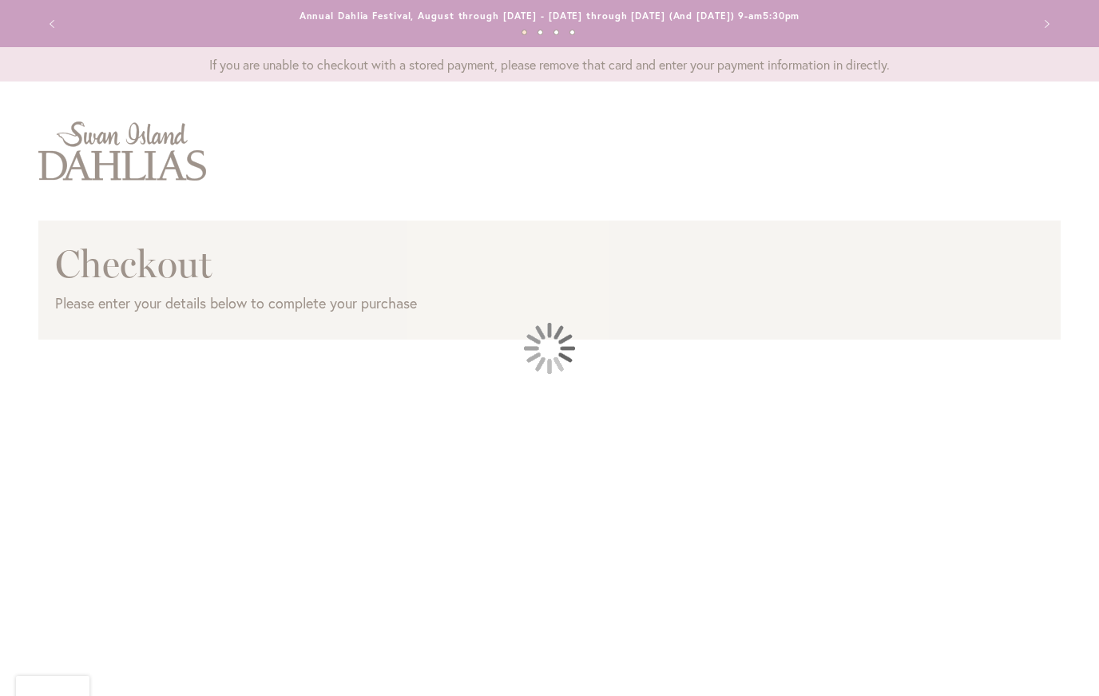
select select "**"
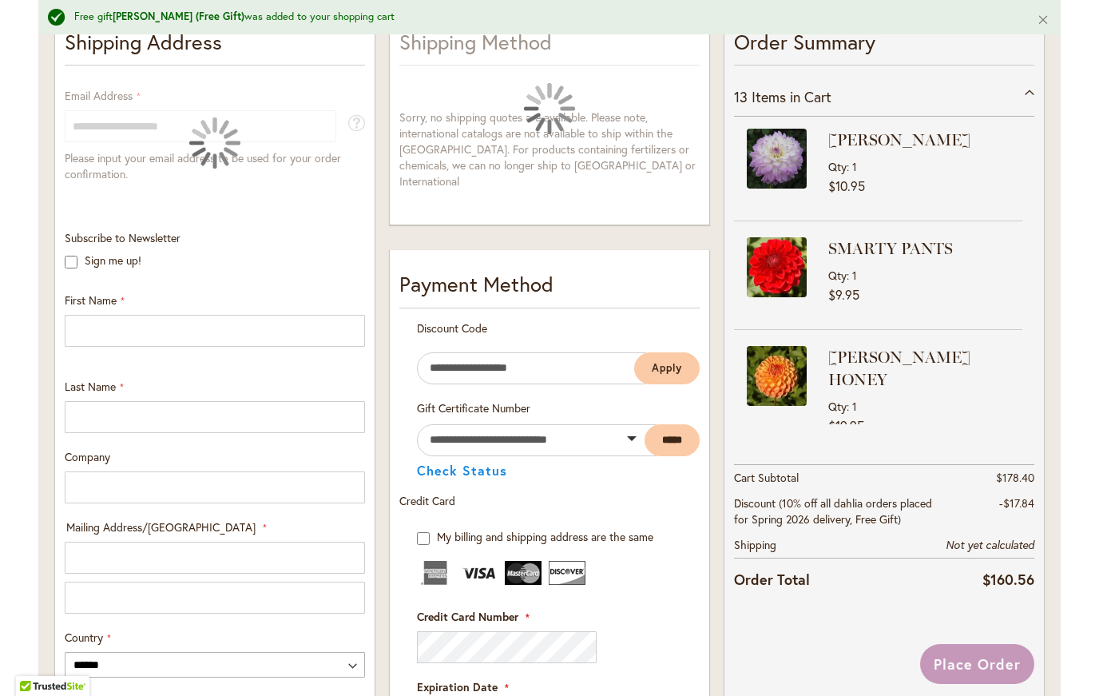
scroll to position [370, 0]
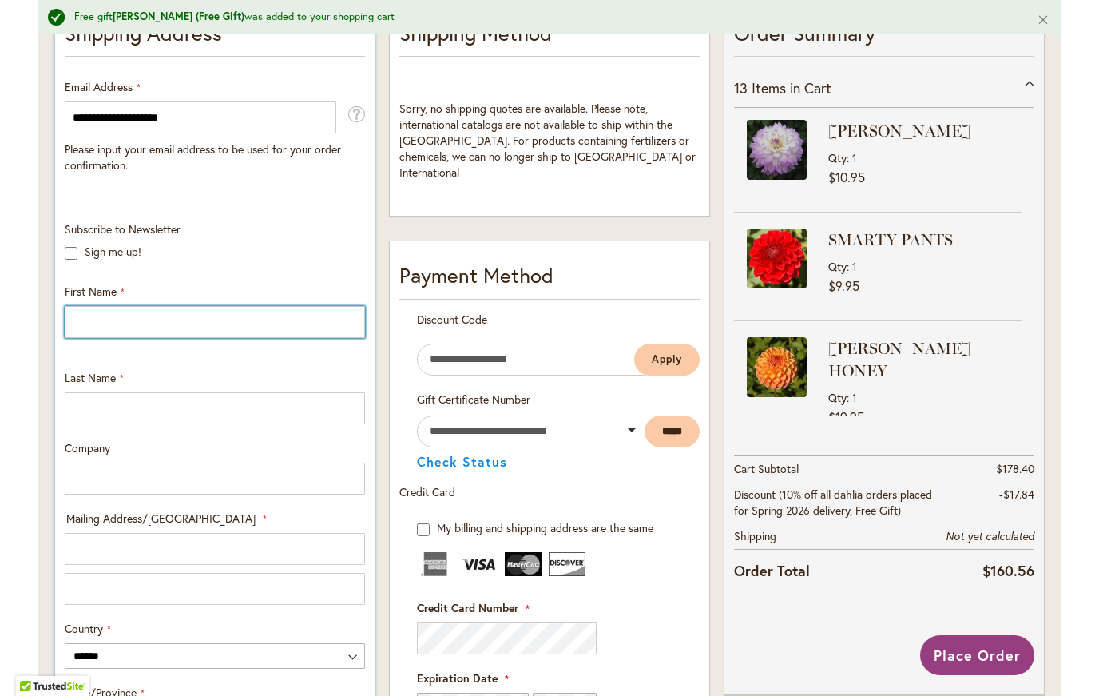
click at [91, 334] on input "First Name" at bounding box center [215, 322] width 300 height 32
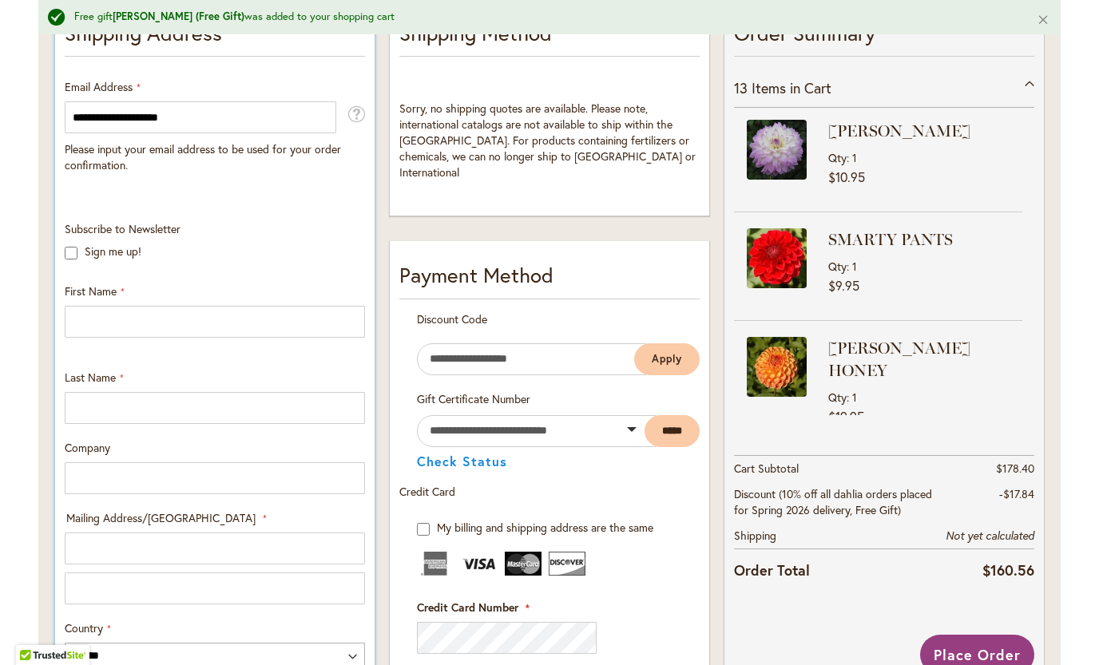
type input "*********"
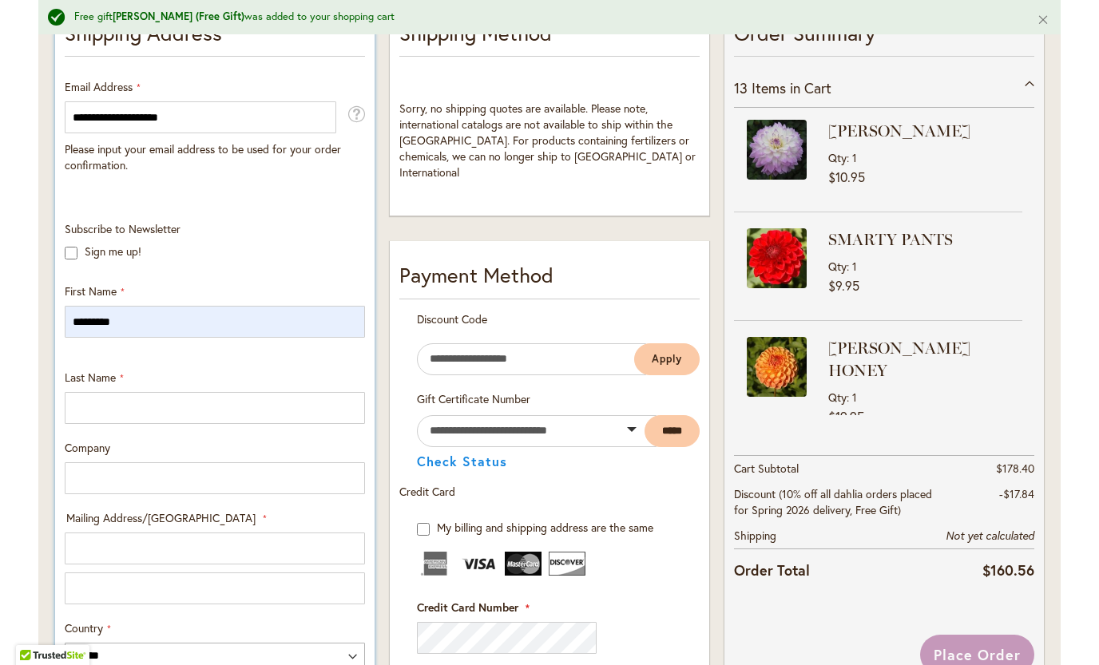
type input "********"
type input "**********"
select select "**"
type input "********"
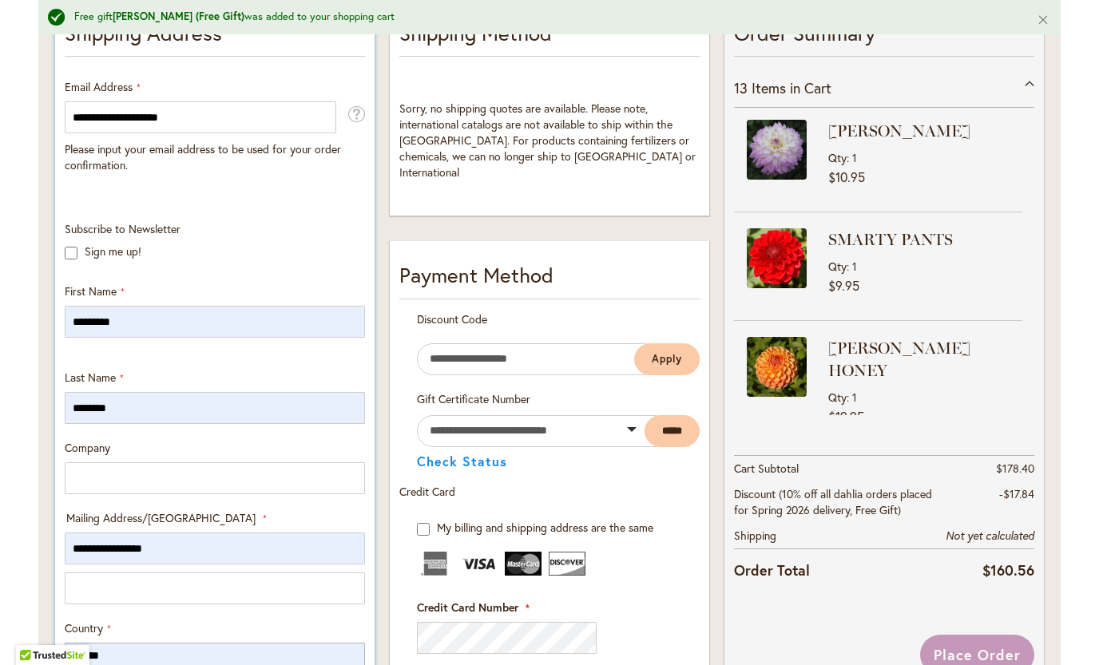
type input "*****"
type input "**********"
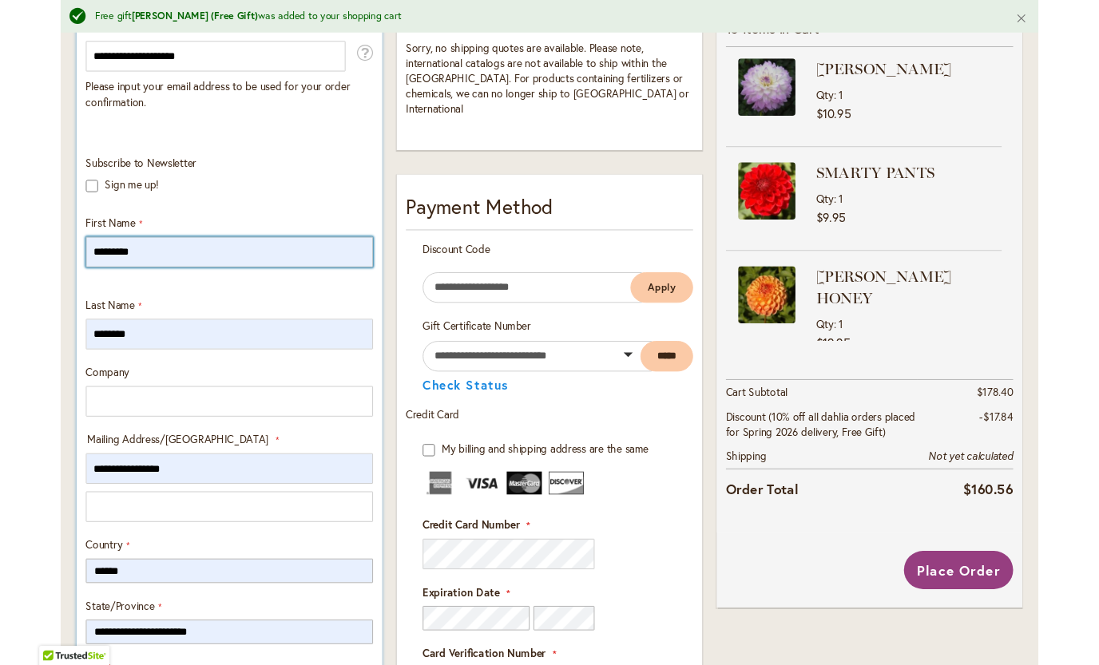
scroll to position [442, 0]
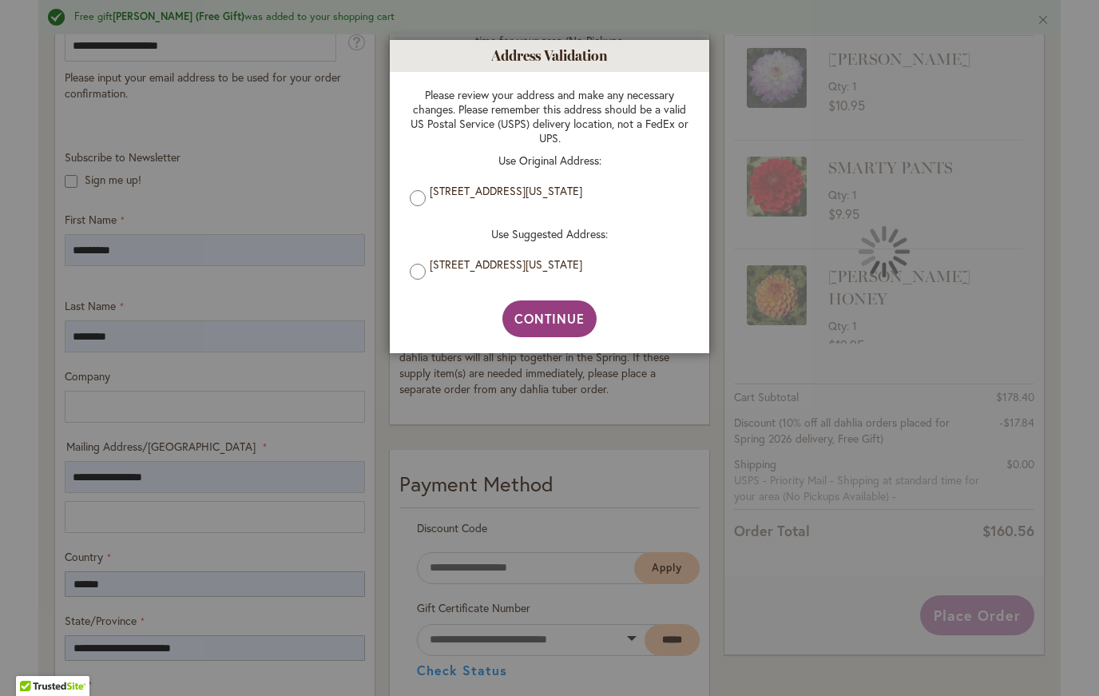
click at [435, 198] on label "40 Wallacks Drive, Stamford, Connecticut, 06902, United States" at bounding box center [556, 191] width 252 height 14
click at [549, 327] on span "Continue" at bounding box center [549, 318] width 71 height 17
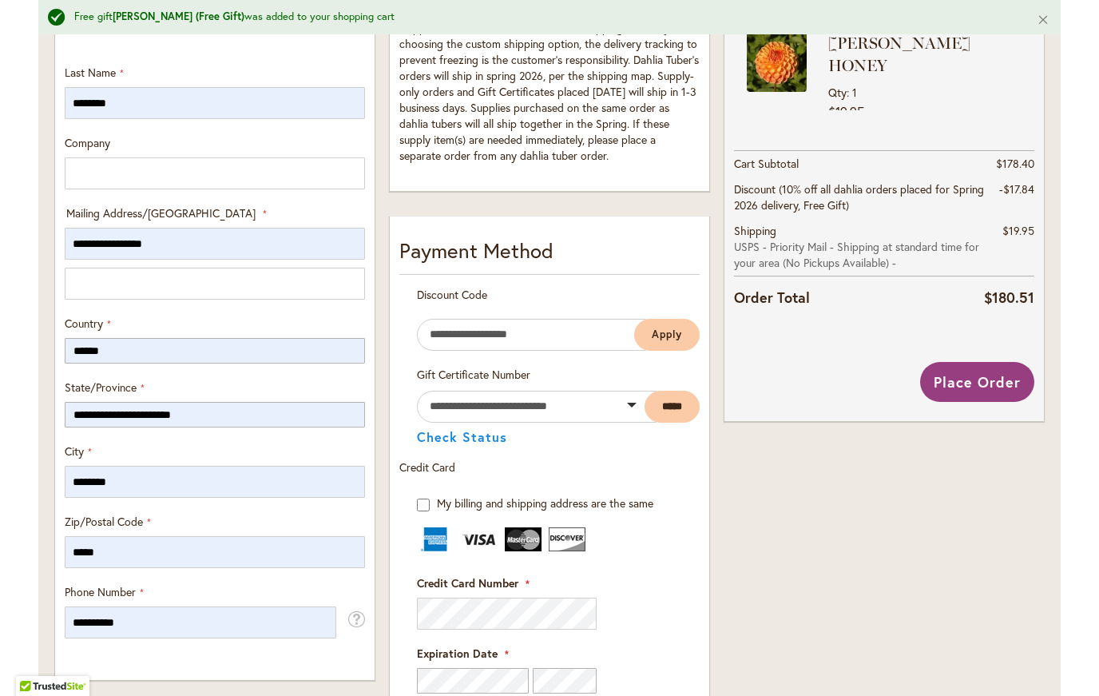
scroll to position [657, 0]
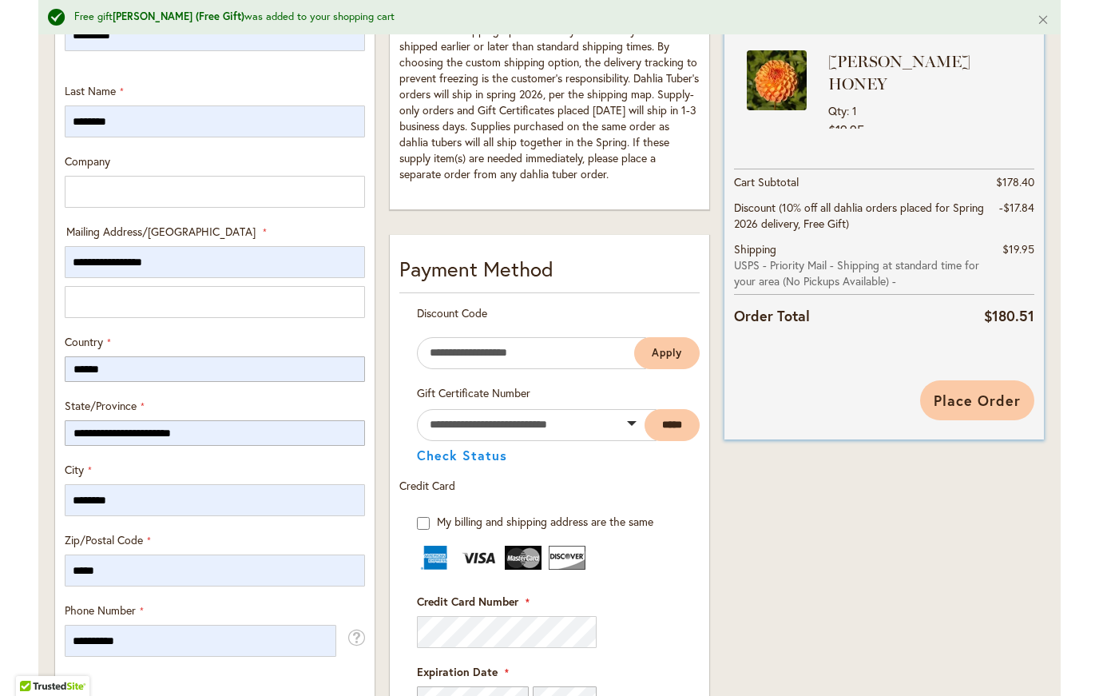
click at [975, 404] on span "Place Order" at bounding box center [977, 400] width 87 height 19
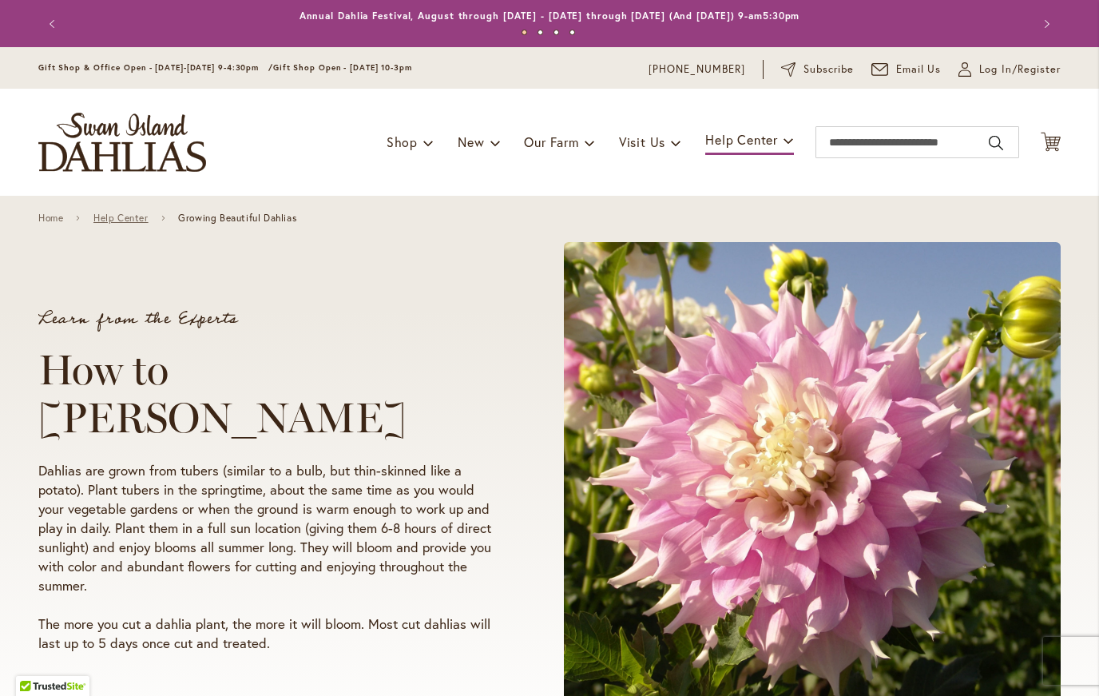
click at [121, 212] on link "Help Center" at bounding box center [120, 217] width 55 height 11
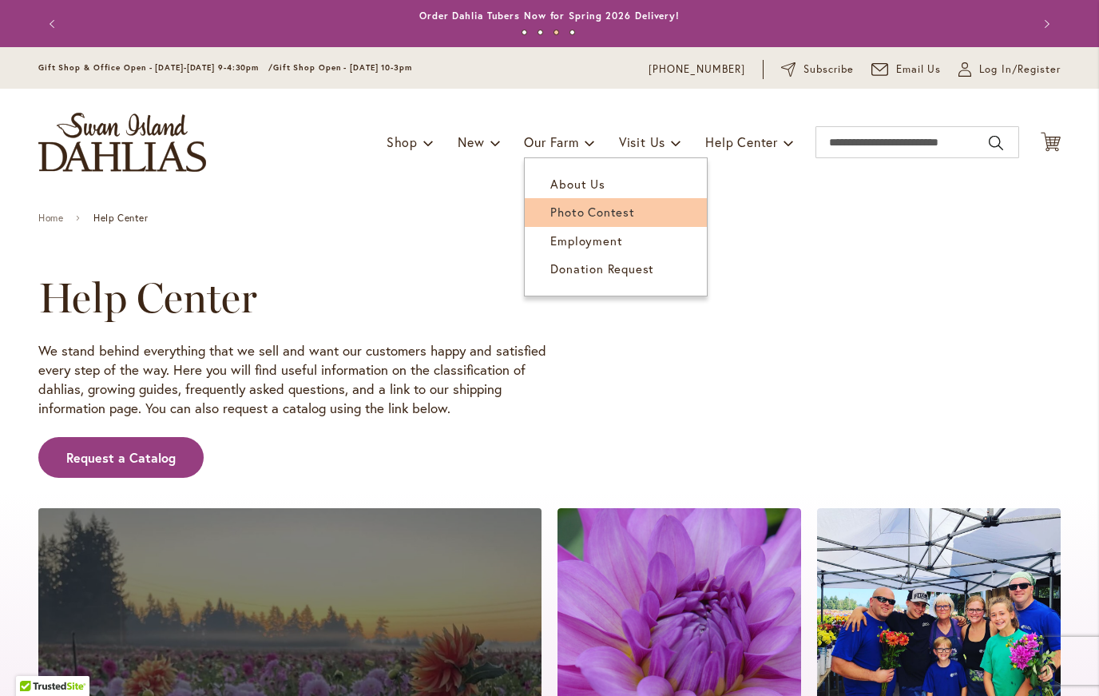
click at [562, 204] on span "Photo Contest" at bounding box center [592, 212] width 84 height 16
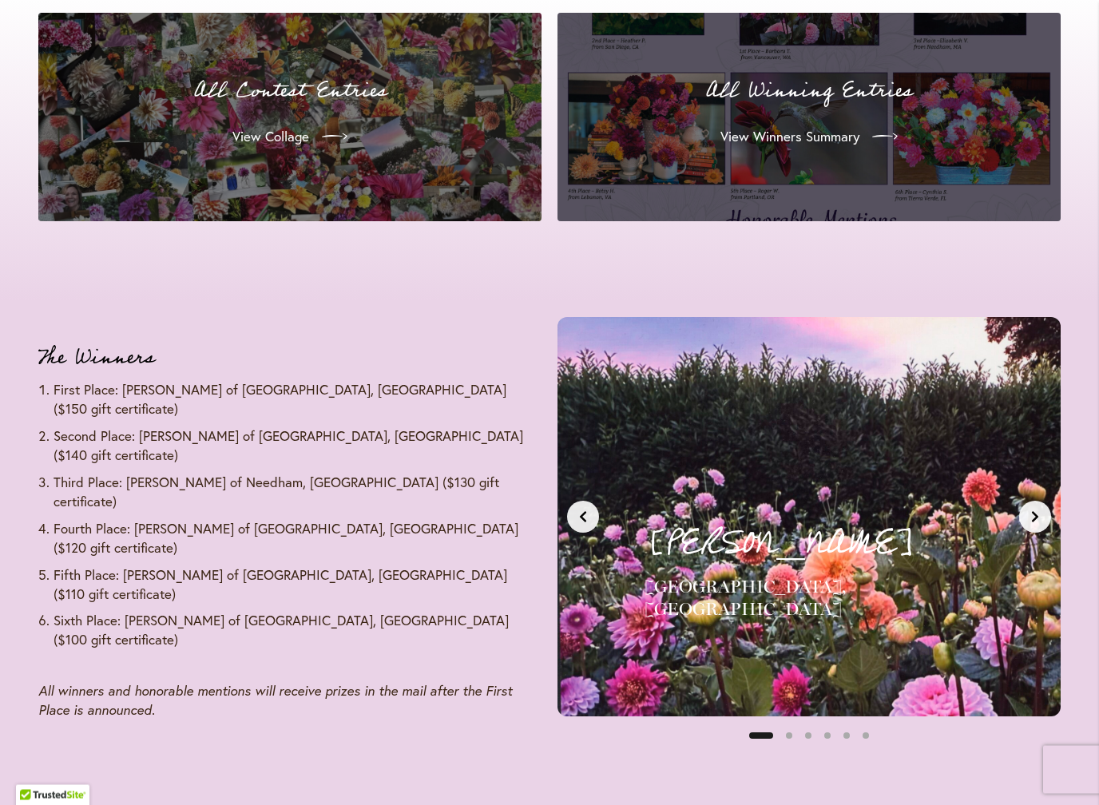
scroll to position [1678, 0]
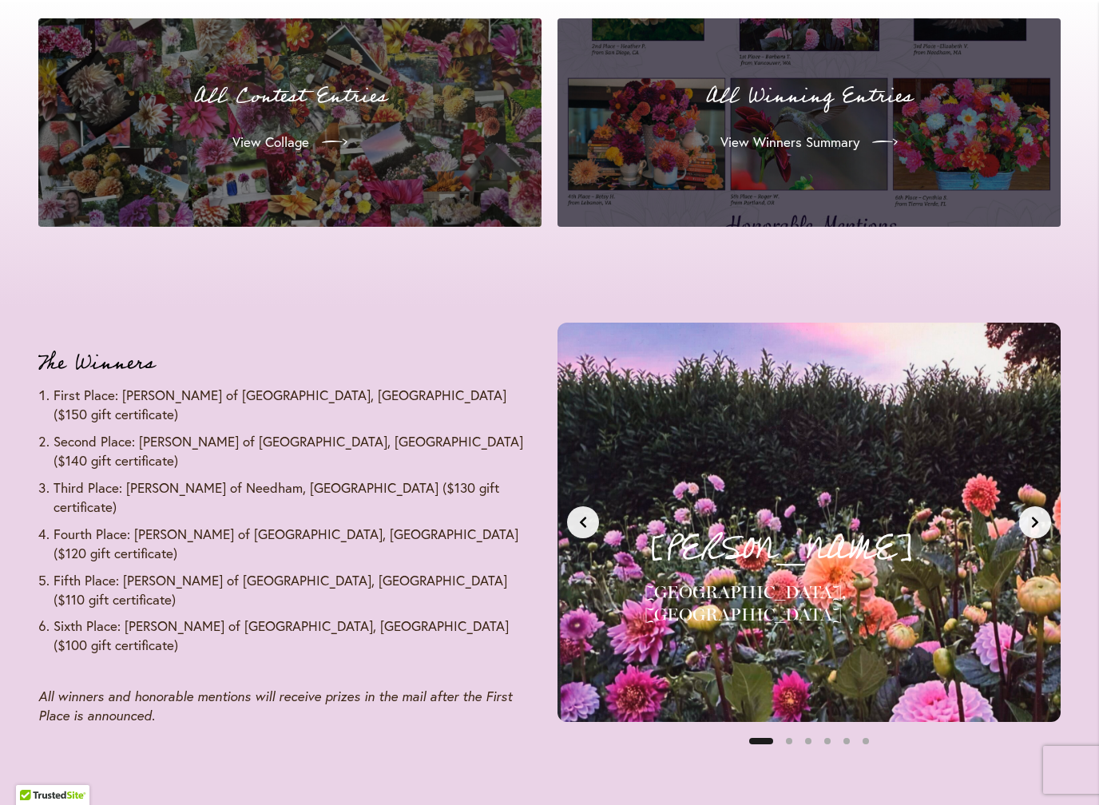
click at [1030, 516] on icon "Next slide" at bounding box center [1035, 522] width 13 height 13
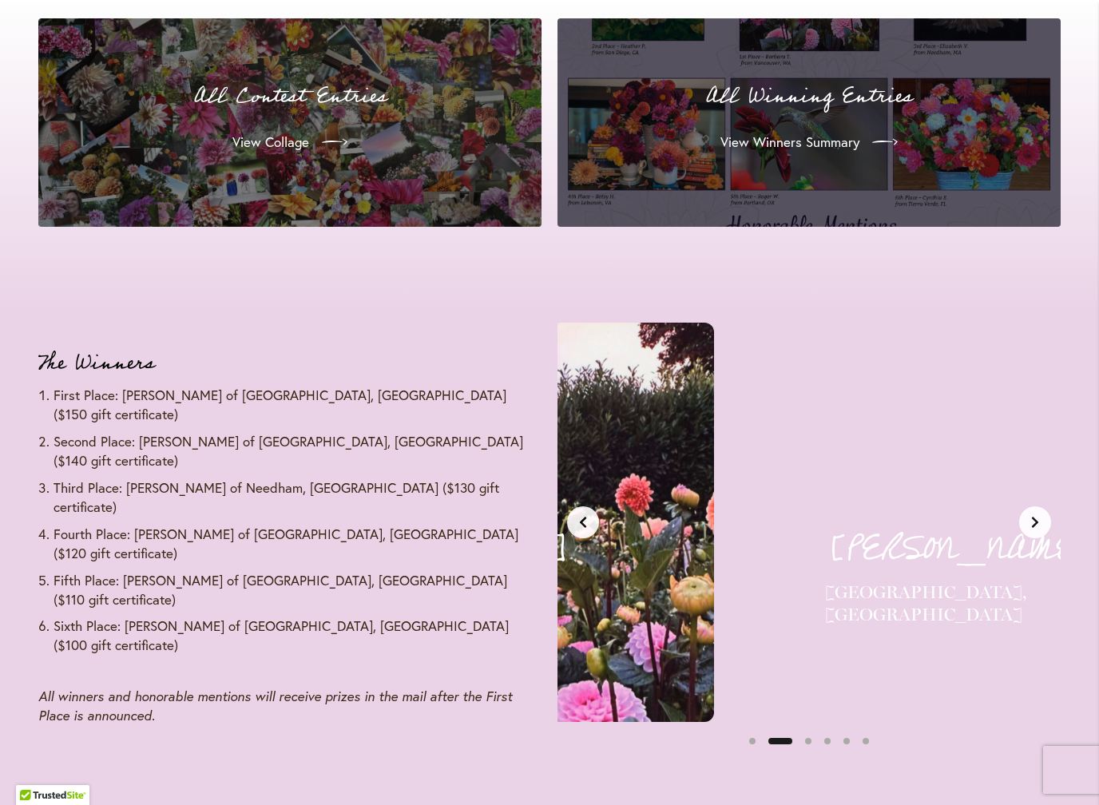
scroll to position [0, 527]
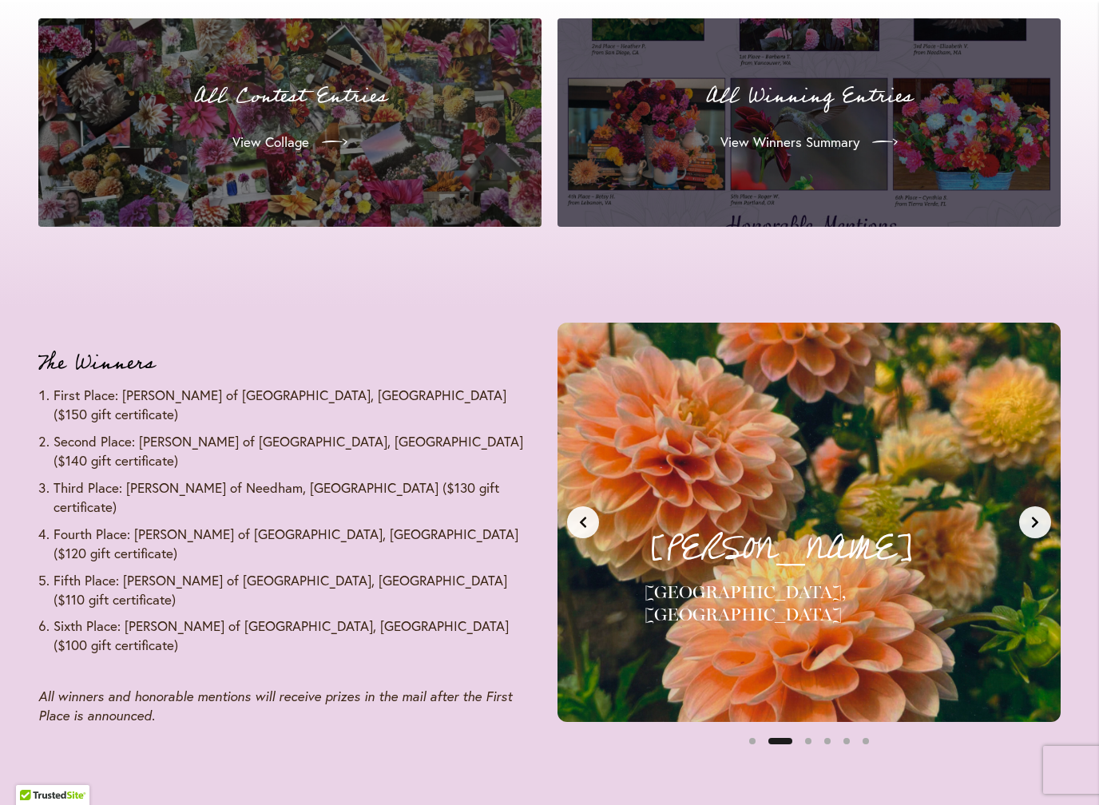
click at [1029, 521] on button "Next slide" at bounding box center [1035, 522] width 32 height 32
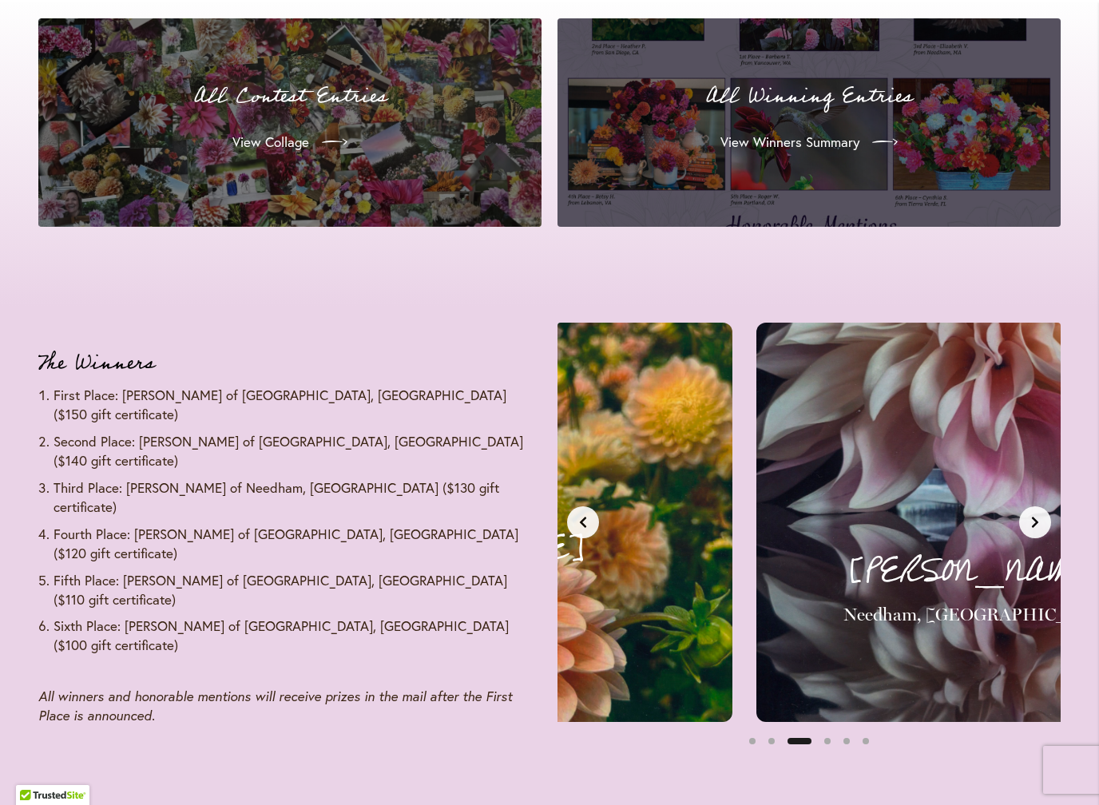
scroll to position [0, 1054]
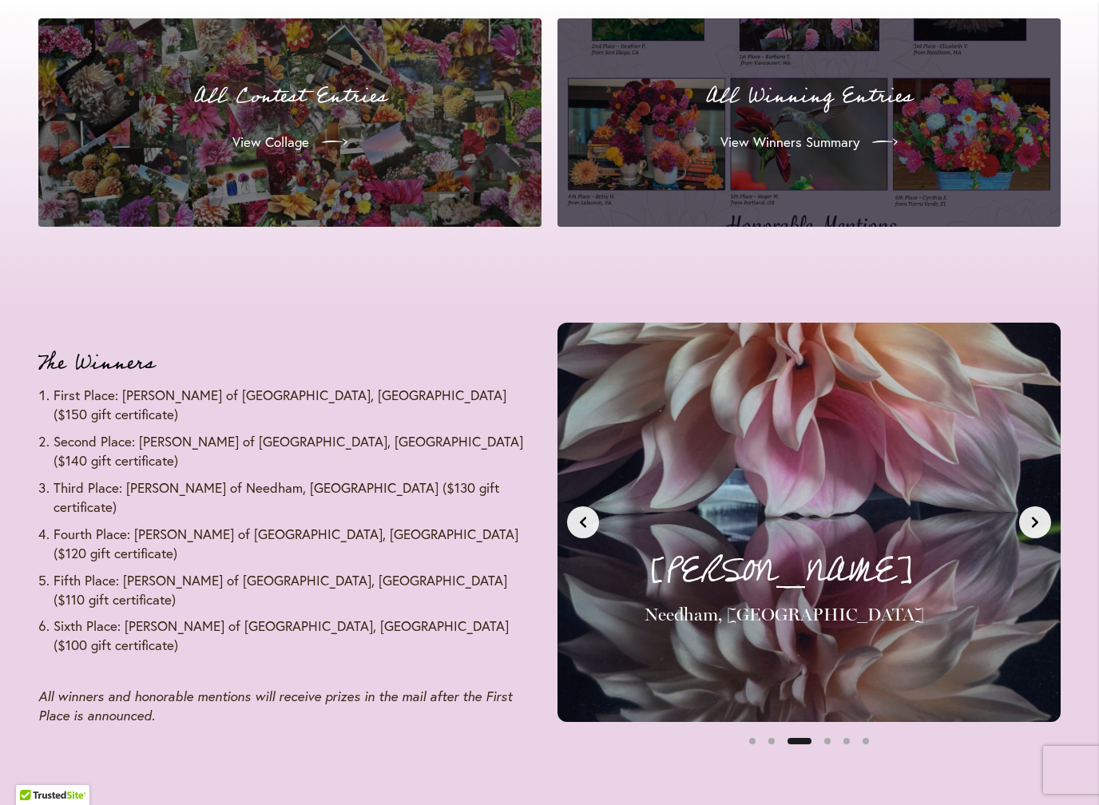
click at [1030, 518] on icon "Next slide" at bounding box center [1035, 522] width 13 height 13
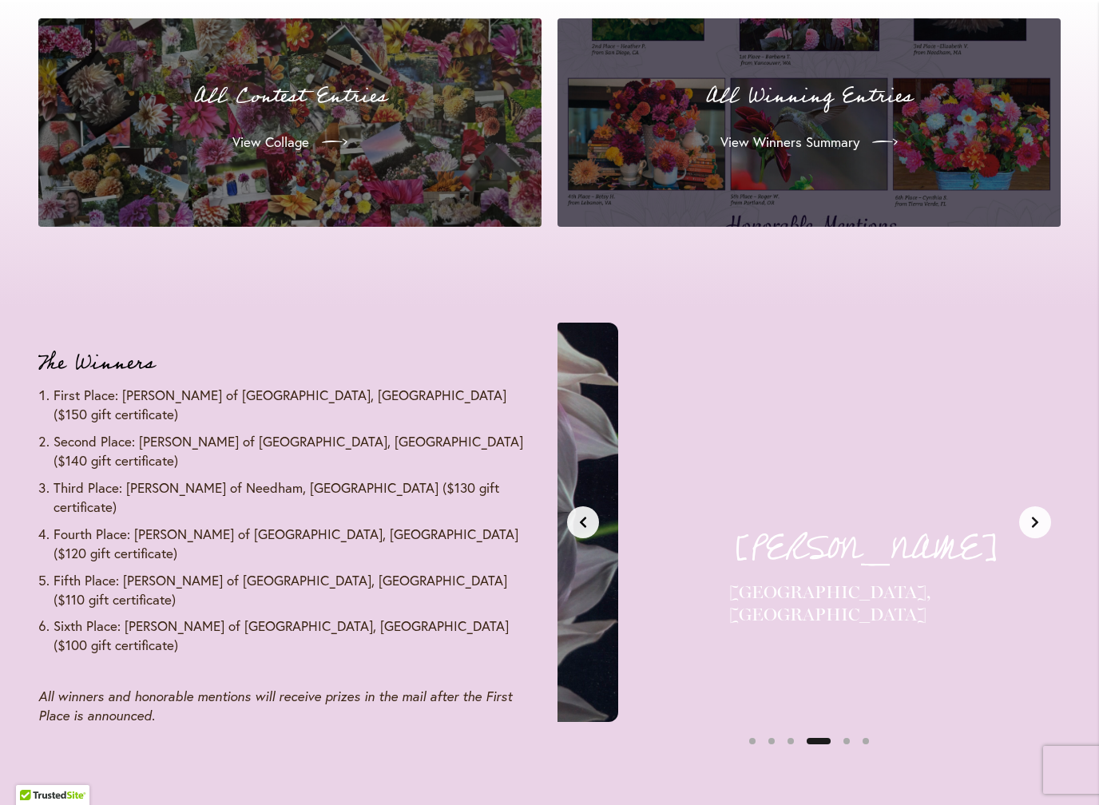
scroll to position [0, 1582]
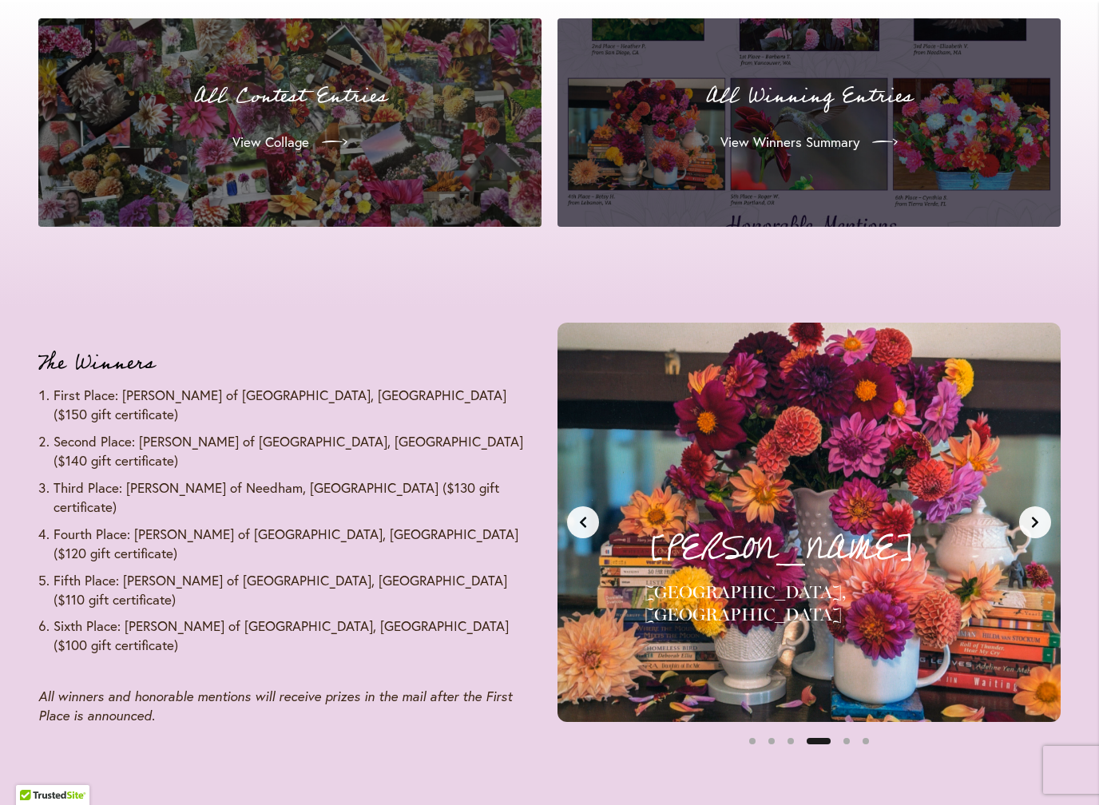
click at [1030, 516] on icon "Next slide" at bounding box center [1035, 522] width 13 height 13
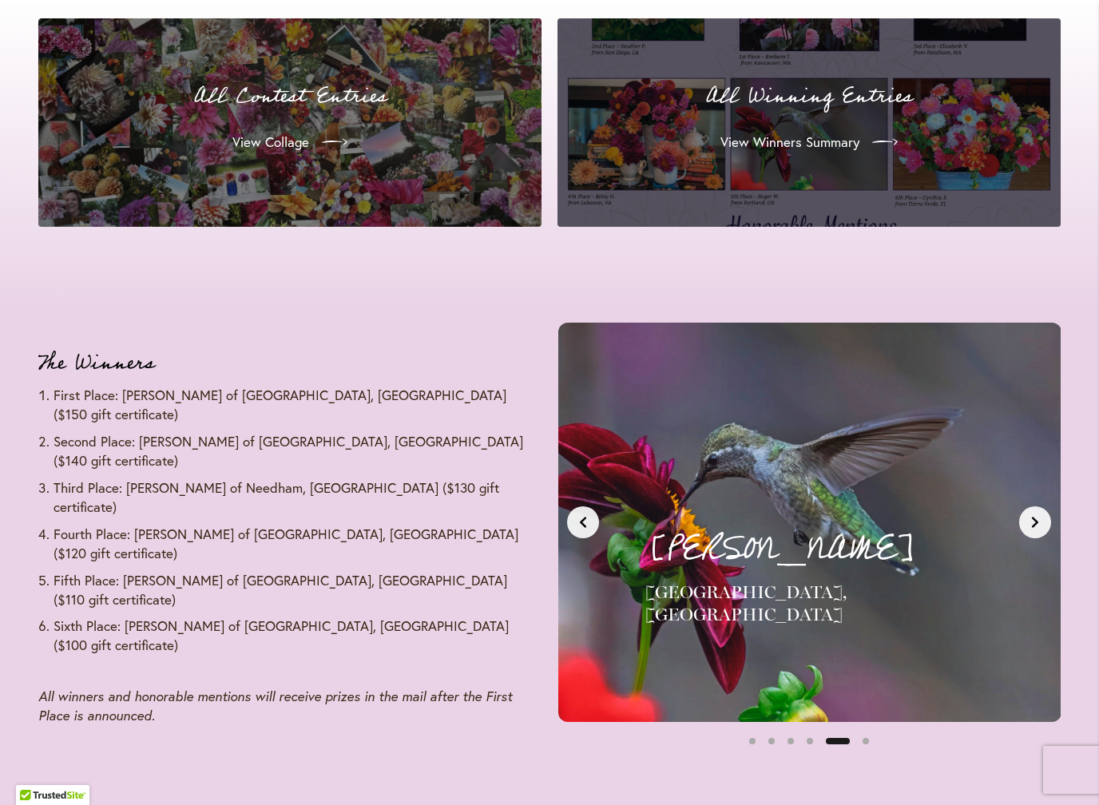
scroll to position [0, 2109]
click at [1031, 516] on icon "Next slide" at bounding box center [1035, 522] width 13 height 13
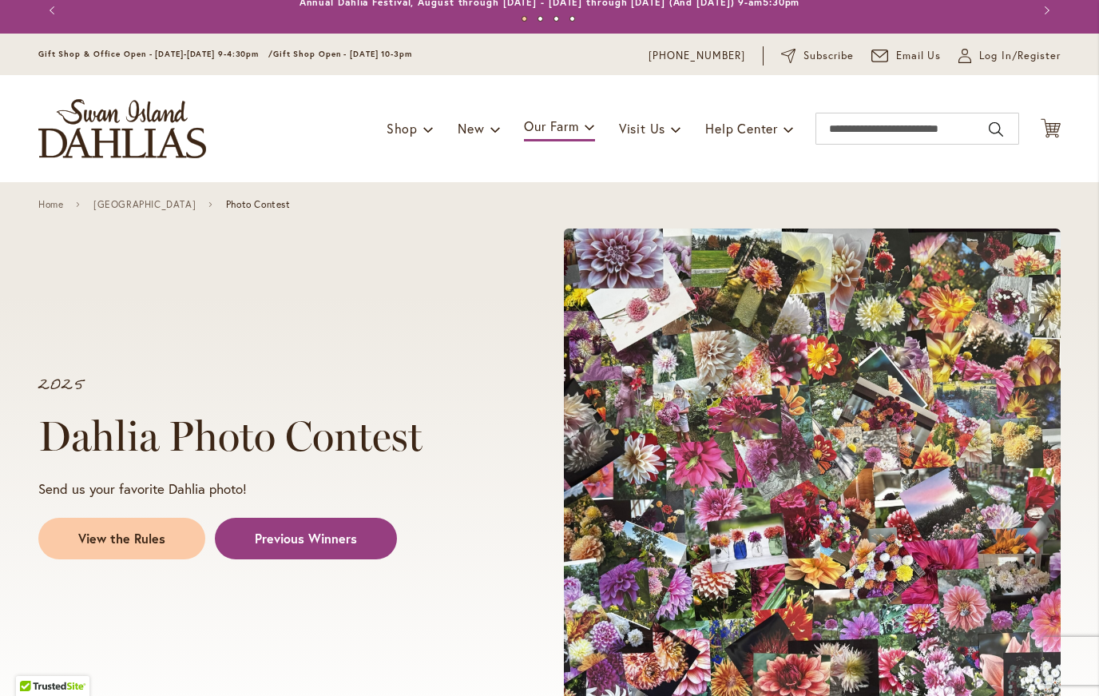
scroll to position [0, 0]
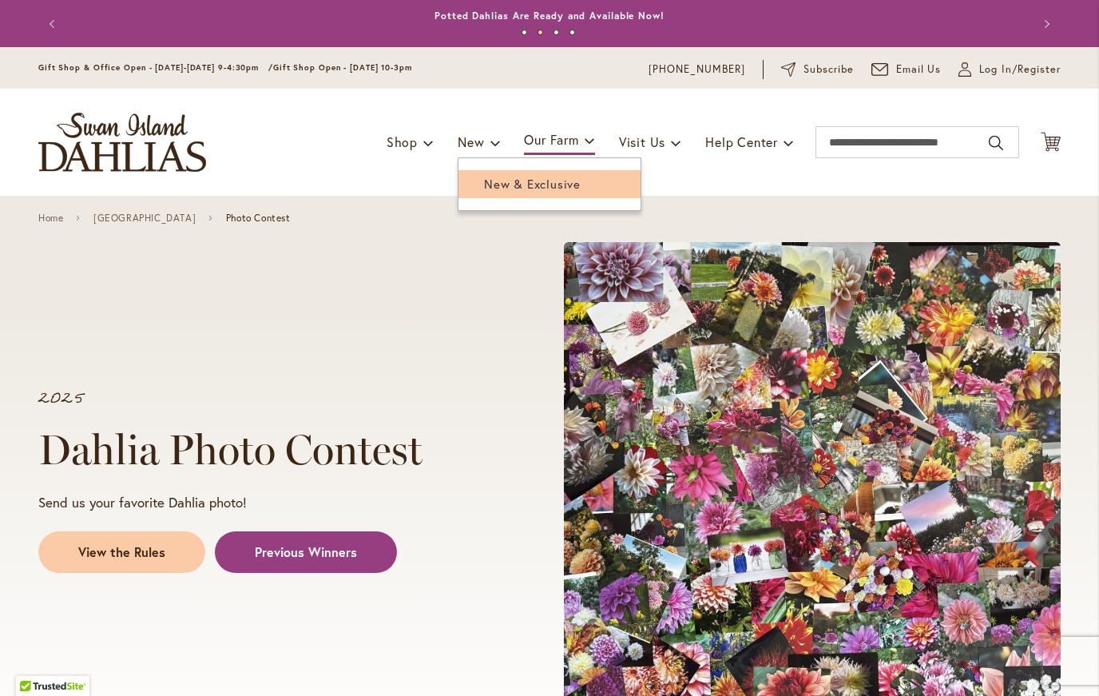
click at [491, 193] on link "New & Exclusive" at bounding box center [550, 184] width 182 height 28
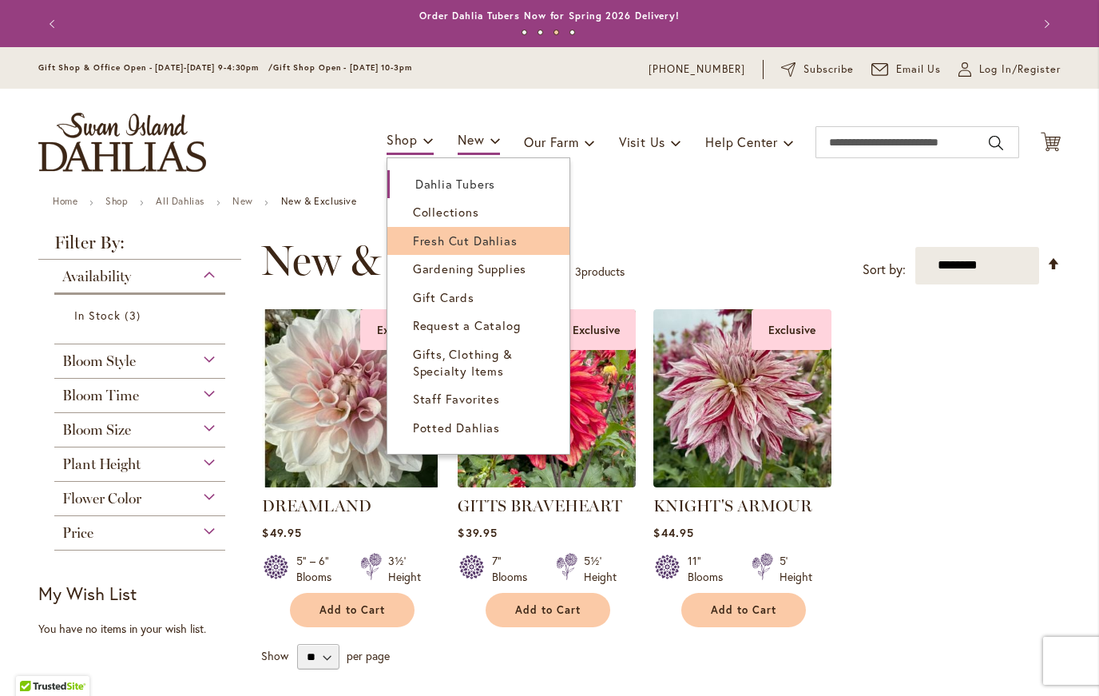
click at [450, 244] on span "Fresh Cut Dahlias" at bounding box center [465, 240] width 105 height 16
